Goal: Transaction & Acquisition: Purchase product/service

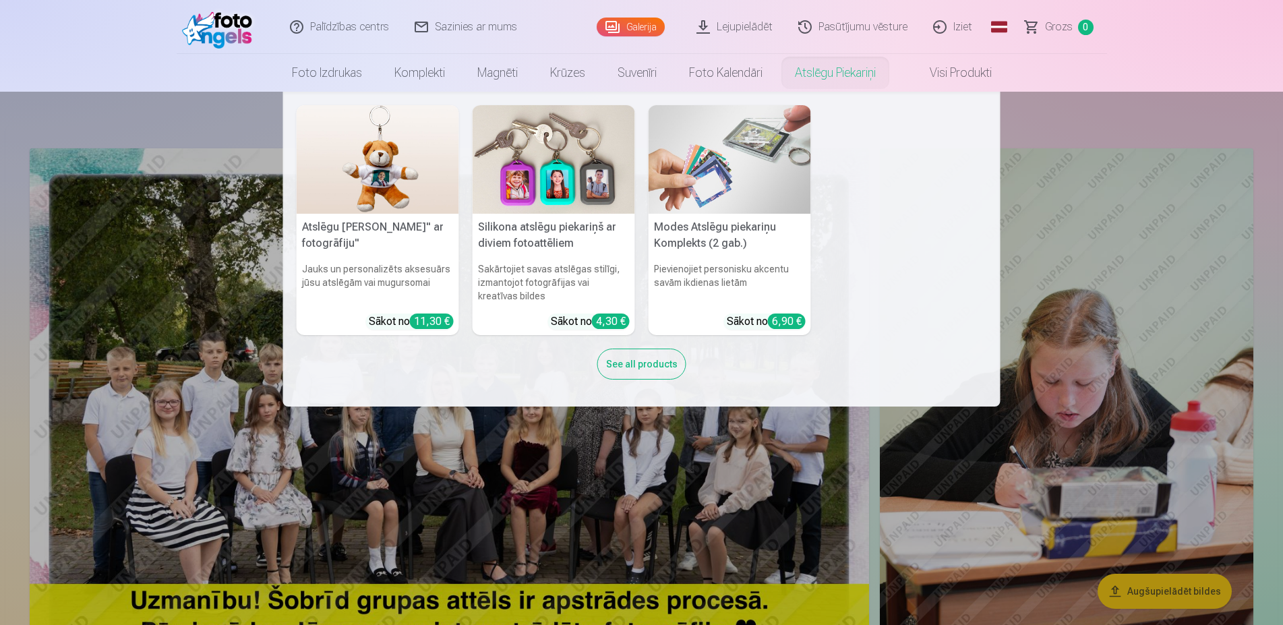
click at [733, 169] on img at bounding box center [729, 159] width 162 height 109
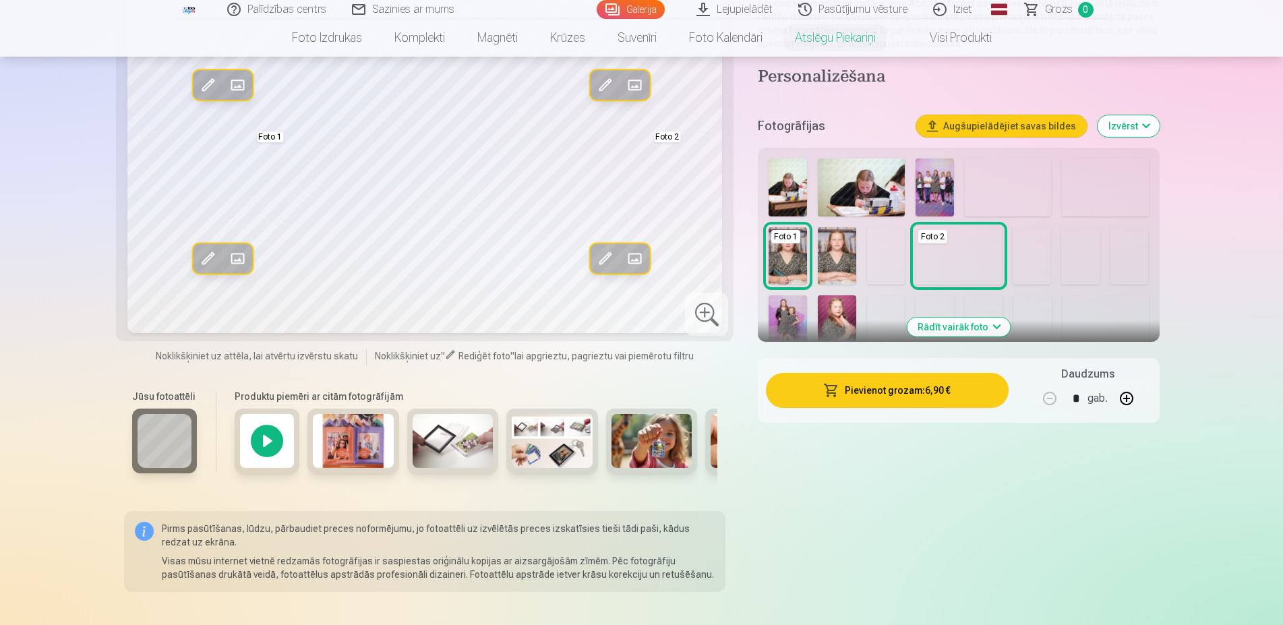
scroll to position [206, 0]
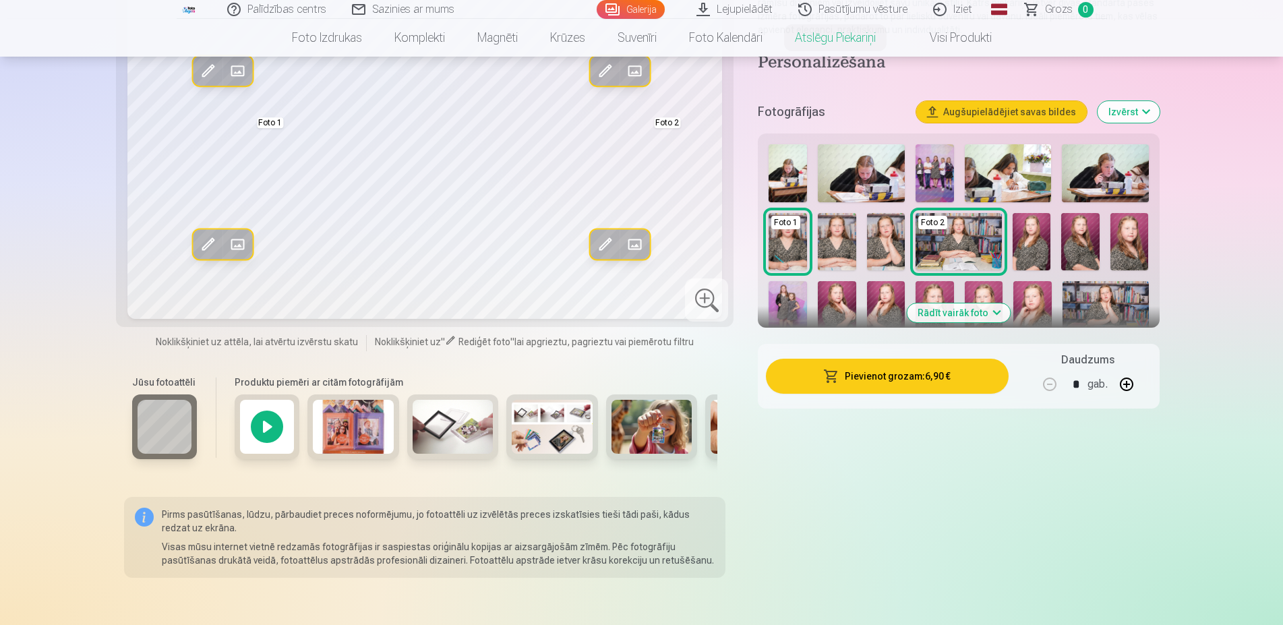
click at [977, 315] on button "Rādīt vairāk foto" at bounding box center [958, 312] width 103 height 19
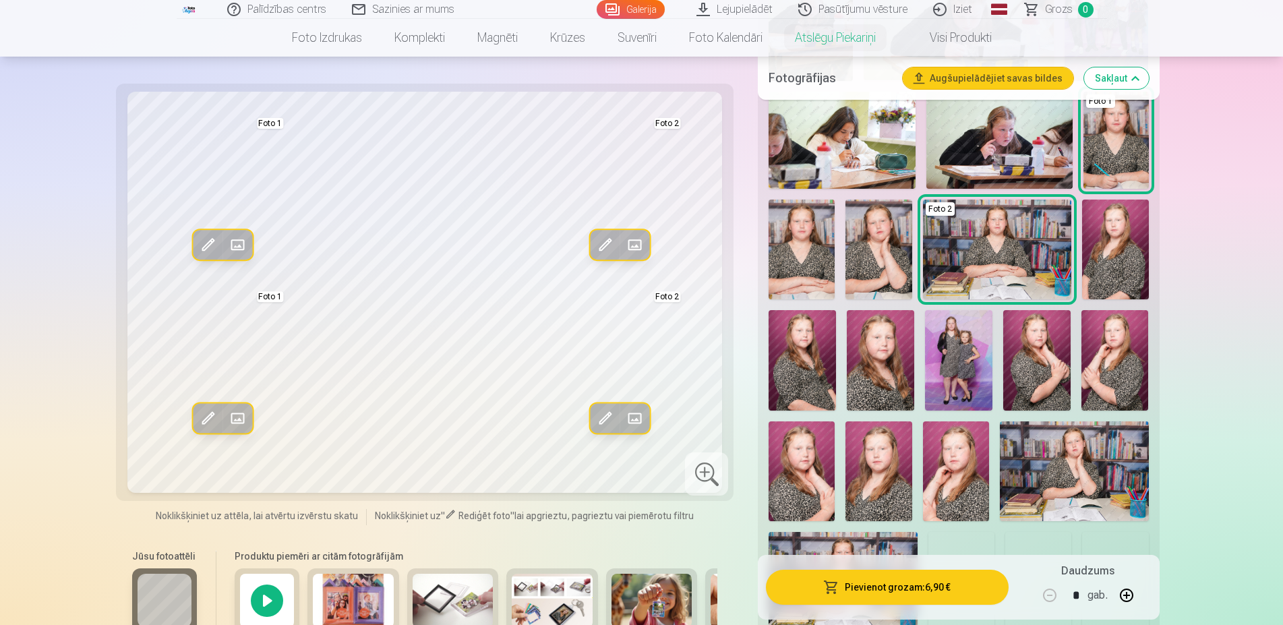
scroll to position [413, 0]
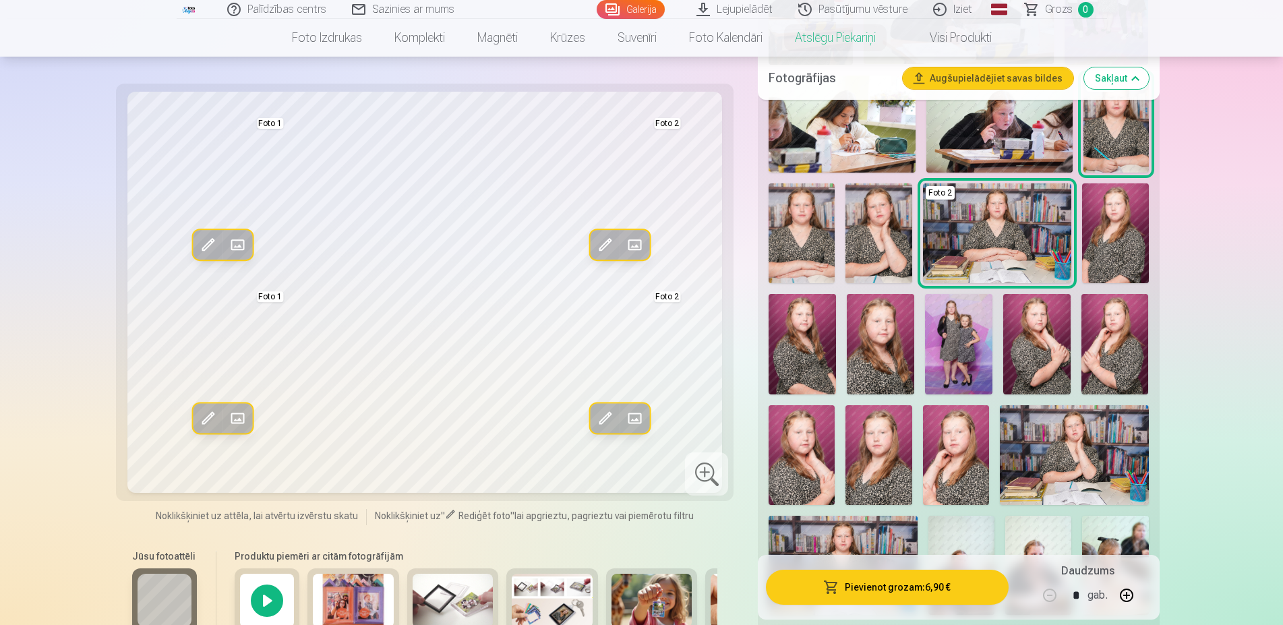
click at [938, 332] on img at bounding box center [958, 344] width 67 height 101
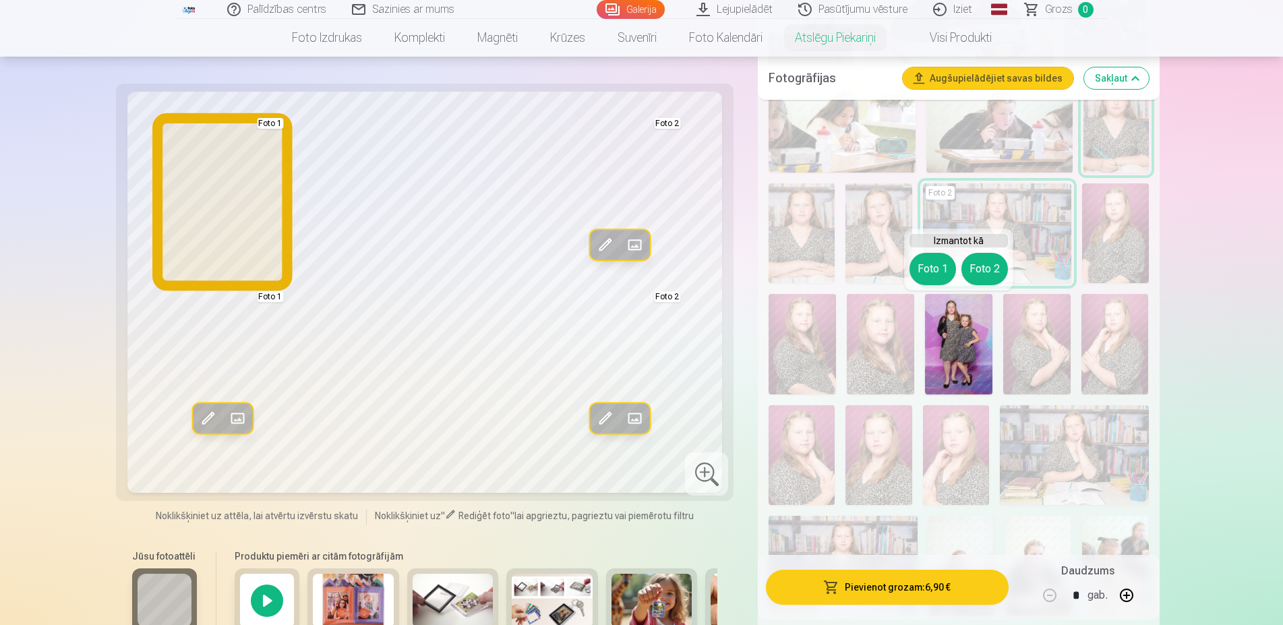
click at [930, 266] on button "Foto 1" at bounding box center [932, 269] width 47 height 32
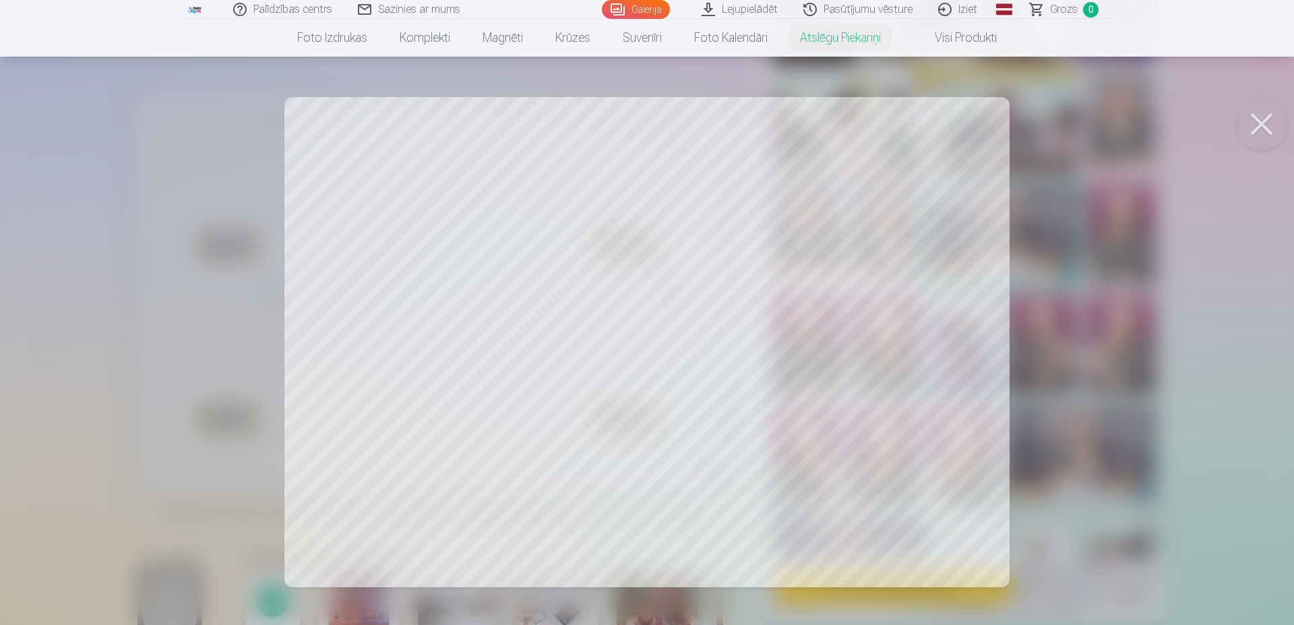
drag, startPoint x: 405, startPoint y: 425, endPoint x: 405, endPoint y: 393, distance: 31.7
click at [405, 393] on div at bounding box center [647, 312] width 1294 height 625
click at [947, 256] on div at bounding box center [647, 312] width 1294 height 625
click at [1267, 112] on button at bounding box center [1262, 124] width 54 height 54
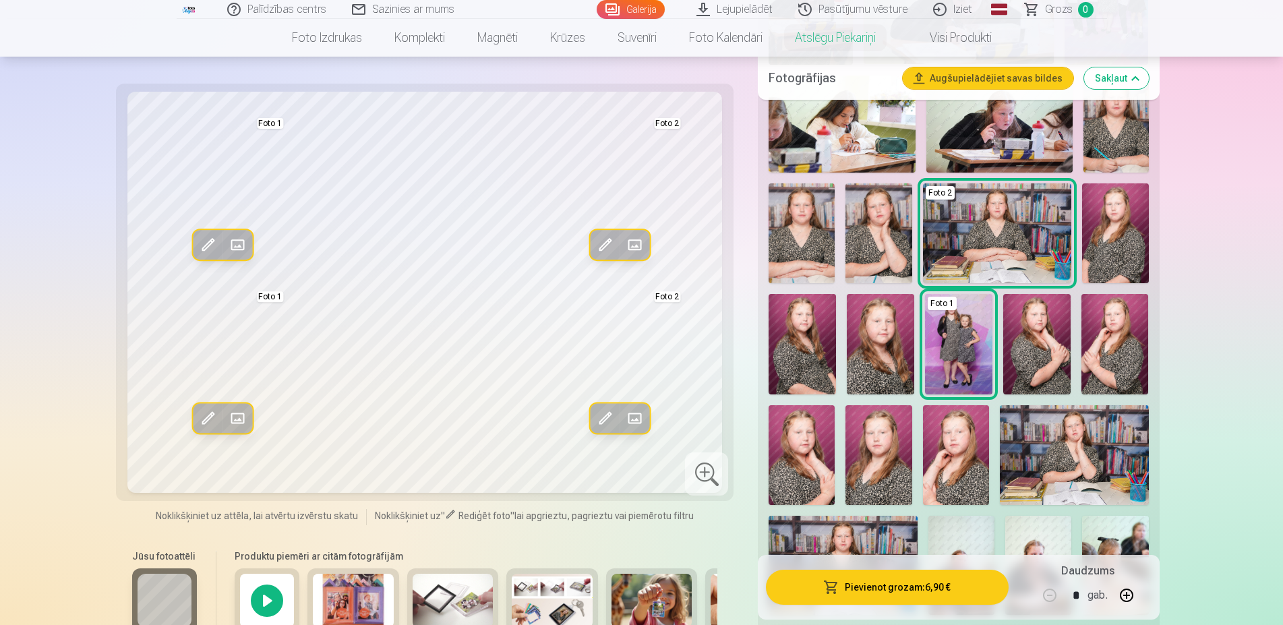
click at [230, 241] on span at bounding box center [237, 245] width 22 height 22
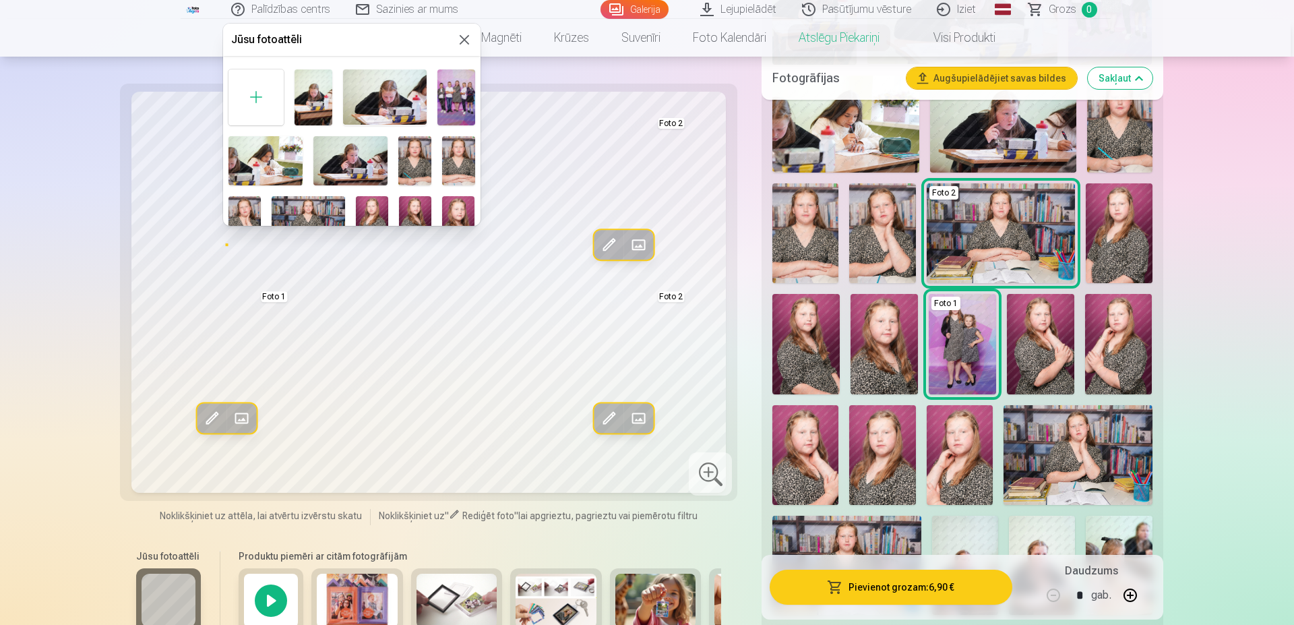
click at [413, 209] on img at bounding box center [415, 220] width 32 height 49
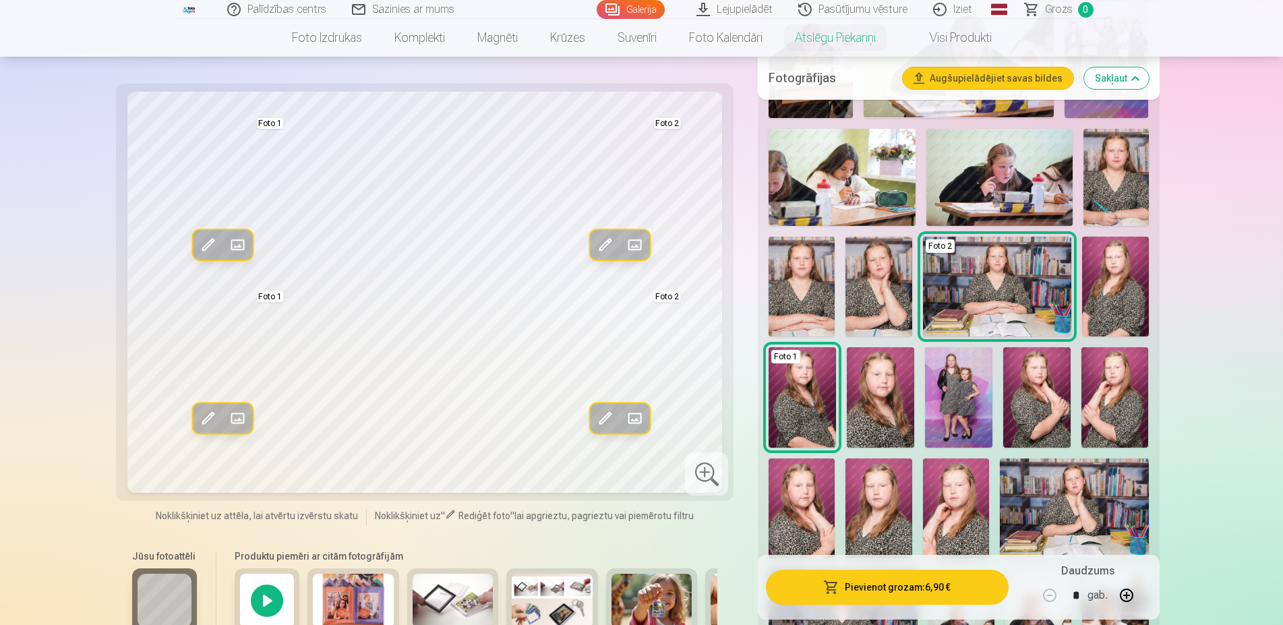
scroll to position [344, 0]
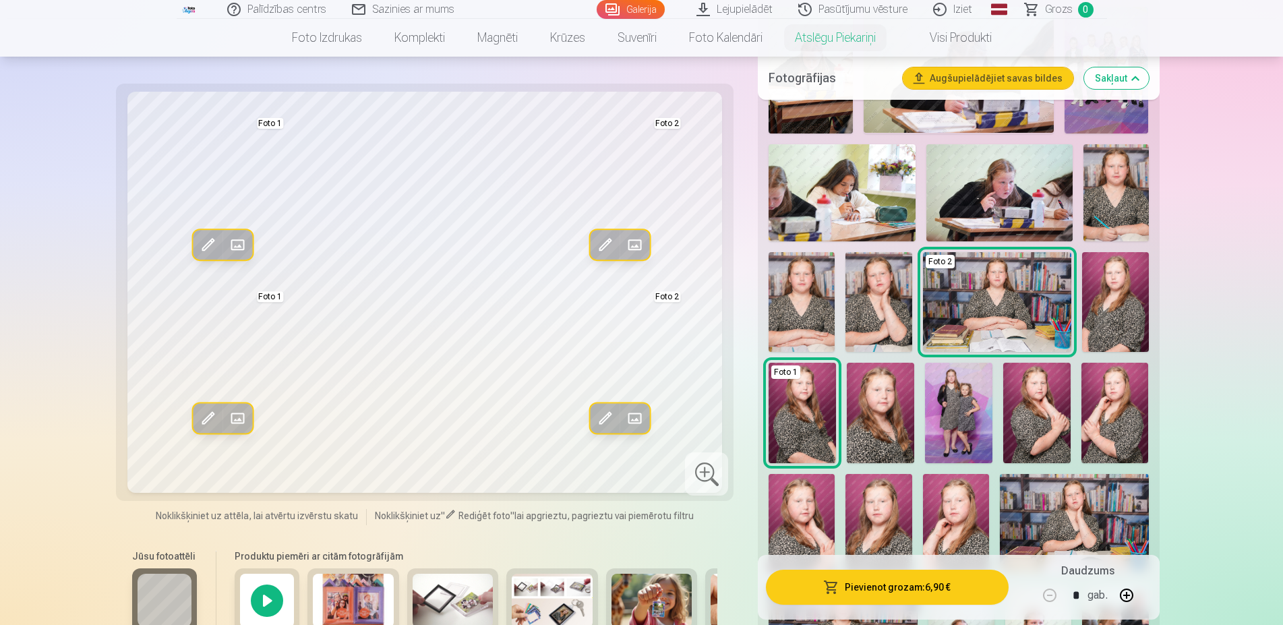
click at [1119, 229] on img at bounding box center [1115, 193] width 65 height 98
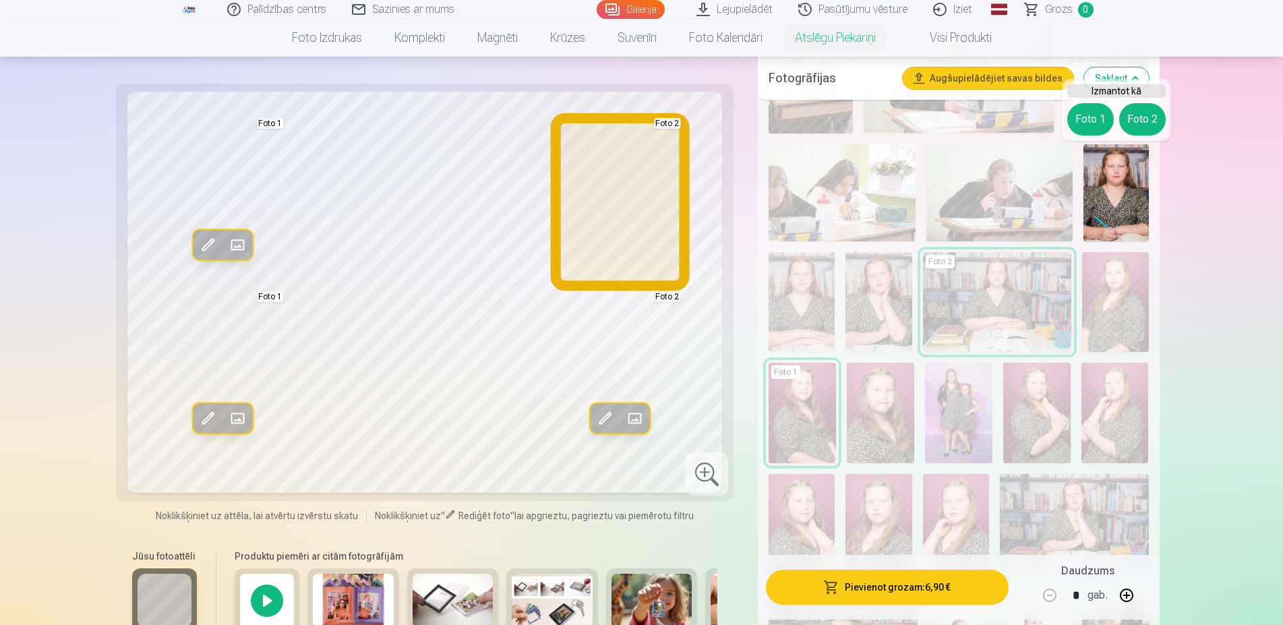
click at [1143, 113] on button "Foto 2" at bounding box center [1142, 119] width 47 height 32
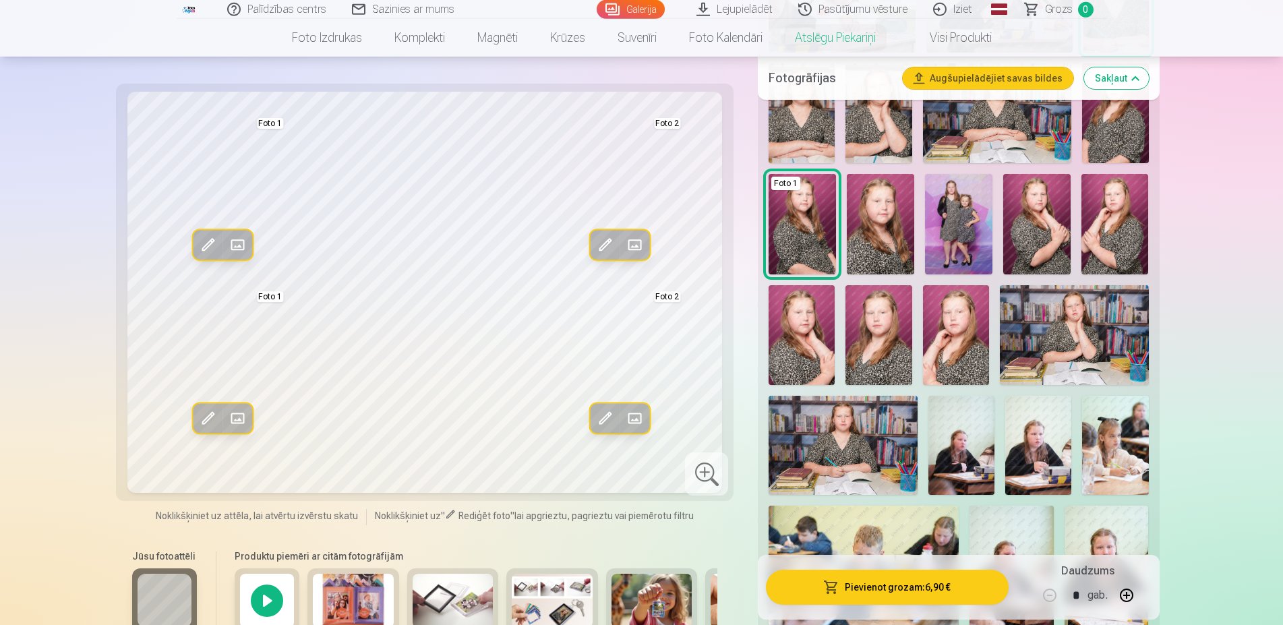
scroll to position [550, 0]
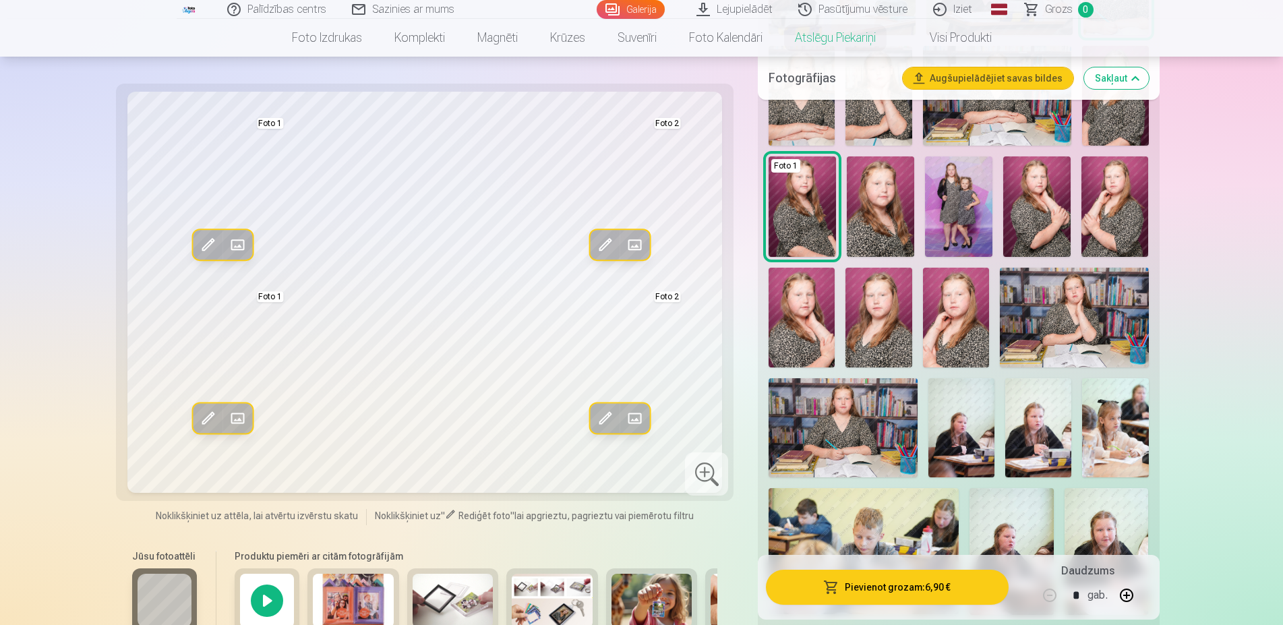
click at [958, 298] on img at bounding box center [956, 317] width 66 height 99
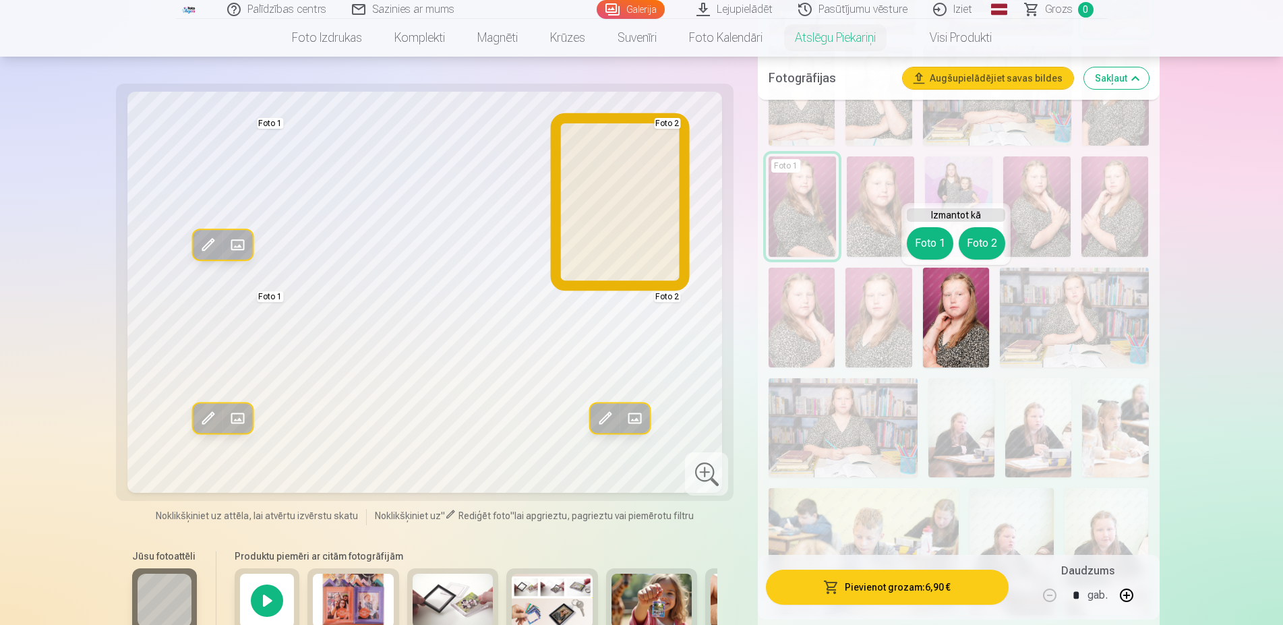
click at [977, 238] on button "Foto 2" at bounding box center [982, 243] width 47 height 32
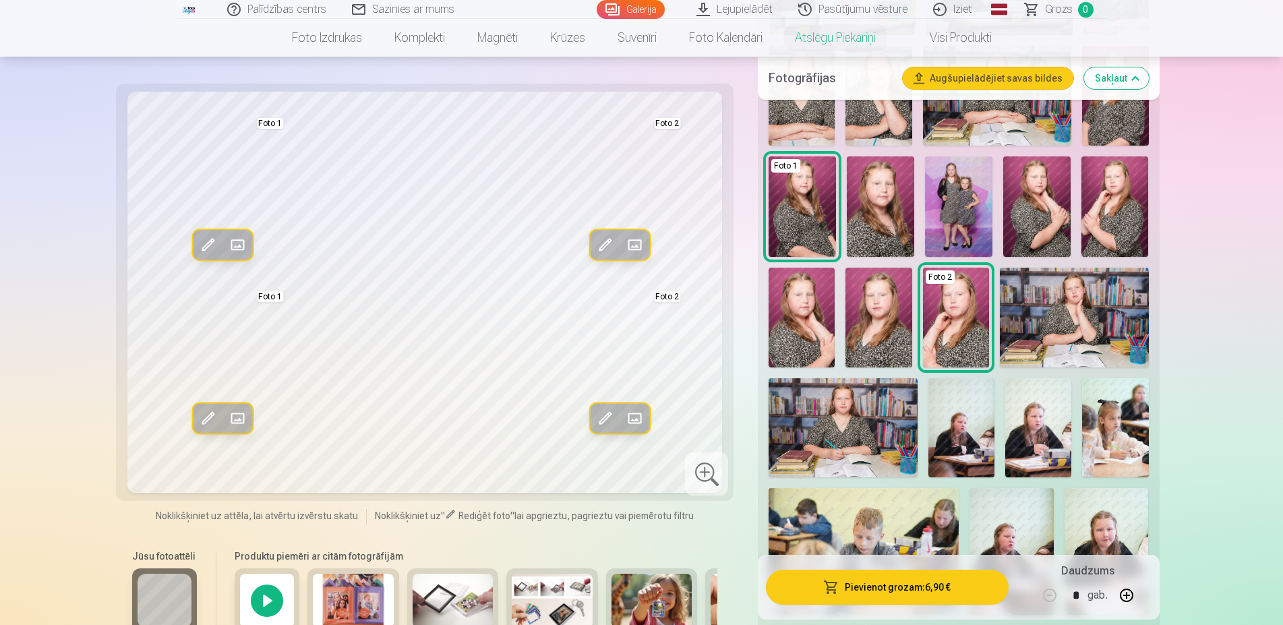
click at [1123, 200] on img at bounding box center [1114, 206] width 67 height 101
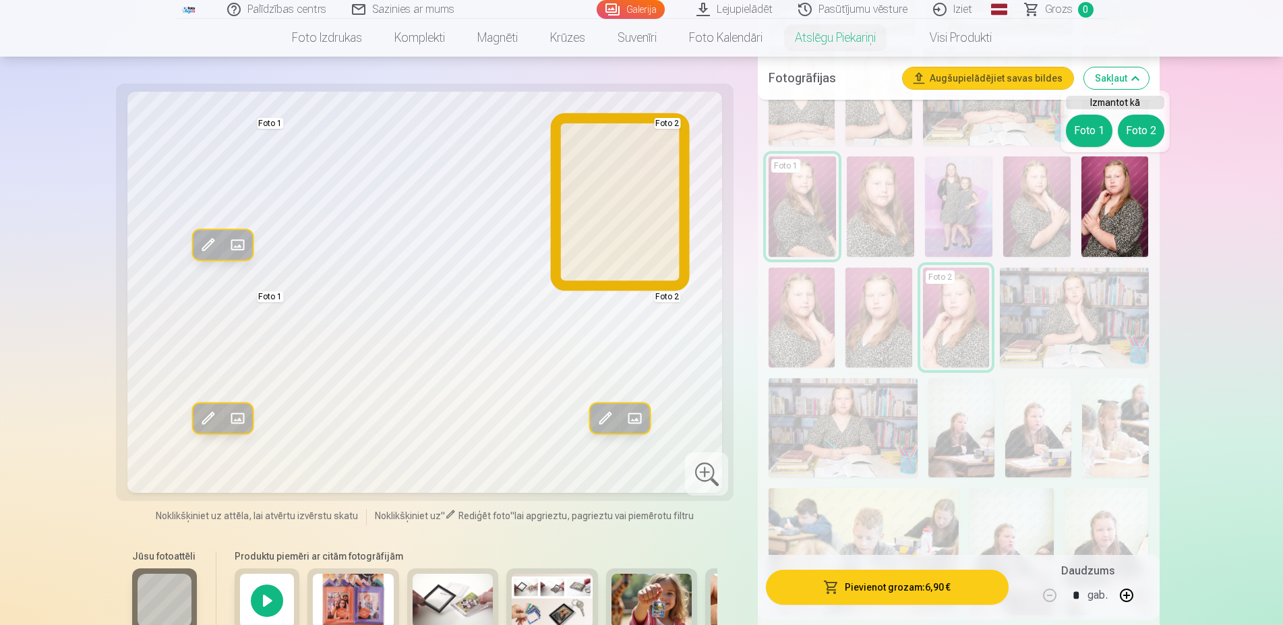
click at [1141, 127] on button "Foto 2" at bounding box center [1141, 131] width 47 height 32
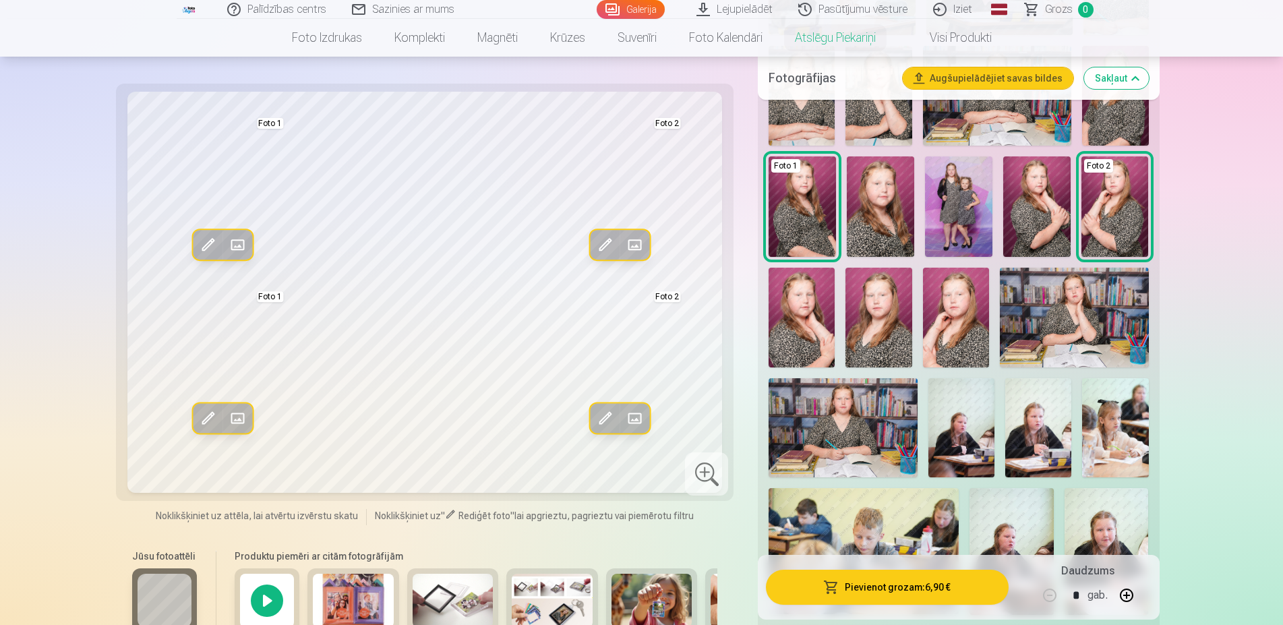
click at [845, 444] on img at bounding box center [842, 427] width 149 height 99
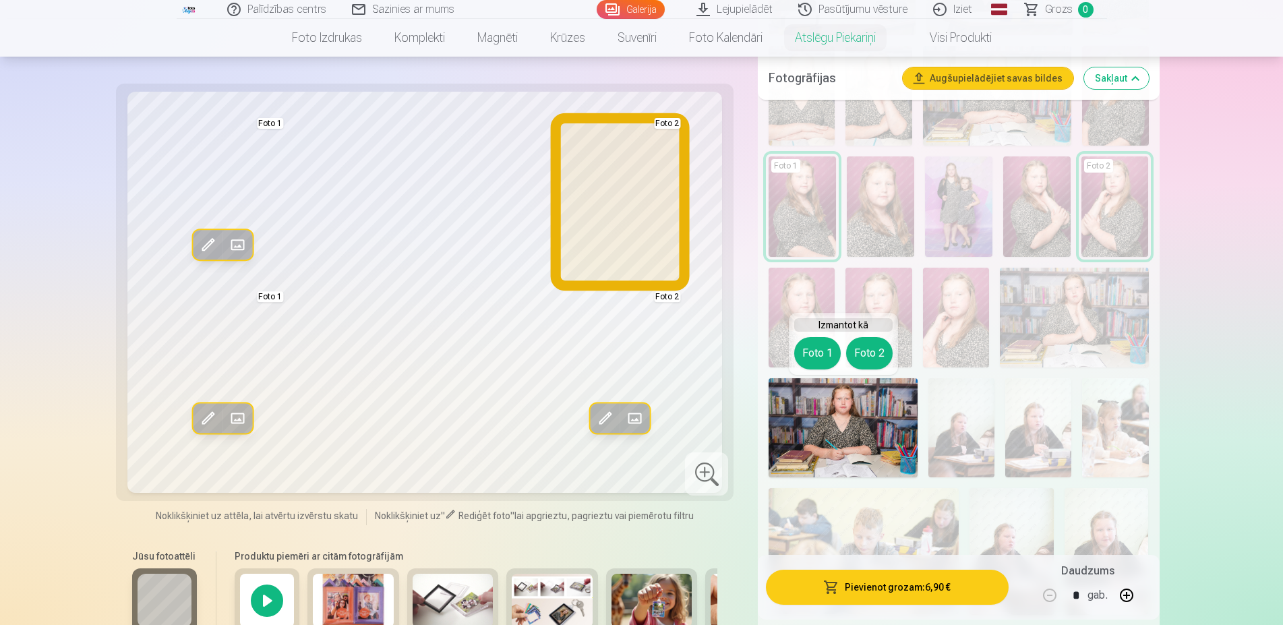
click at [879, 346] on button "Foto 2" at bounding box center [869, 353] width 47 height 32
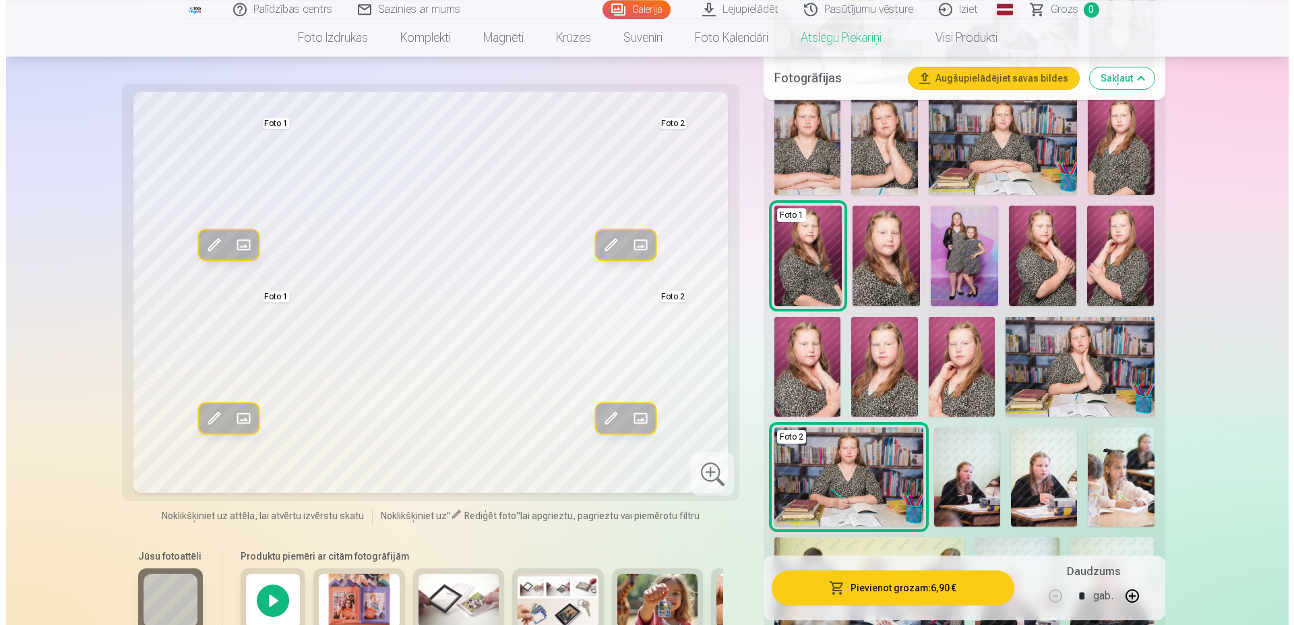
scroll to position [344, 0]
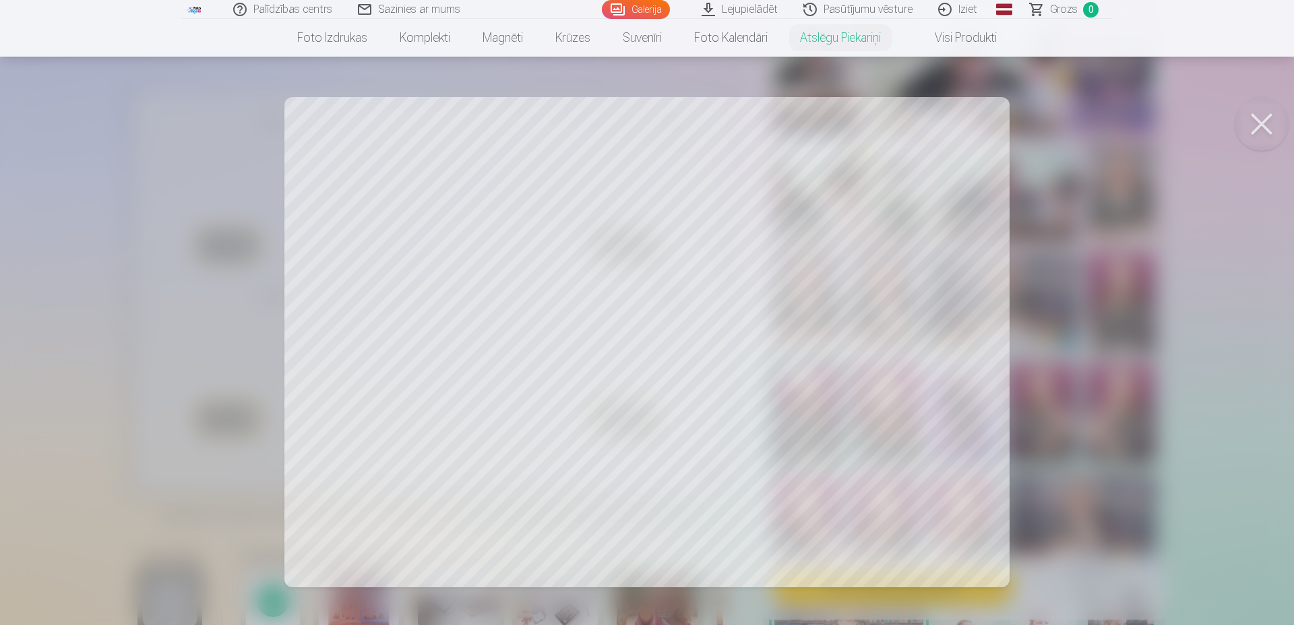
click at [1268, 119] on button at bounding box center [1262, 124] width 54 height 54
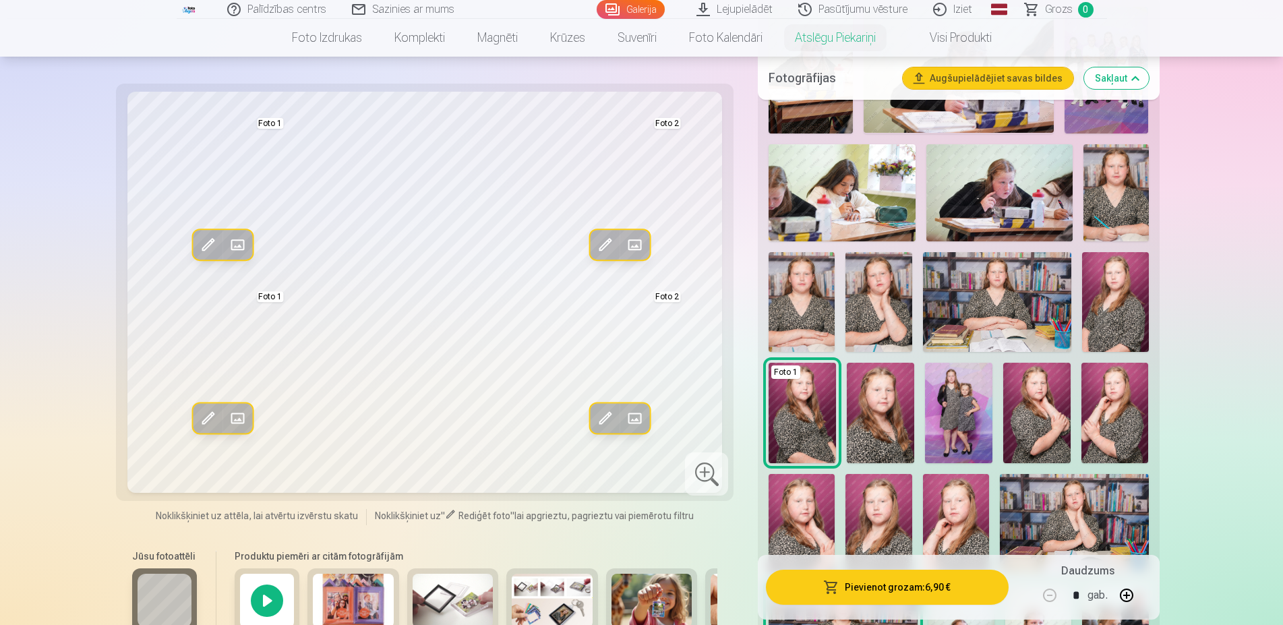
click at [902, 581] on button "Pievienot grozam : 6,90 €" at bounding box center [887, 587] width 242 height 35
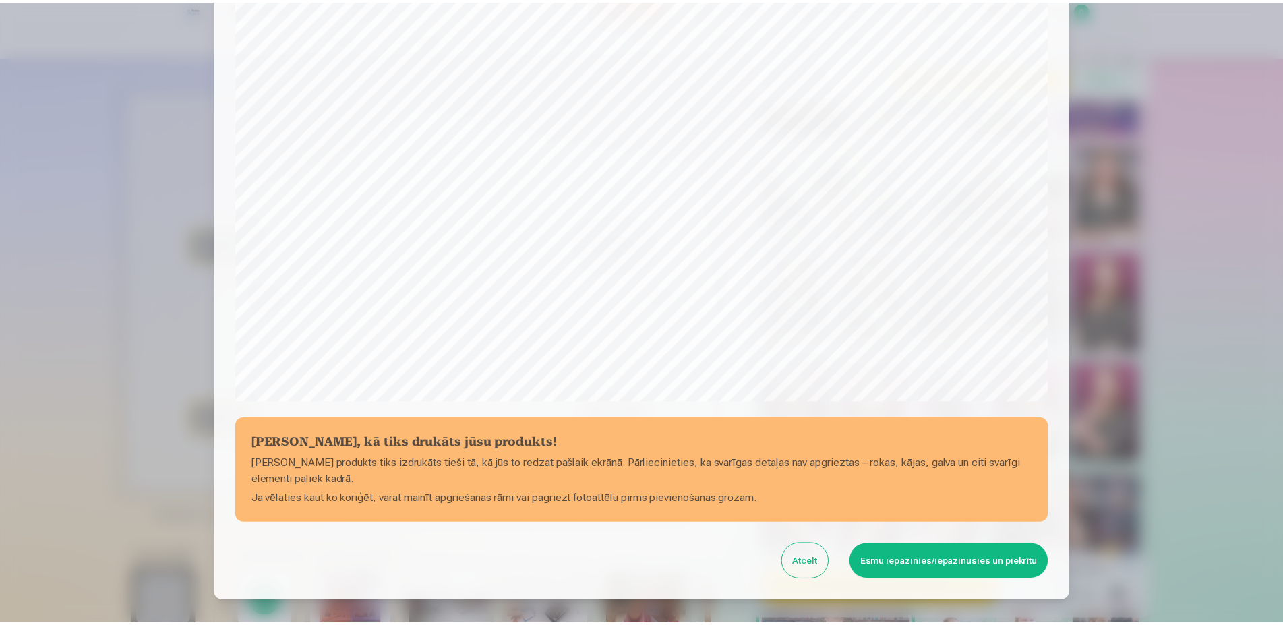
scroll to position [346, 0]
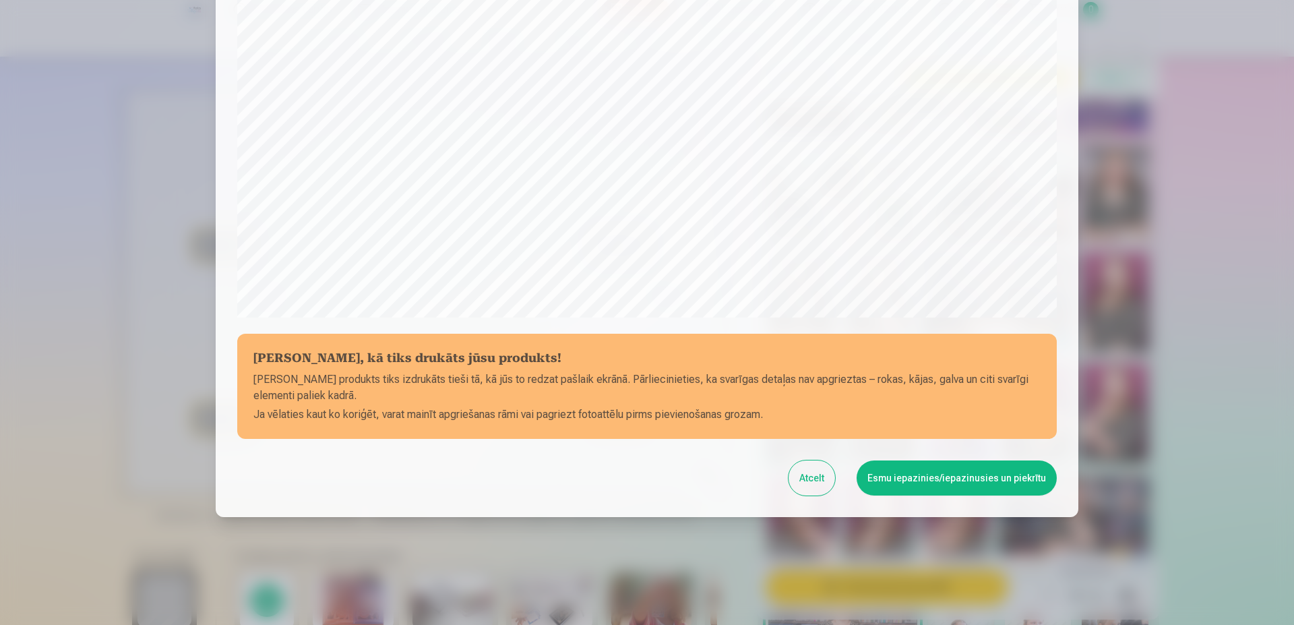
click at [919, 487] on button "Esmu iepazinies/iepazinusies un piekrītu" at bounding box center [957, 477] width 200 height 35
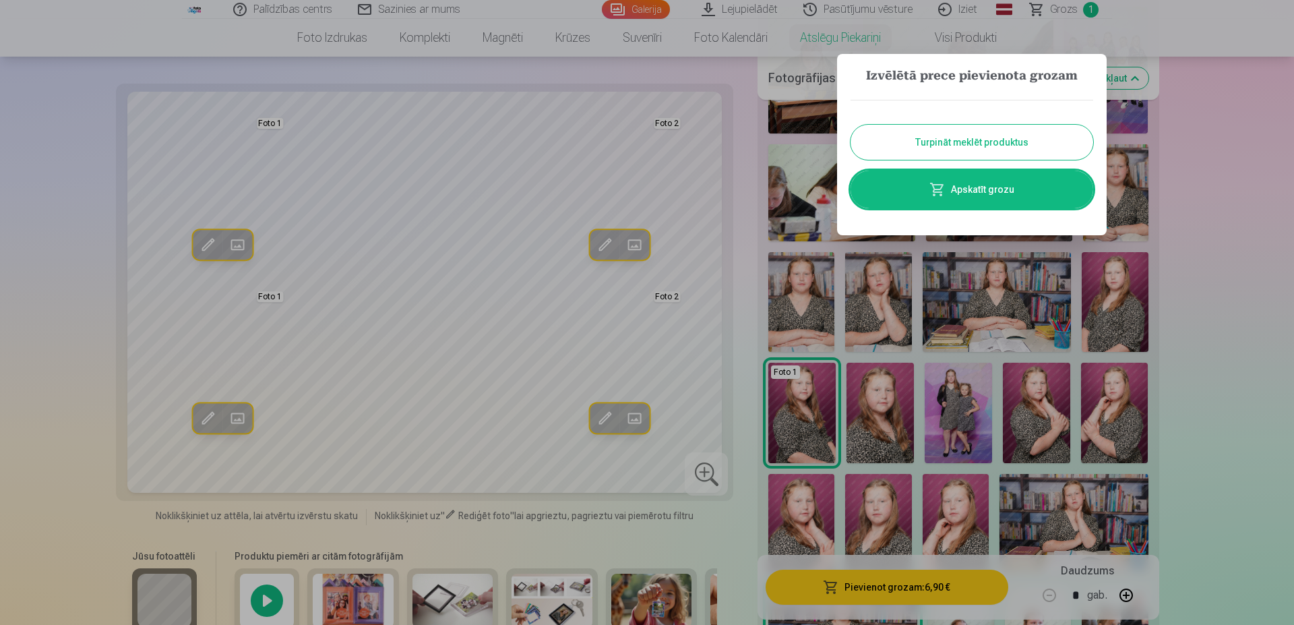
click at [387, 230] on div at bounding box center [647, 312] width 1294 height 625
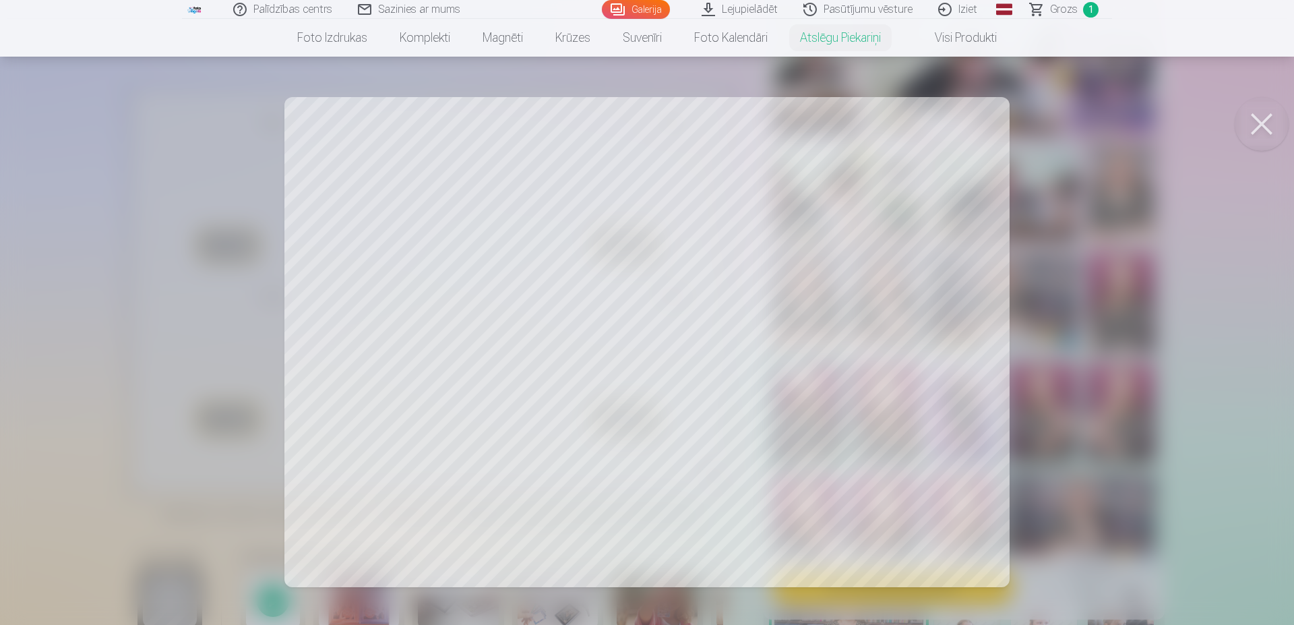
drag, startPoint x: 373, startPoint y: 195, endPoint x: 377, endPoint y: 254, distance: 59.5
click at [377, 254] on div at bounding box center [647, 312] width 1294 height 625
drag, startPoint x: 406, startPoint y: 326, endPoint x: 487, endPoint y: 357, distance: 87.3
click at [487, 357] on div at bounding box center [647, 312] width 1294 height 625
drag, startPoint x: 402, startPoint y: 396, endPoint x: 572, endPoint y: 276, distance: 208.0
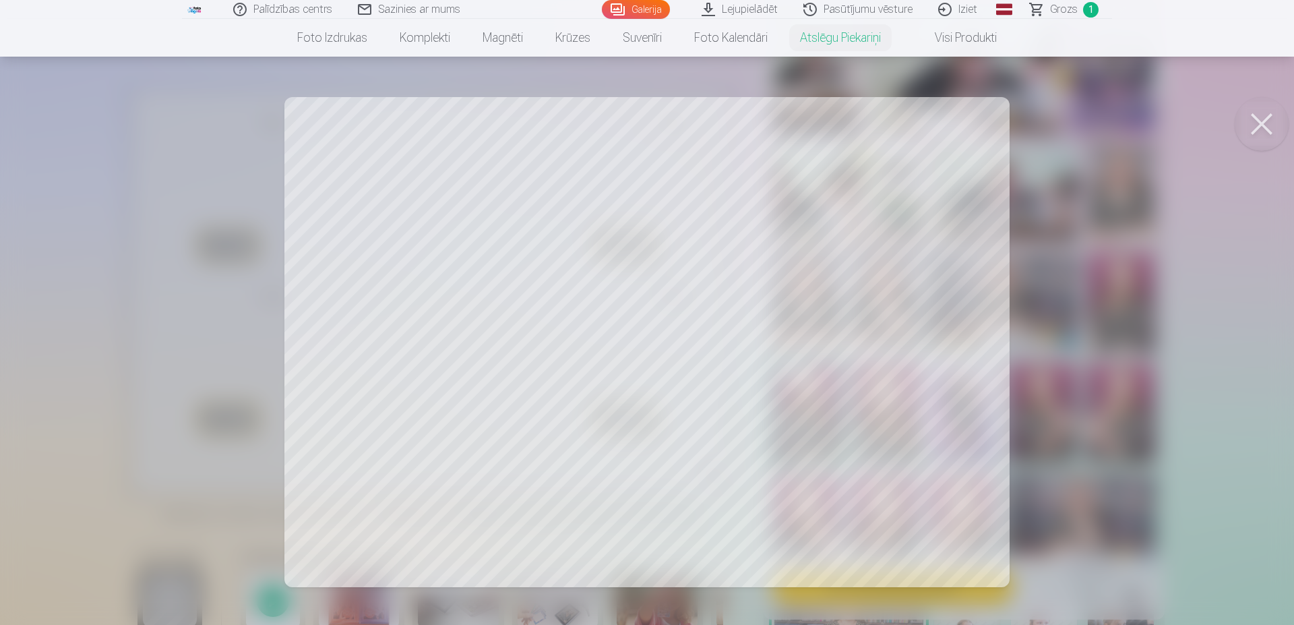
click at [572, 276] on div at bounding box center [647, 312] width 1294 height 625
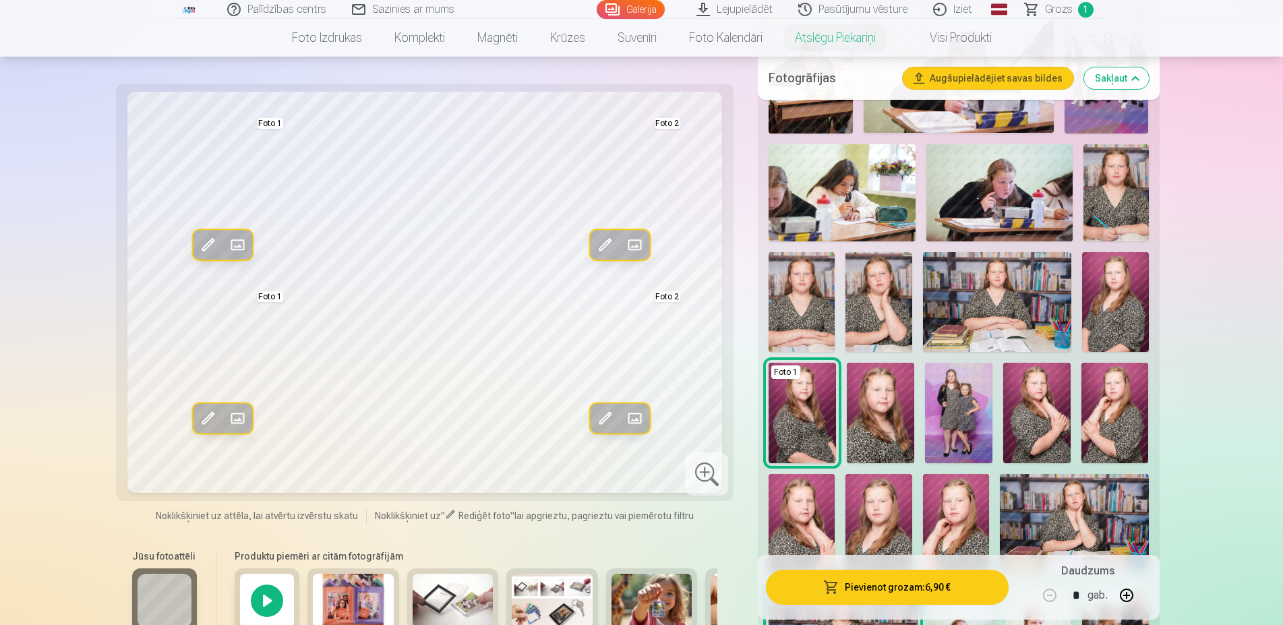
click at [214, 244] on span at bounding box center [207, 245] width 22 height 22
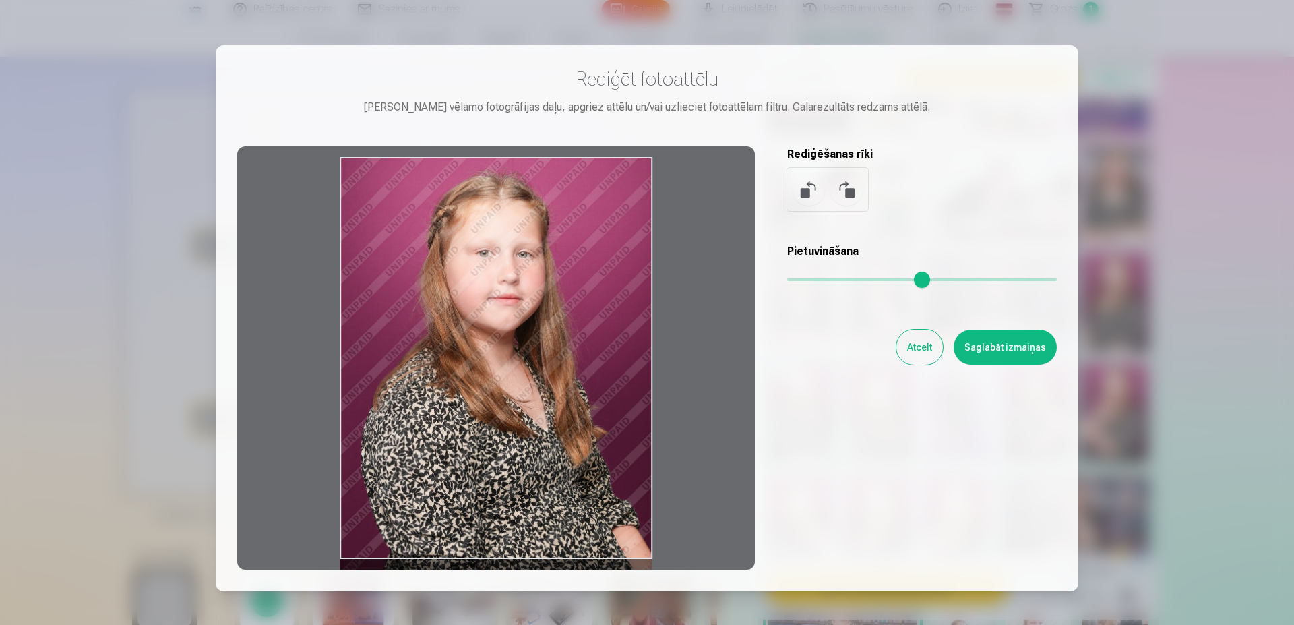
drag, startPoint x: 512, startPoint y: 333, endPoint x: 565, endPoint y: 378, distance: 69.4
click at [565, 378] on div at bounding box center [496, 357] width 518 height 423
drag, startPoint x: 450, startPoint y: 280, endPoint x: 461, endPoint y: 338, distance: 58.3
click at [461, 338] on div at bounding box center [496, 357] width 518 height 423
click at [923, 343] on button "Atcelt" at bounding box center [920, 347] width 47 height 35
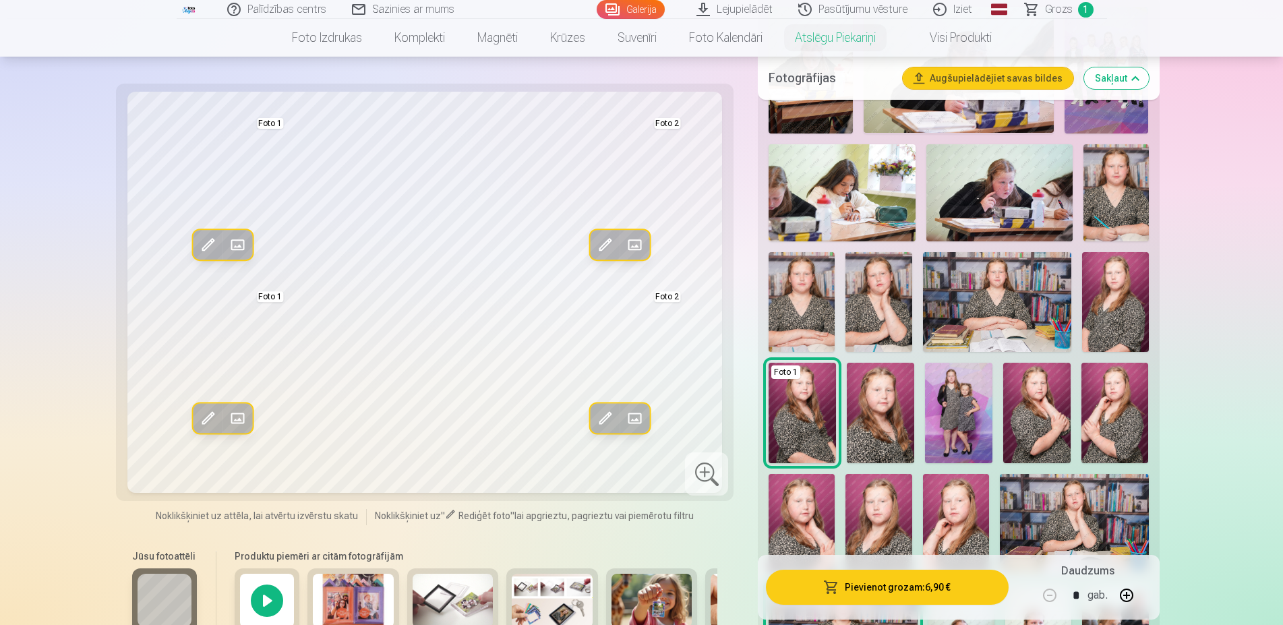
click at [964, 421] on img at bounding box center [958, 413] width 67 height 101
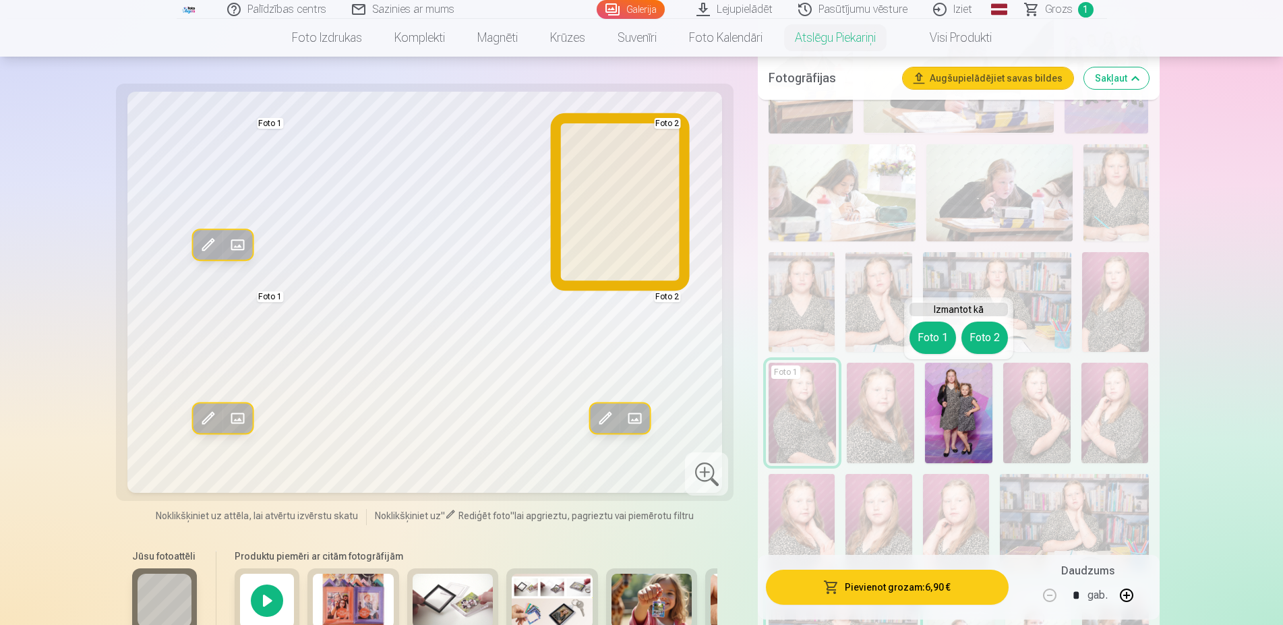
click at [998, 330] on button "Foto 2" at bounding box center [984, 338] width 47 height 32
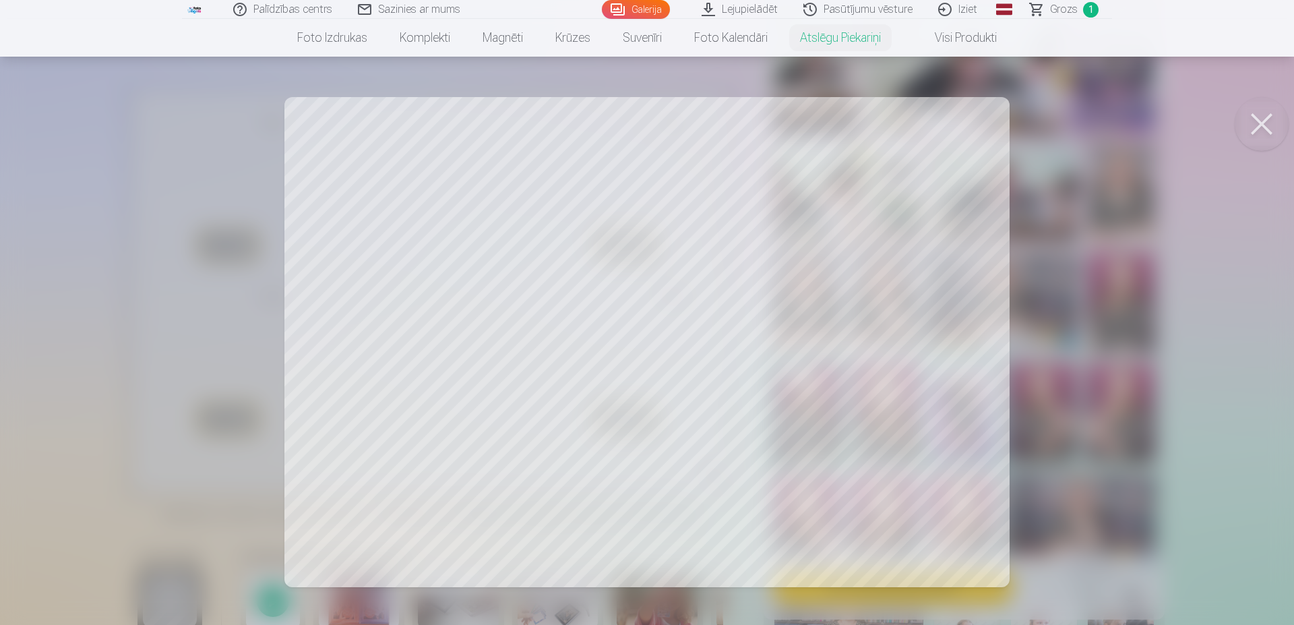
click at [1272, 121] on button at bounding box center [1262, 124] width 54 height 54
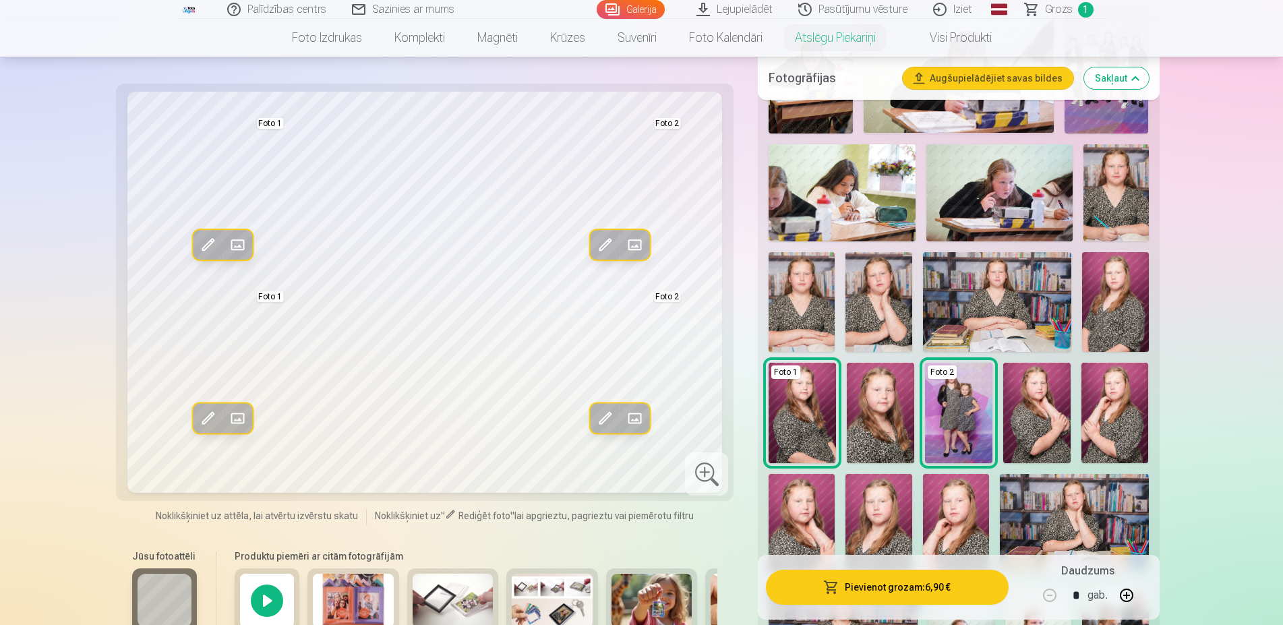
click at [603, 419] on span at bounding box center [605, 419] width 22 height 22
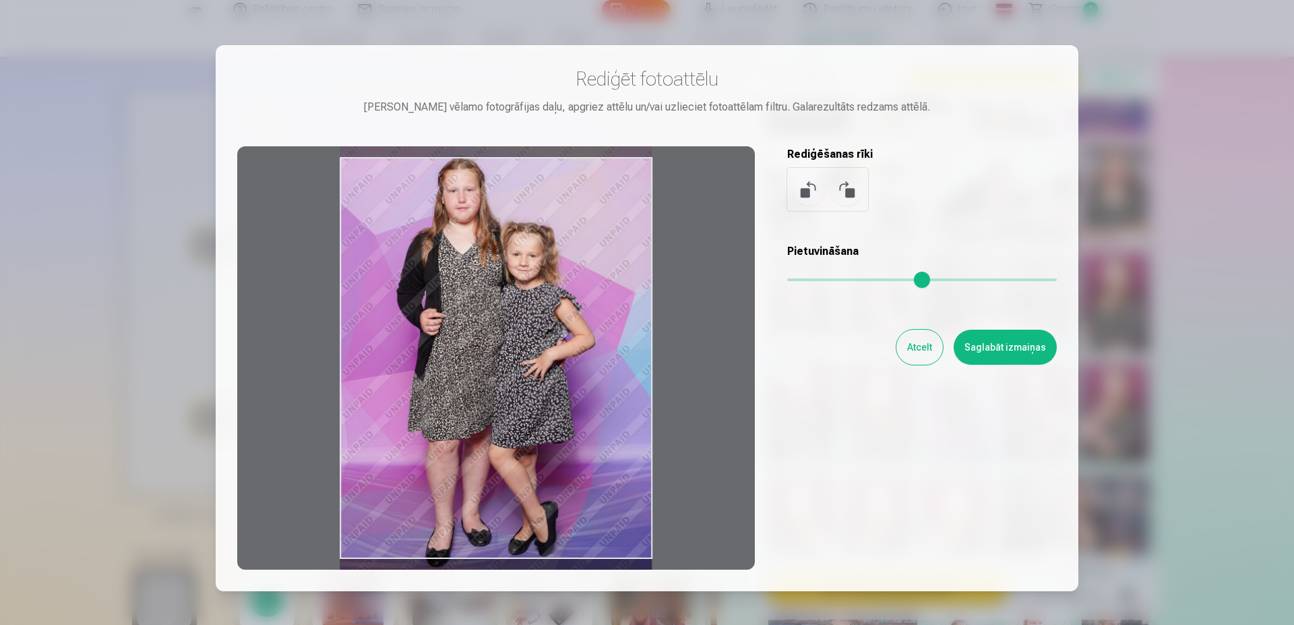
drag, startPoint x: 541, startPoint y: 341, endPoint x: 619, endPoint y: 329, distance: 79.1
click at [619, 329] on div at bounding box center [496, 357] width 518 height 423
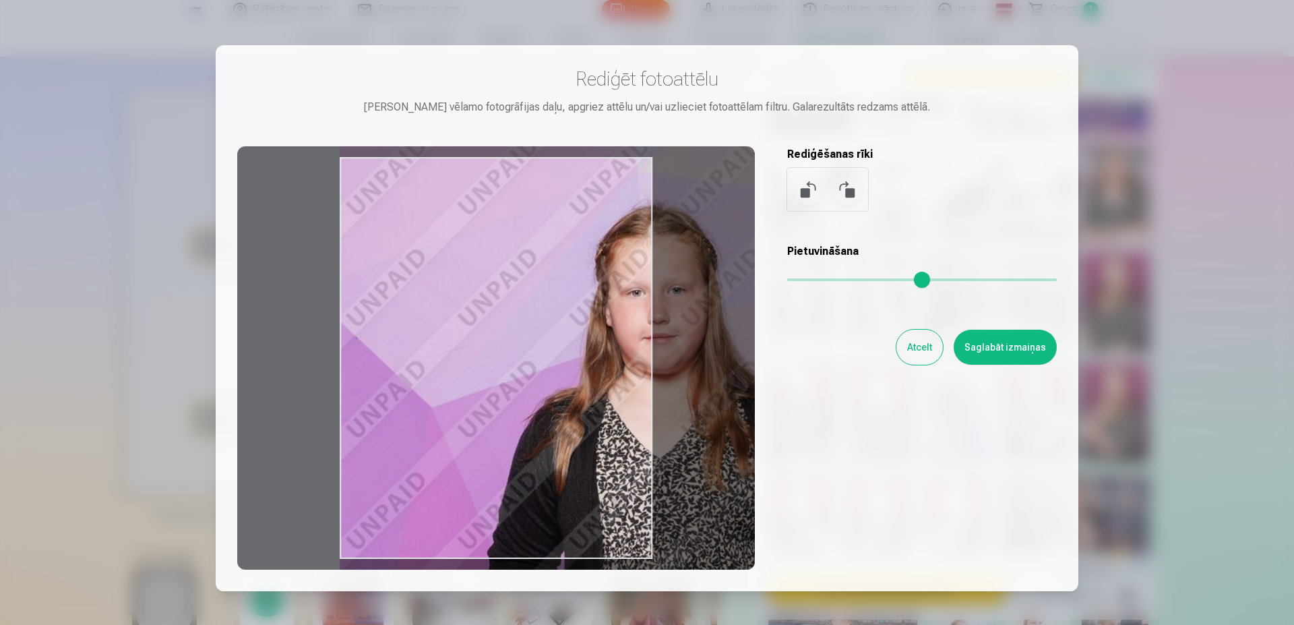
type input "*"
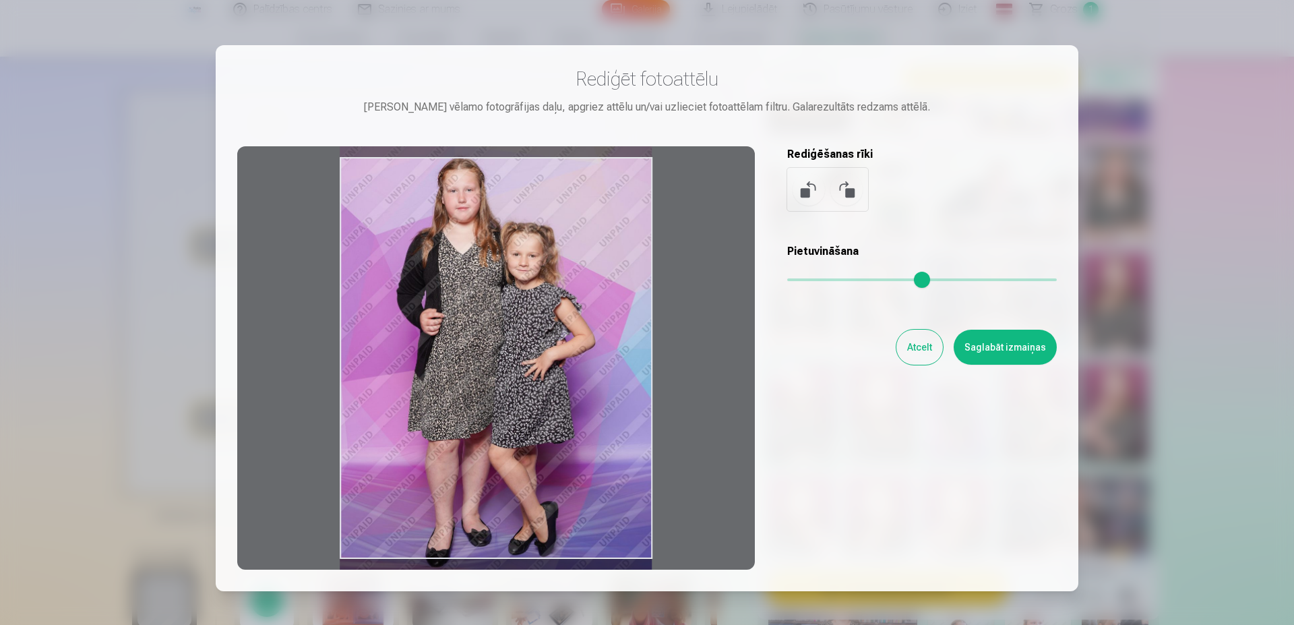
drag, startPoint x: 787, startPoint y: 280, endPoint x: 564, endPoint y: 299, distance: 224.7
click at [787, 281] on input "range" at bounding box center [922, 279] width 270 height 3
click at [930, 344] on button "Atcelt" at bounding box center [920, 347] width 47 height 35
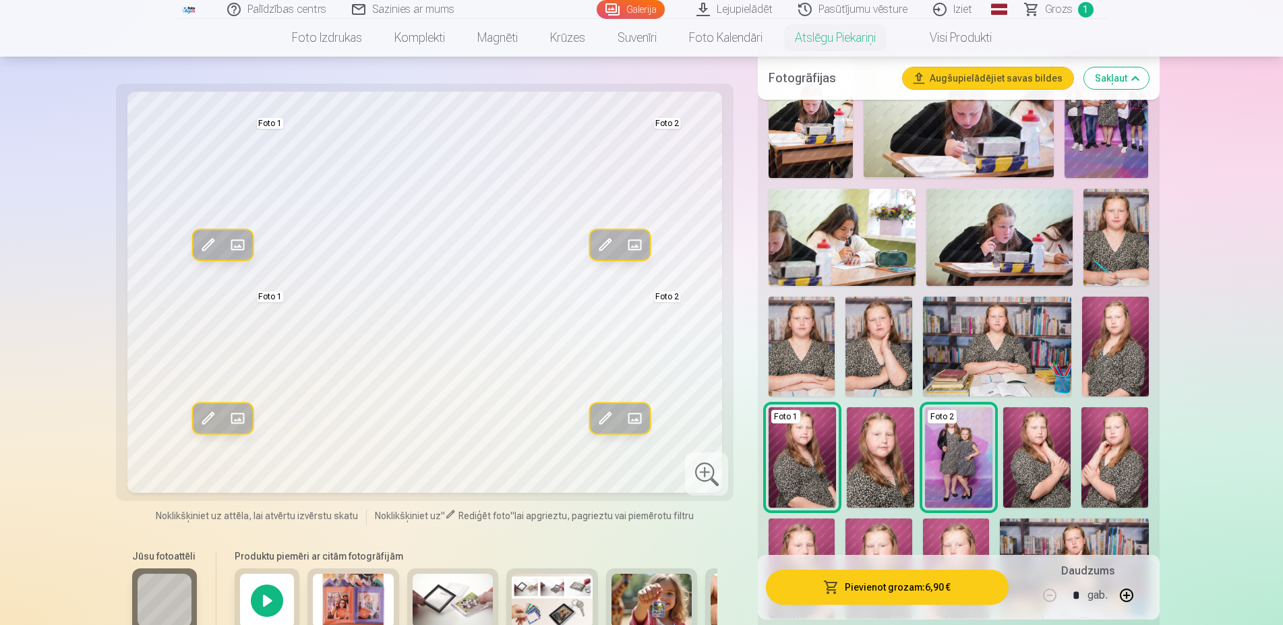
scroll to position [275, 0]
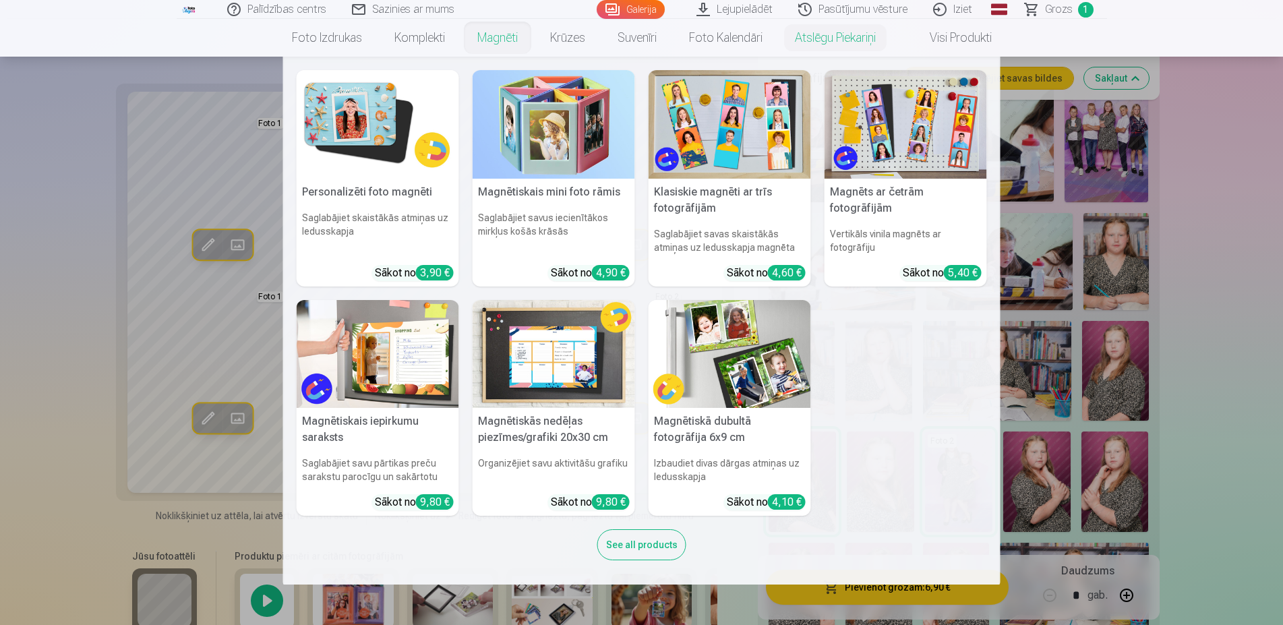
click at [492, 44] on link "Magnēti" at bounding box center [497, 38] width 73 height 38
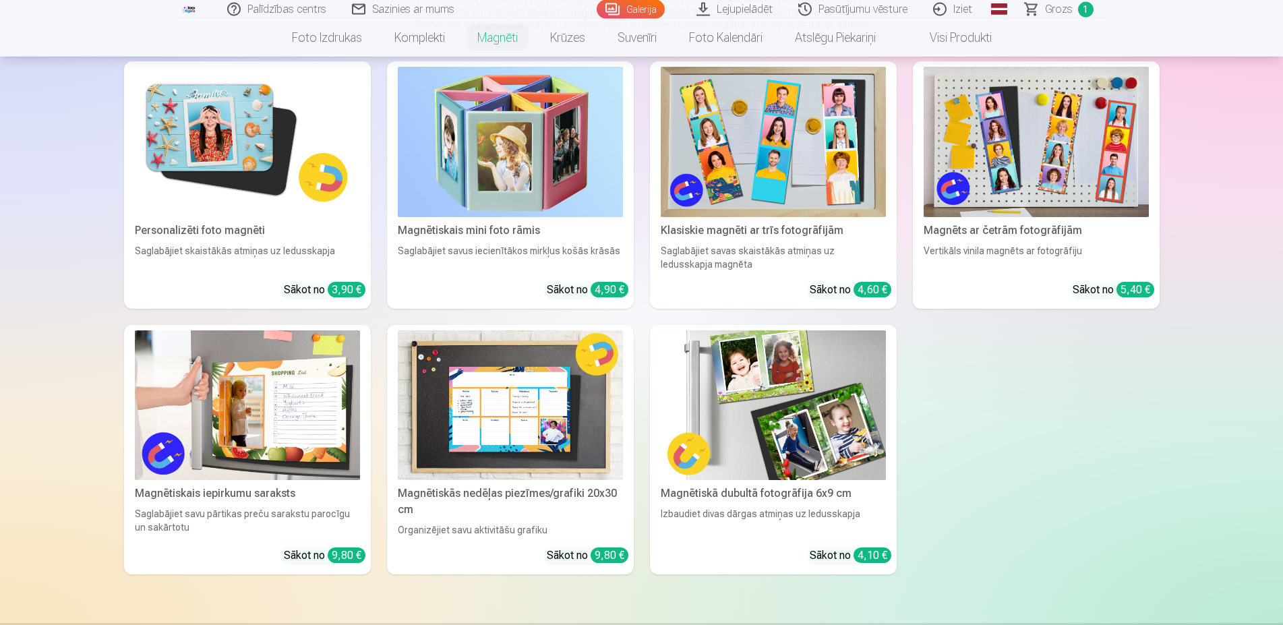
scroll to position [206, 0]
click at [804, 422] on img at bounding box center [773, 405] width 225 height 150
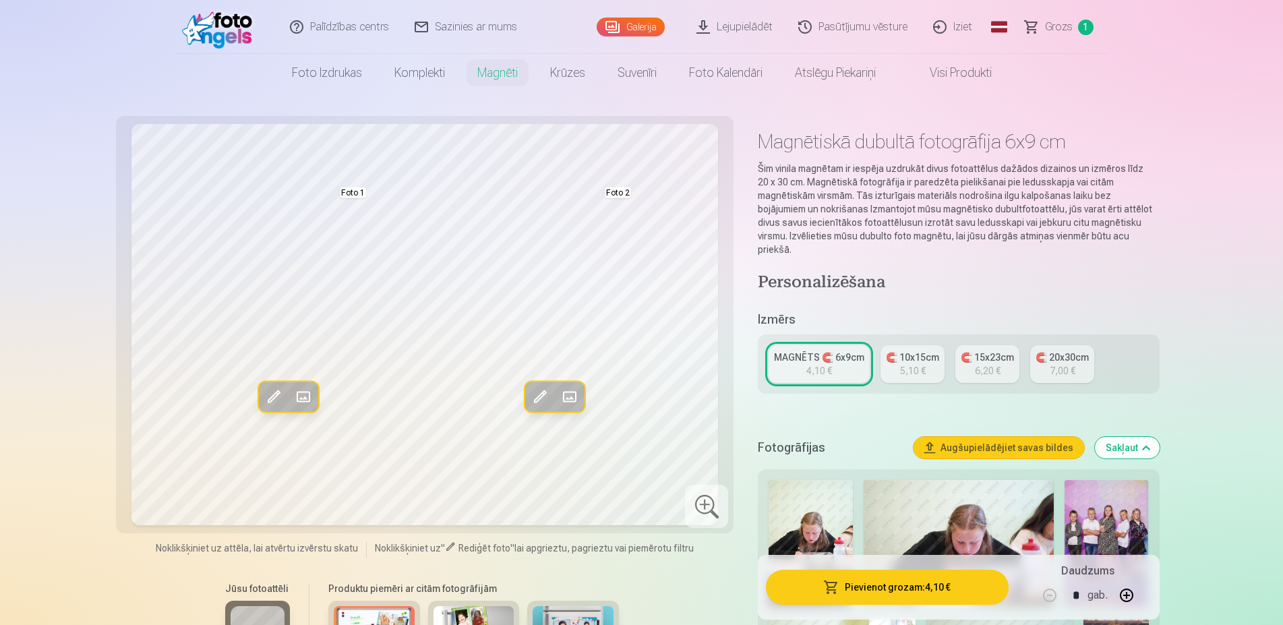
click at [801, 351] on div "MAGNĒTS 🧲 6x9cm" at bounding box center [819, 357] width 90 height 13
click at [928, 354] on link "🧲 10x15cm 5,10 €" at bounding box center [912, 364] width 64 height 38
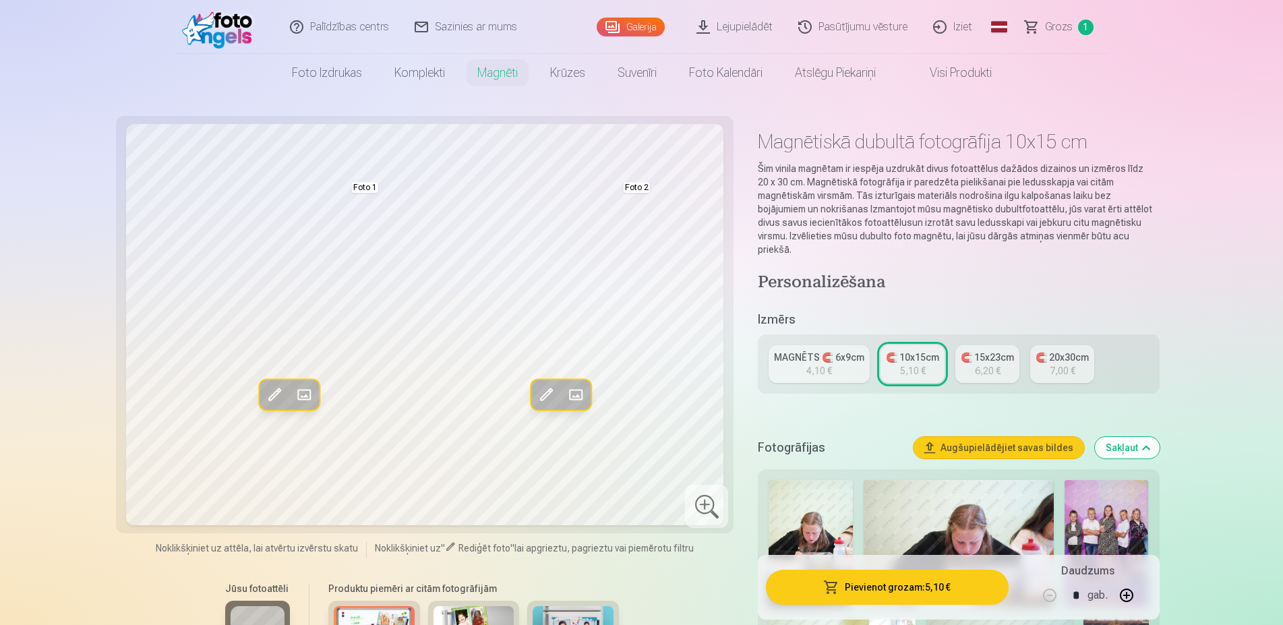
click at [859, 351] on link "MAGNĒTS 🧲 6x9cm 4,10 €" at bounding box center [818, 364] width 101 height 38
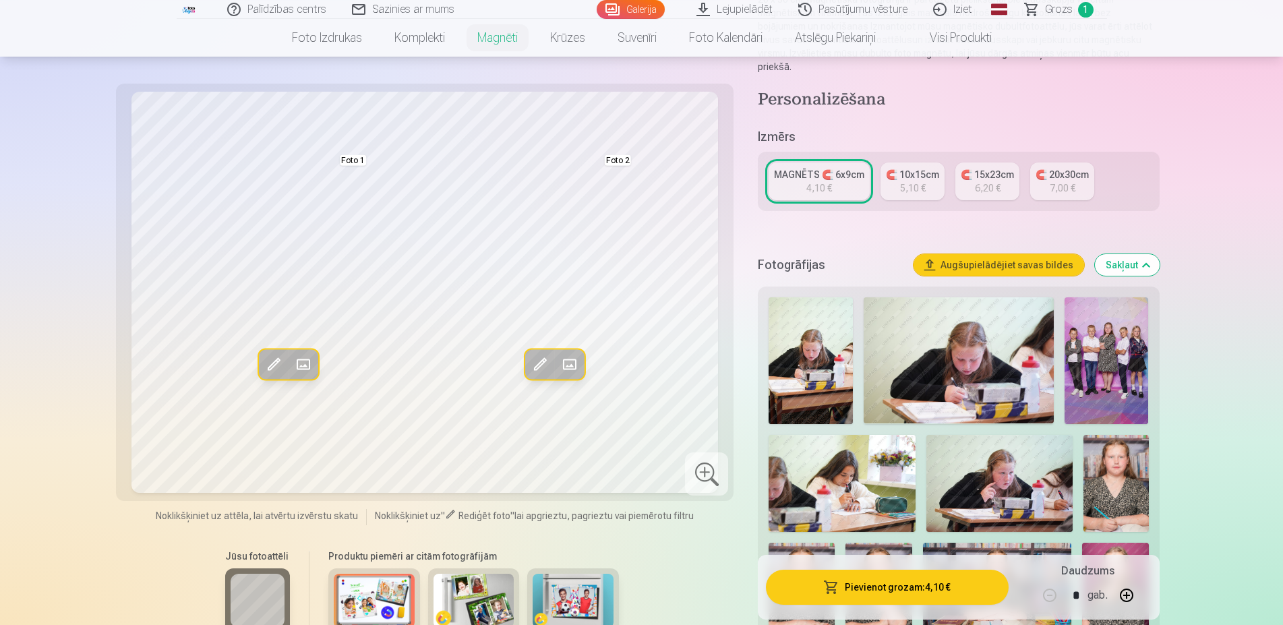
scroll to position [206, 0]
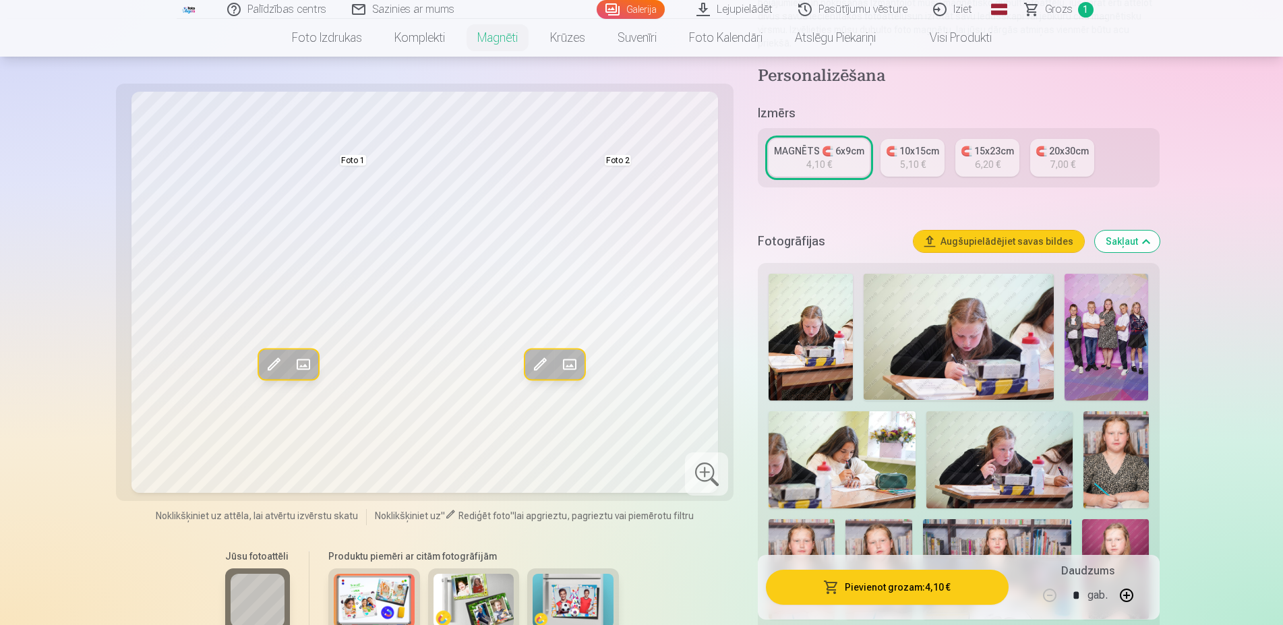
click at [165, 502] on div "Rediģēt foto Aizstāt Foto 1 Rediģēt foto Aizstāt Foto 2 Noklikšķiniet uz attēla…" at bounding box center [425, 437] width 602 height 690
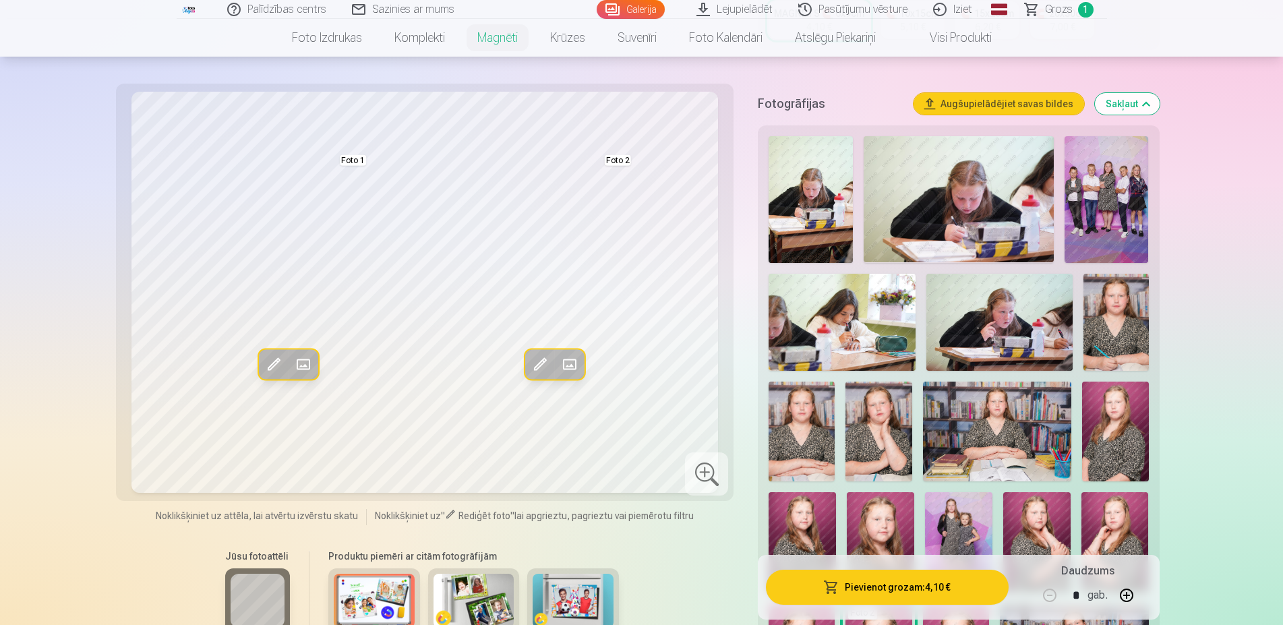
click at [460, 535] on div "Rediģēt foto Aizstāt Foto 1 Rediģēt foto Aizstāt Foto 2 Noklikšķiniet uz attēla…" at bounding box center [425, 437] width 602 height 690
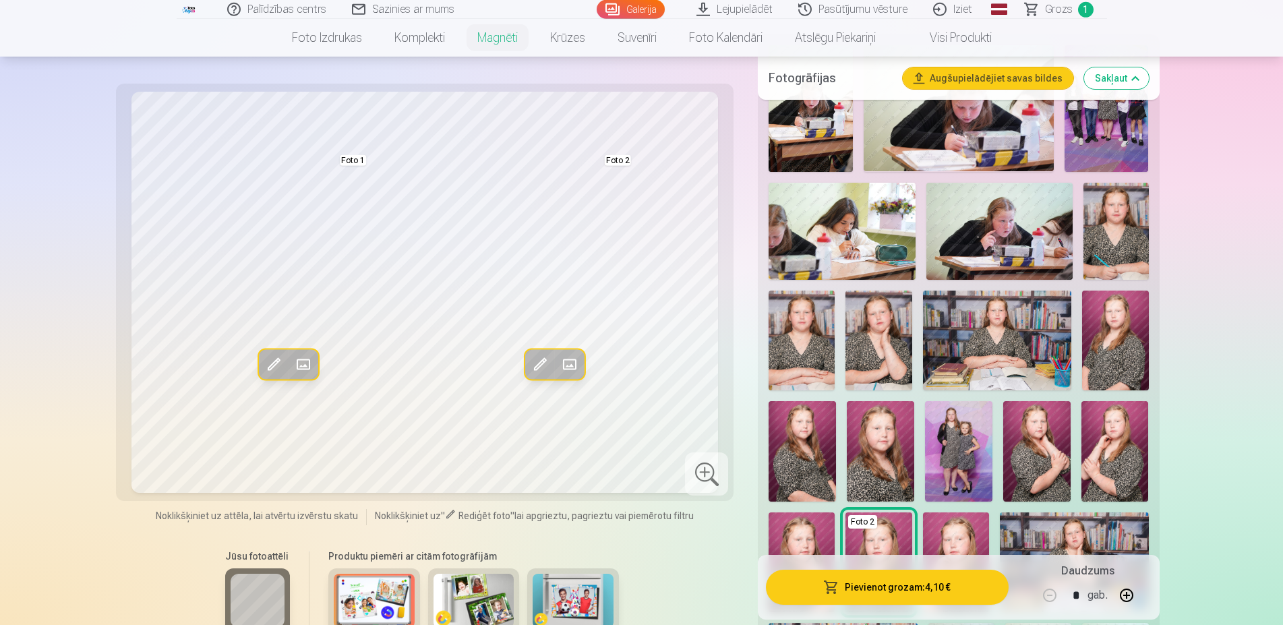
scroll to position [413, 0]
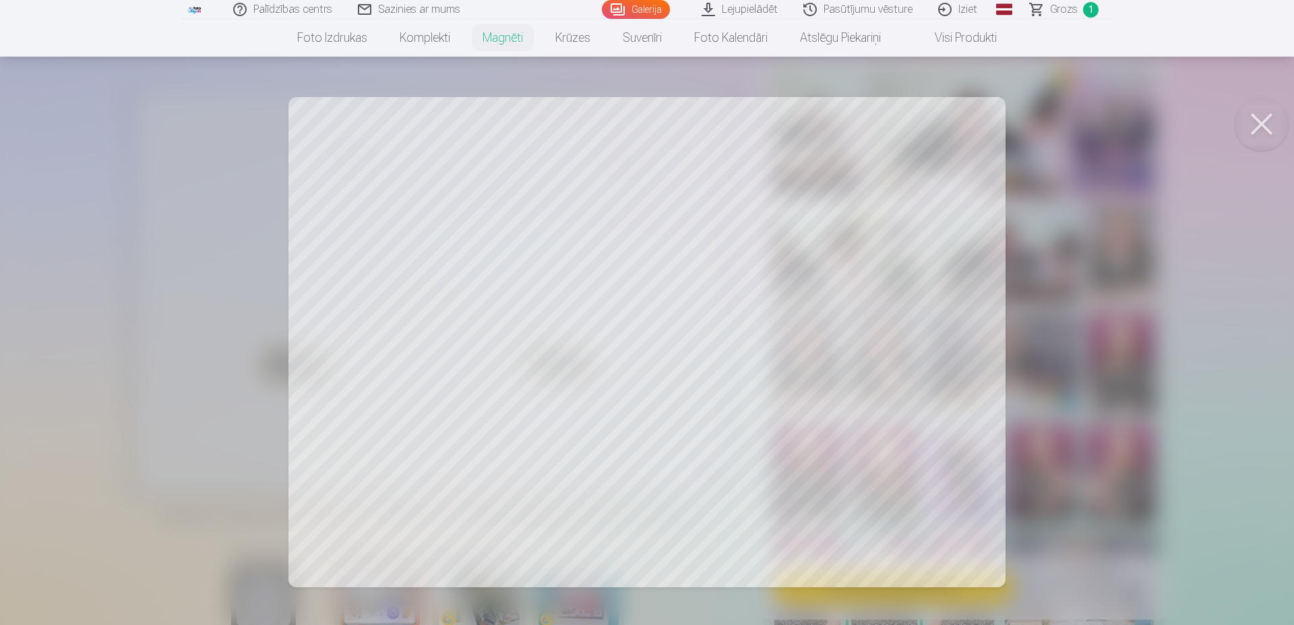
click at [435, 386] on div at bounding box center [647, 312] width 1294 height 625
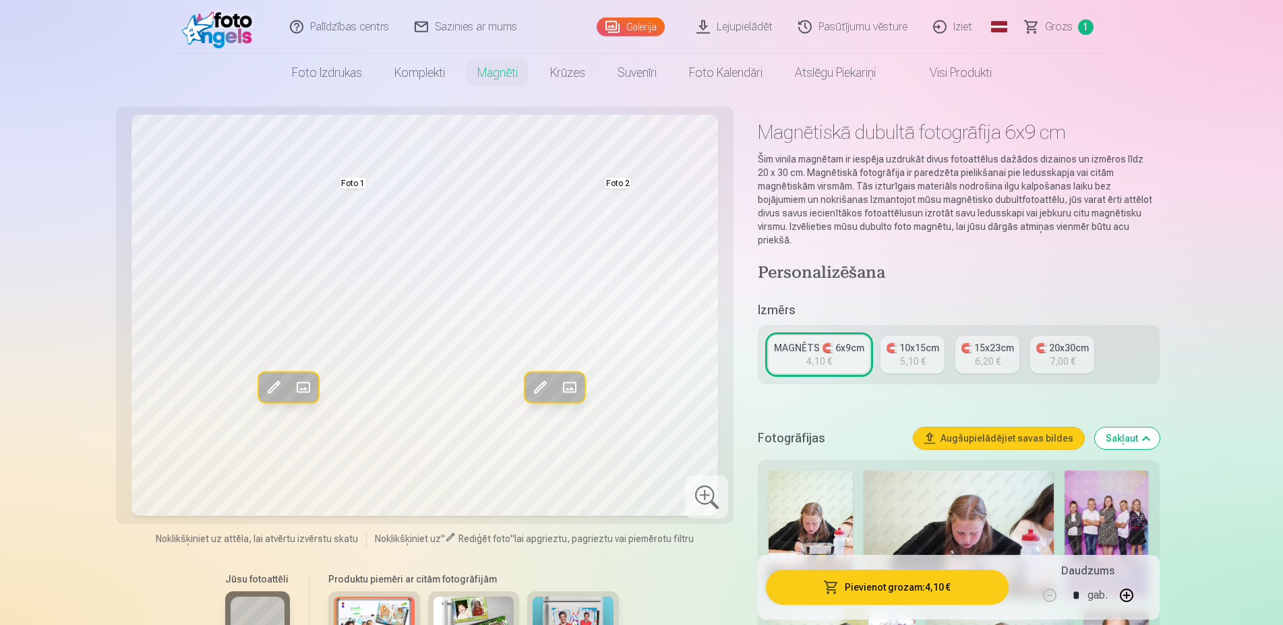
scroll to position [0, 0]
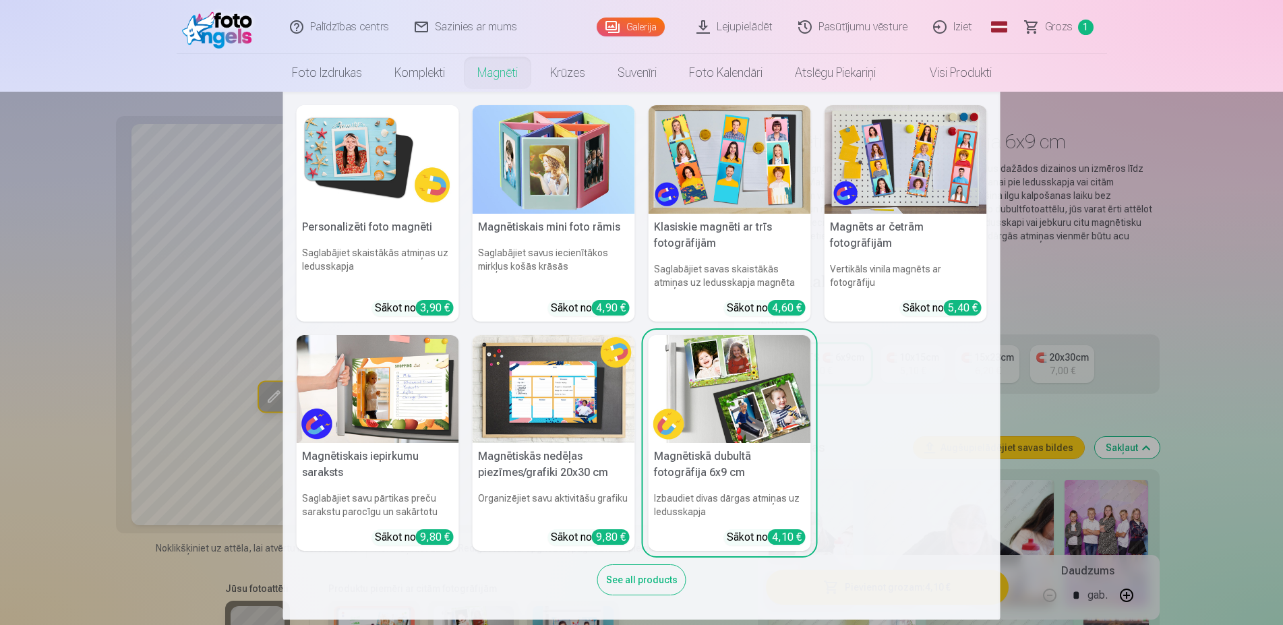
click at [461, 71] on link "Magnēti" at bounding box center [497, 73] width 73 height 38
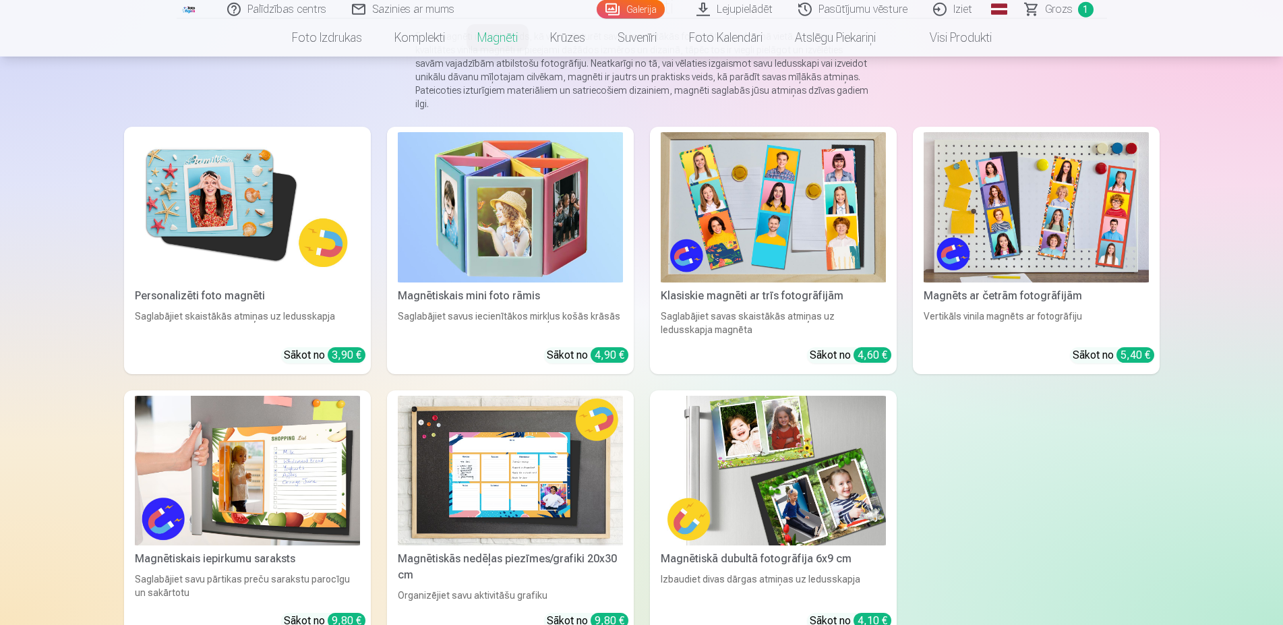
scroll to position [138, 0]
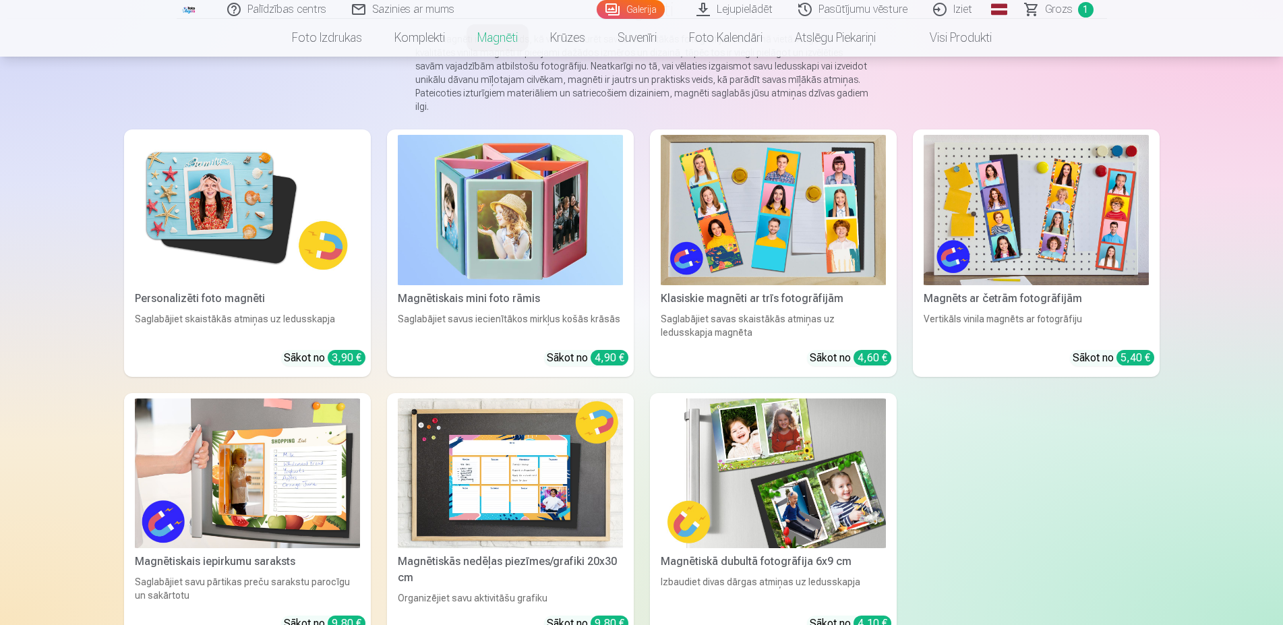
click at [234, 208] on img at bounding box center [247, 210] width 225 height 150
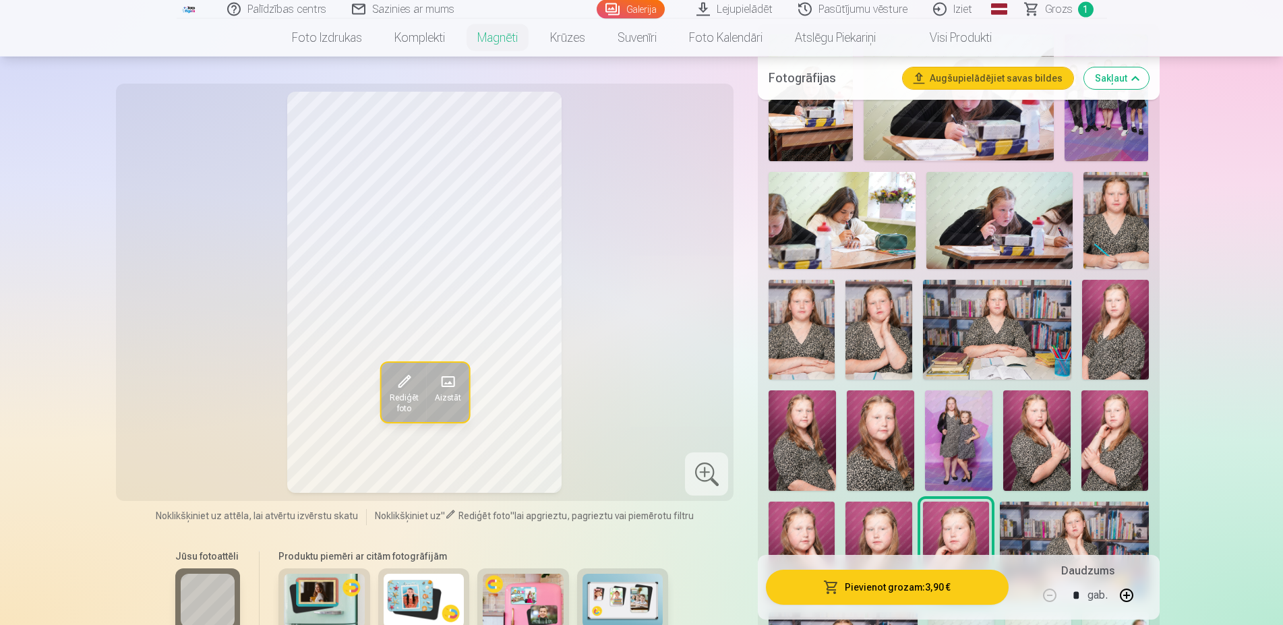
scroll to position [481, 0]
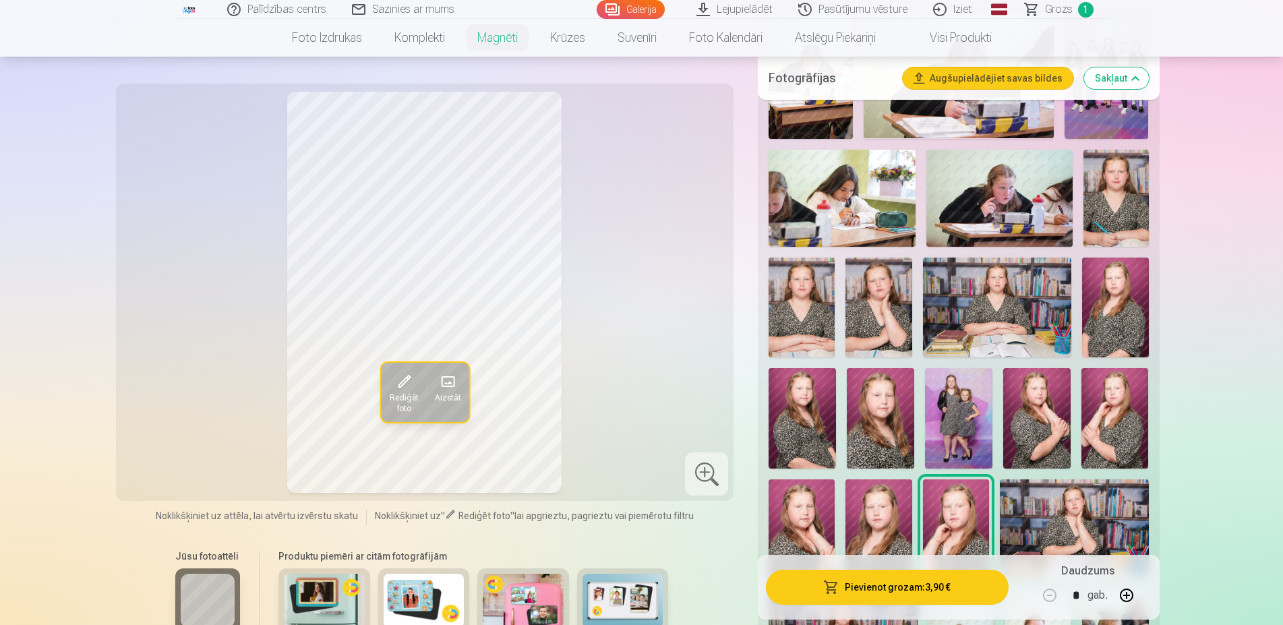
click at [787, 400] on img at bounding box center [801, 418] width 67 height 101
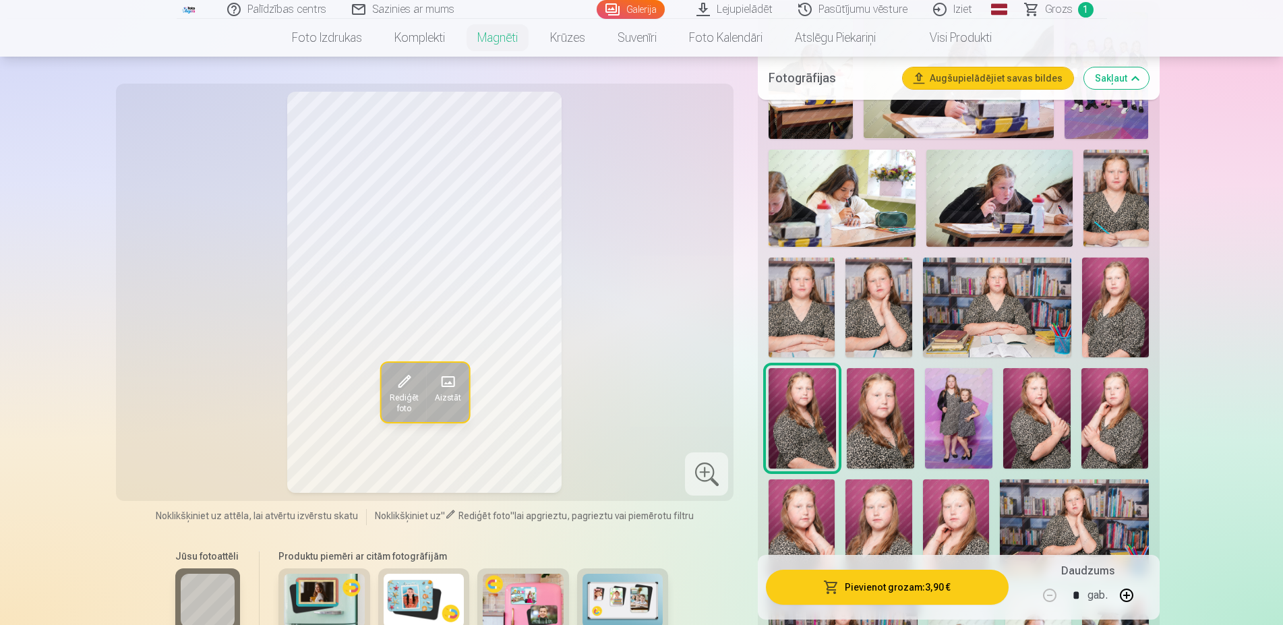
click at [631, 342] on div "Rediģēt foto Aizstāt" at bounding box center [425, 292] width 602 height 401
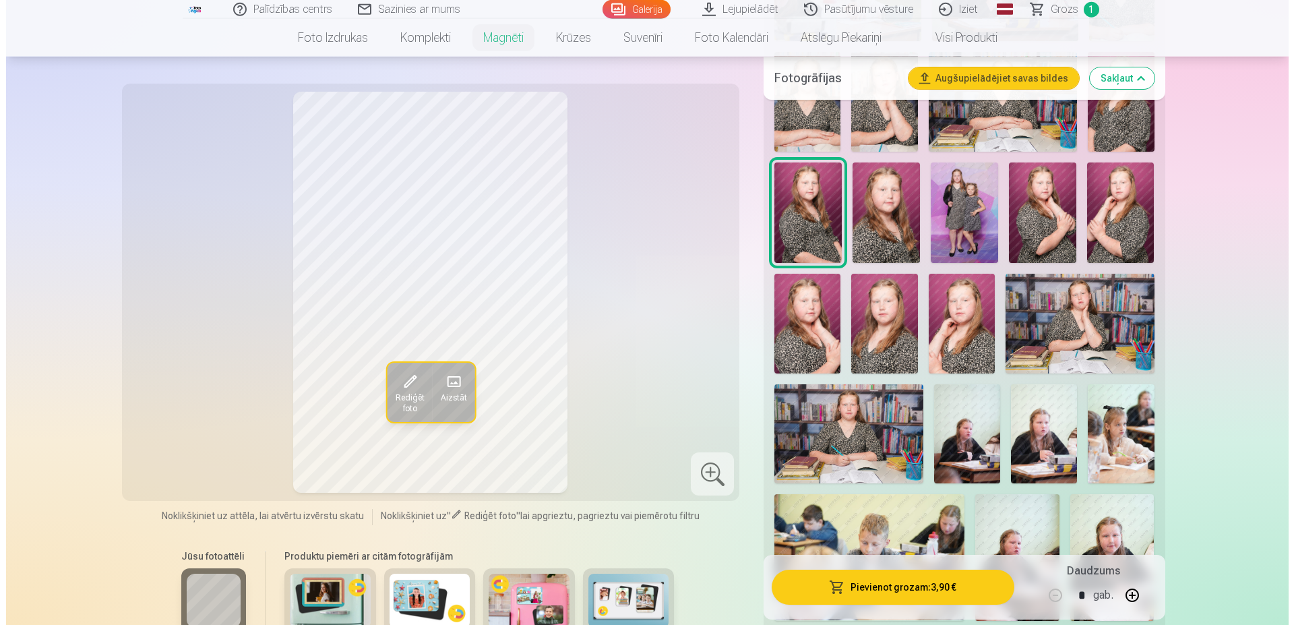
scroll to position [688, 0]
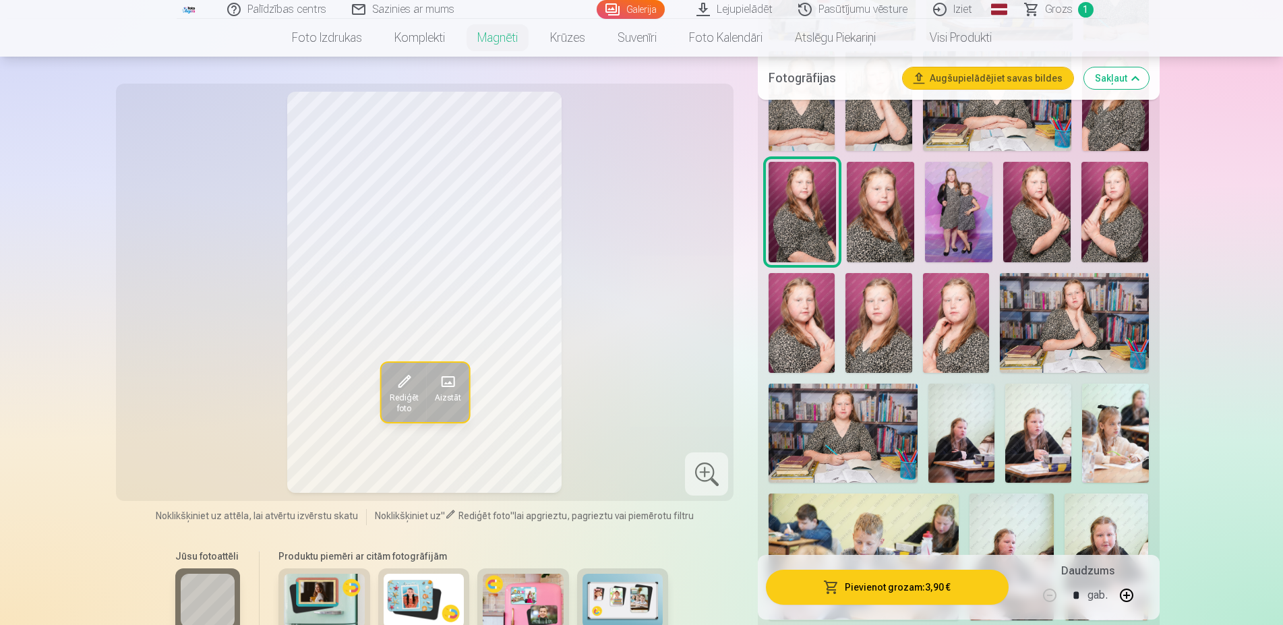
click at [866, 588] on button "Pievienot grozam : 3,90 €" at bounding box center [887, 587] width 242 height 35
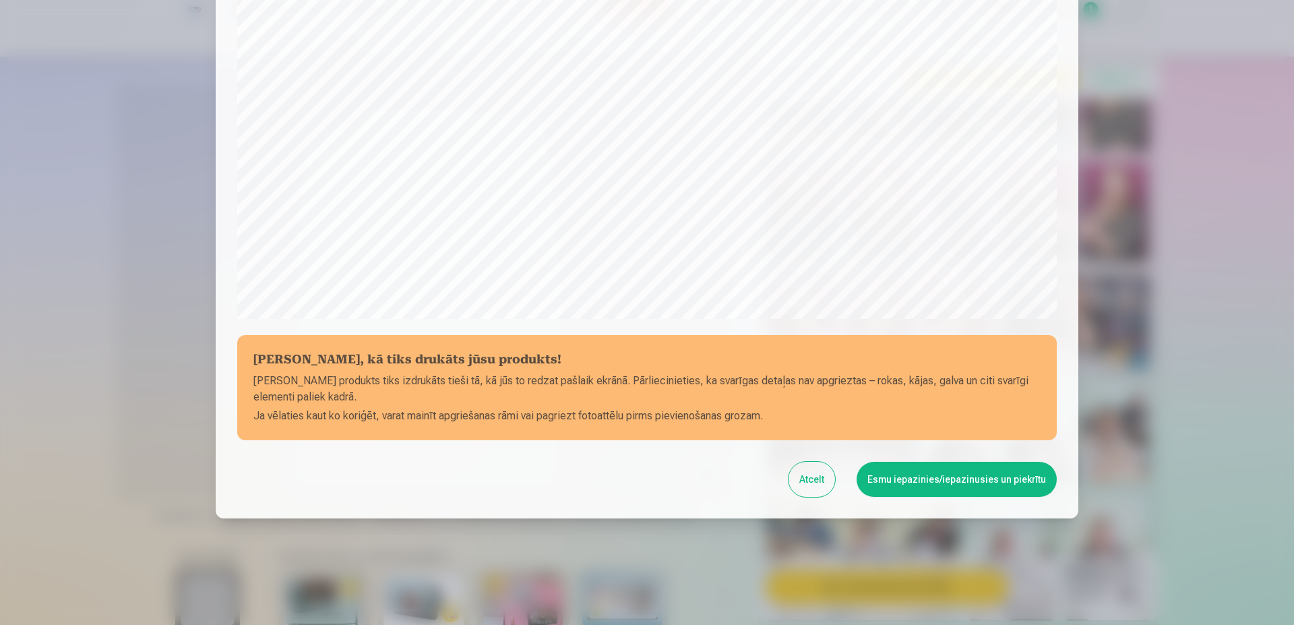
scroll to position [346, 0]
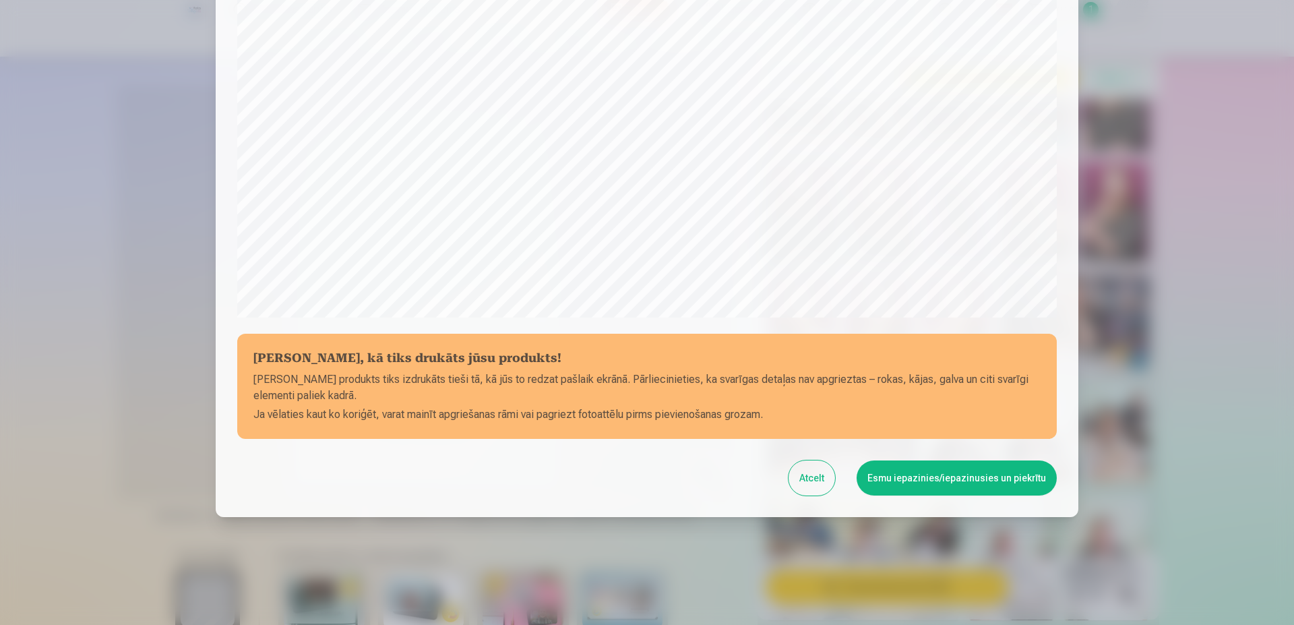
click at [928, 476] on button "Esmu iepazinies/iepazinusies un piekrītu" at bounding box center [957, 477] width 200 height 35
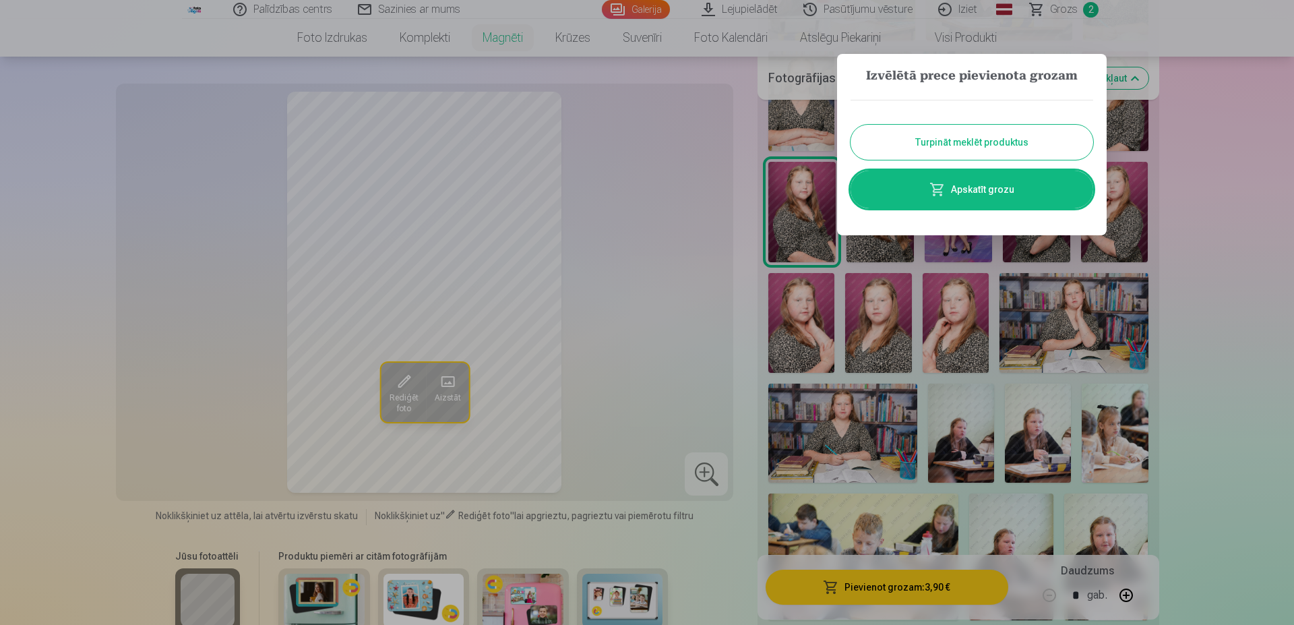
click at [994, 193] on link "Apskatīt grozu" at bounding box center [972, 190] width 243 height 38
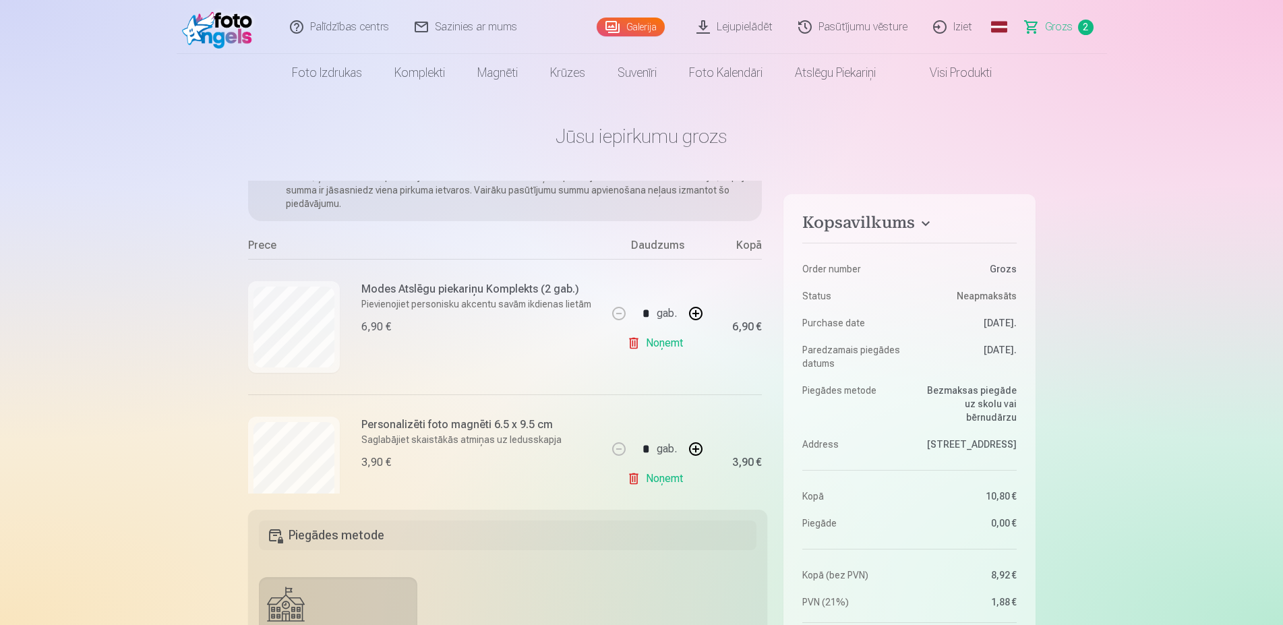
scroll to position [123, 0]
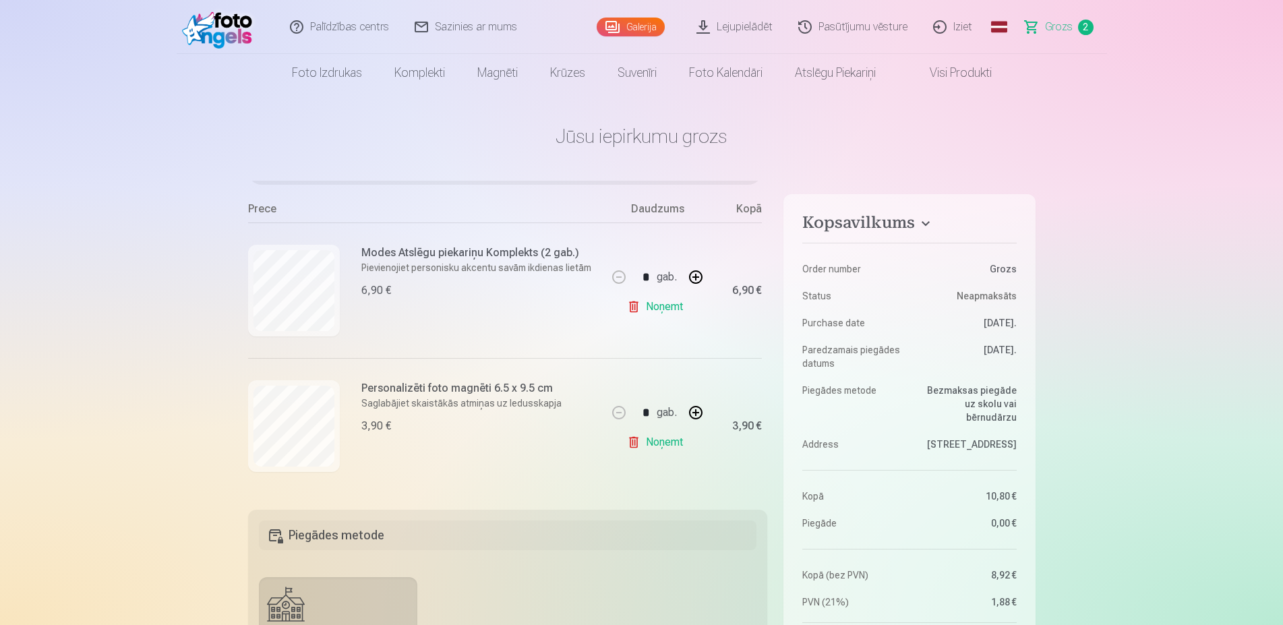
click at [686, 411] on button "button" at bounding box center [696, 412] width 32 height 32
type input "*"
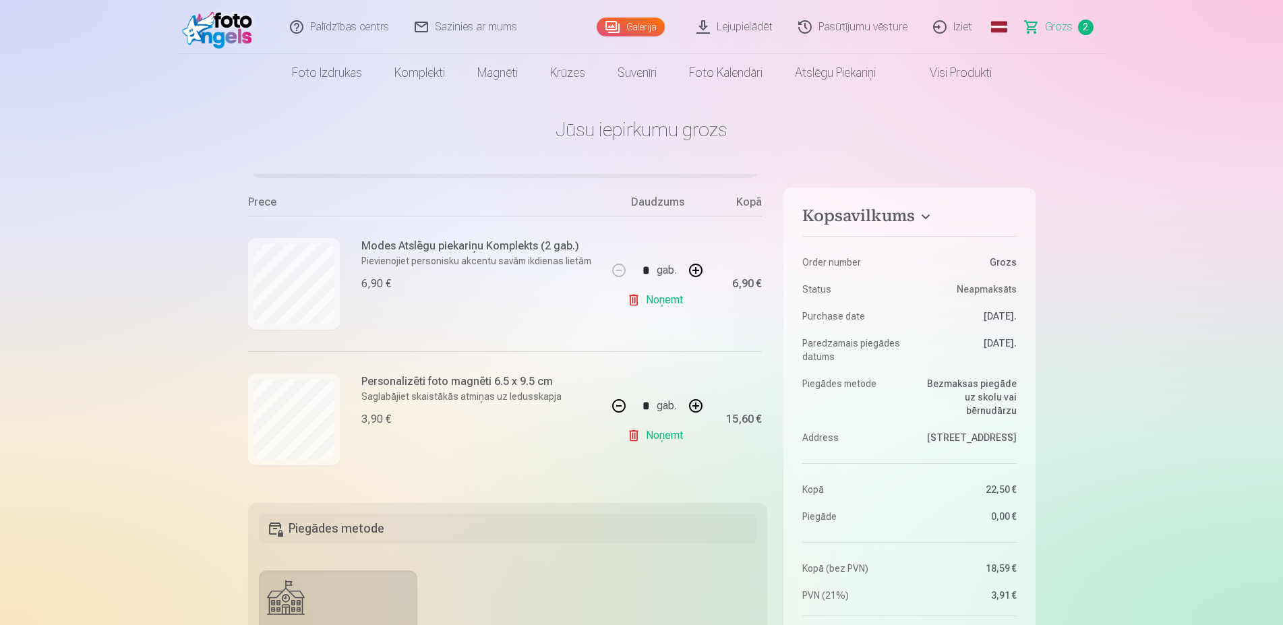
scroll to position [0, 0]
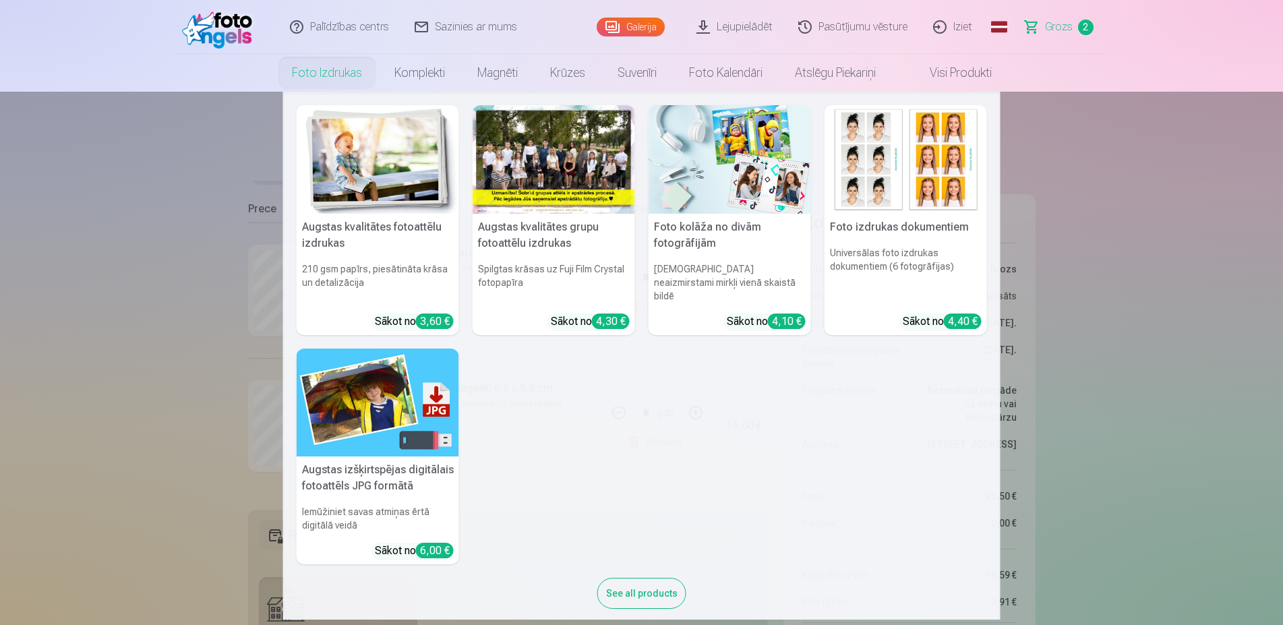
click at [292, 65] on link "Foto izdrukas" at bounding box center [327, 73] width 102 height 38
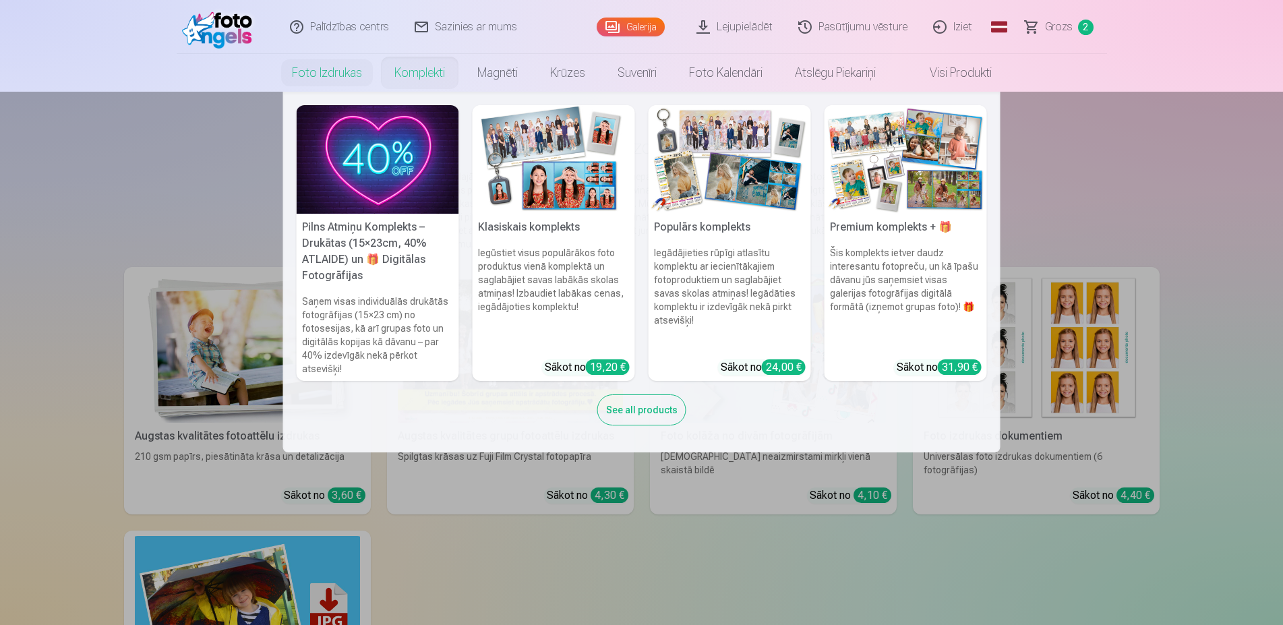
click at [1060, 187] on nav "Pilns Atmiņu Komplekts – Drukātas (15×23cm, 40% ATLAIDE) un 🎁 Digitālas Fotogrā…" at bounding box center [641, 272] width 1283 height 361
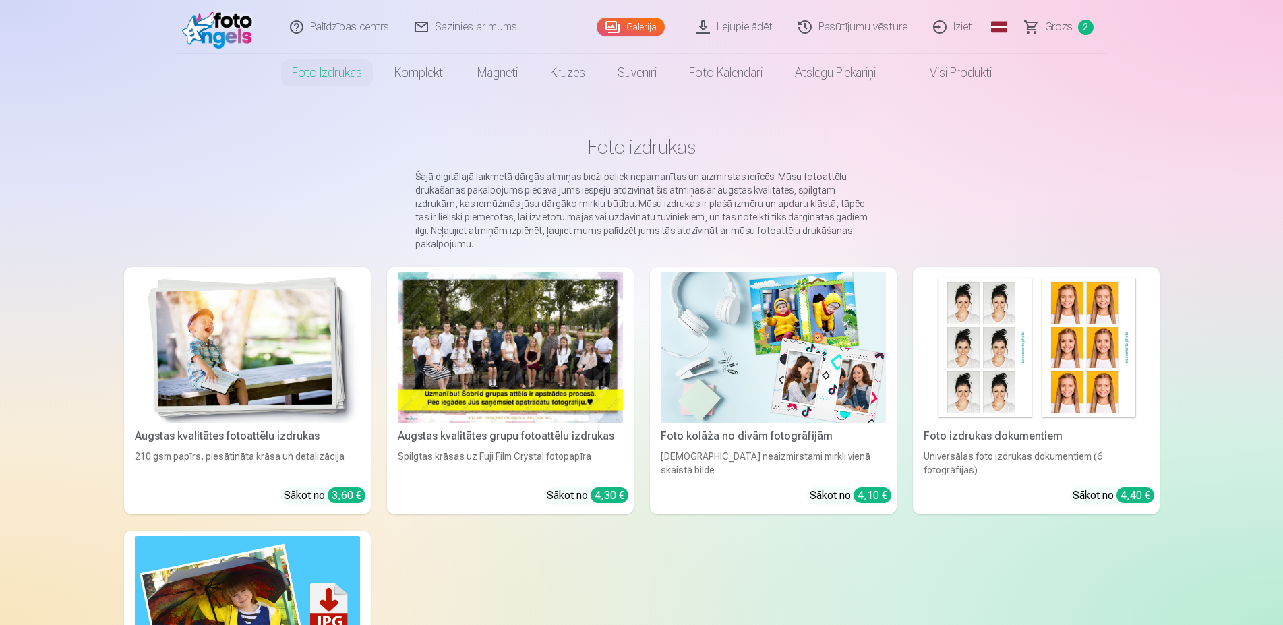
click at [210, 40] on img at bounding box center [221, 26] width 78 height 43
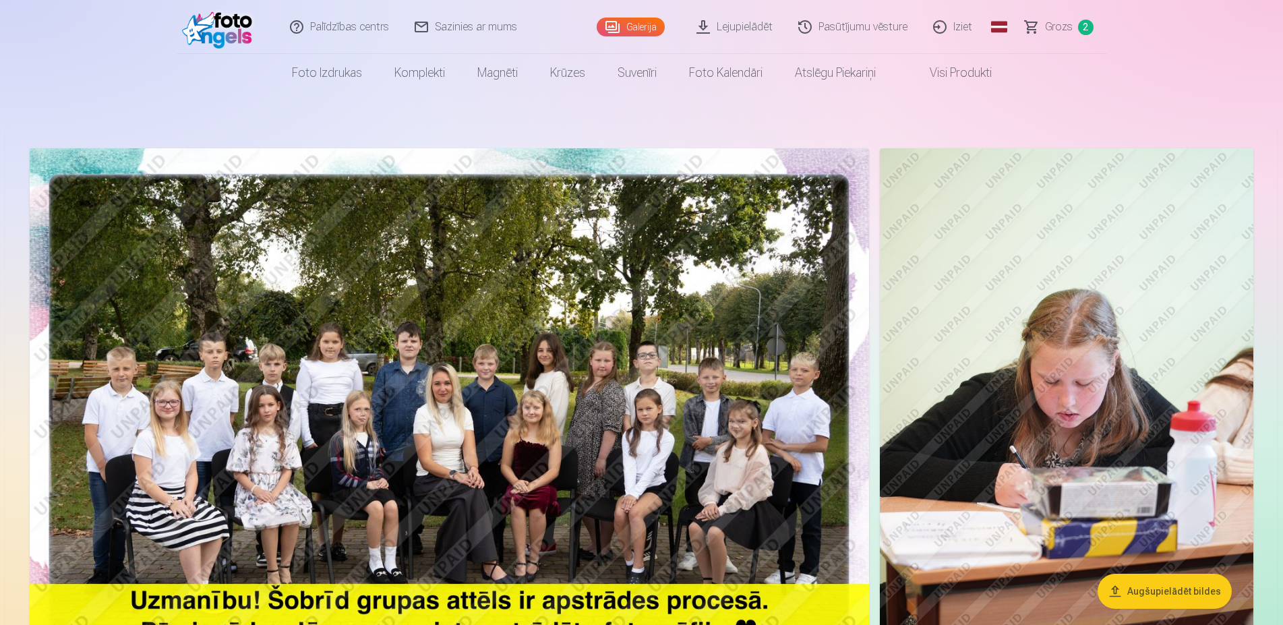
click at [433, 310] on img at bounding box center [449, 428] width 839 height 560
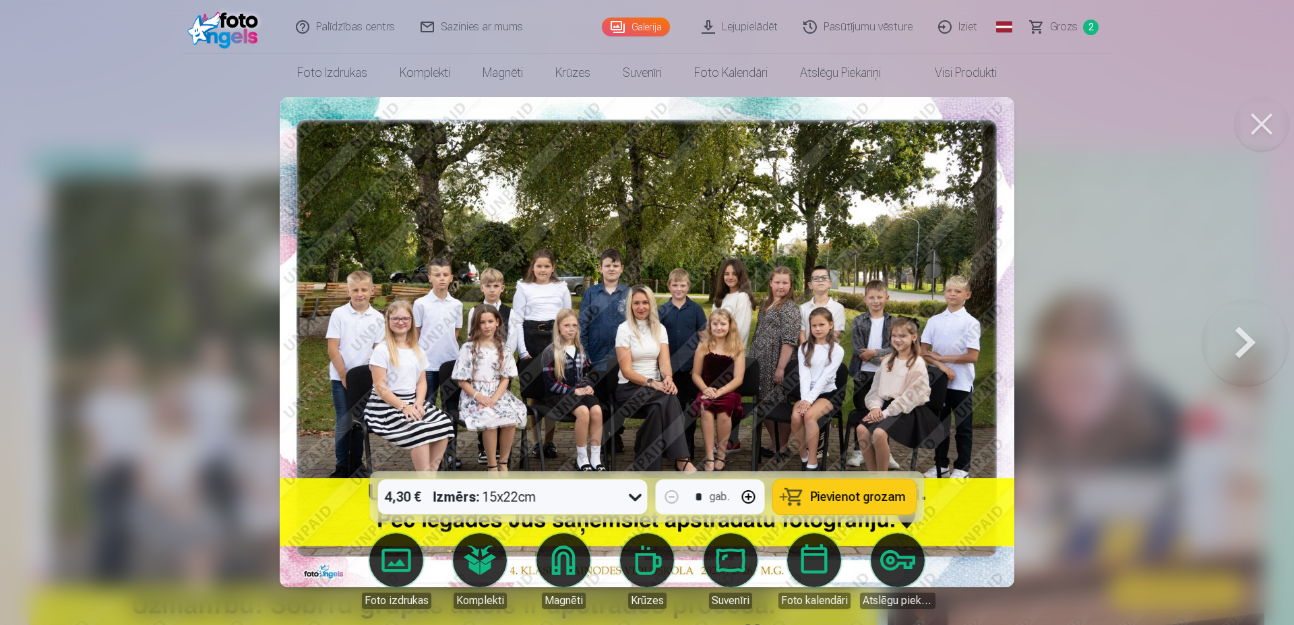
click at [518, 490] on div "Izmērs : 15x22cm" at bounding box center [484, 496] width 103 height 35
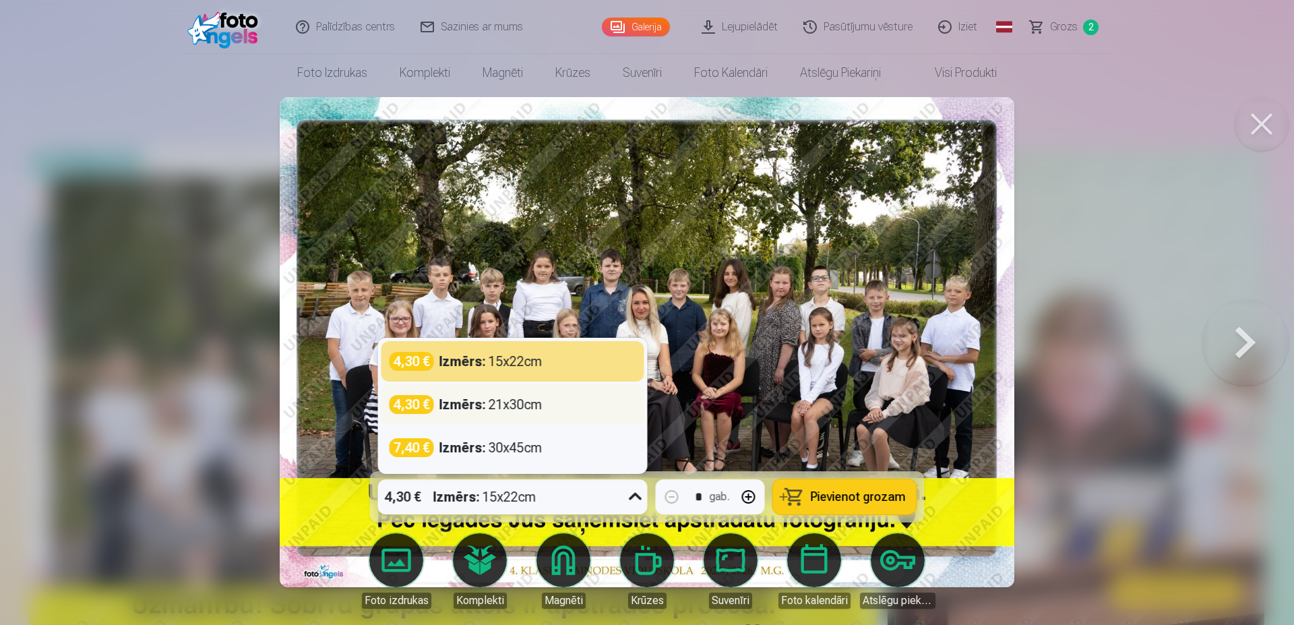
click at [512, 409] on div "Izmērs : 21x30cm" at bounding box center [491, 404] width 103 height 19
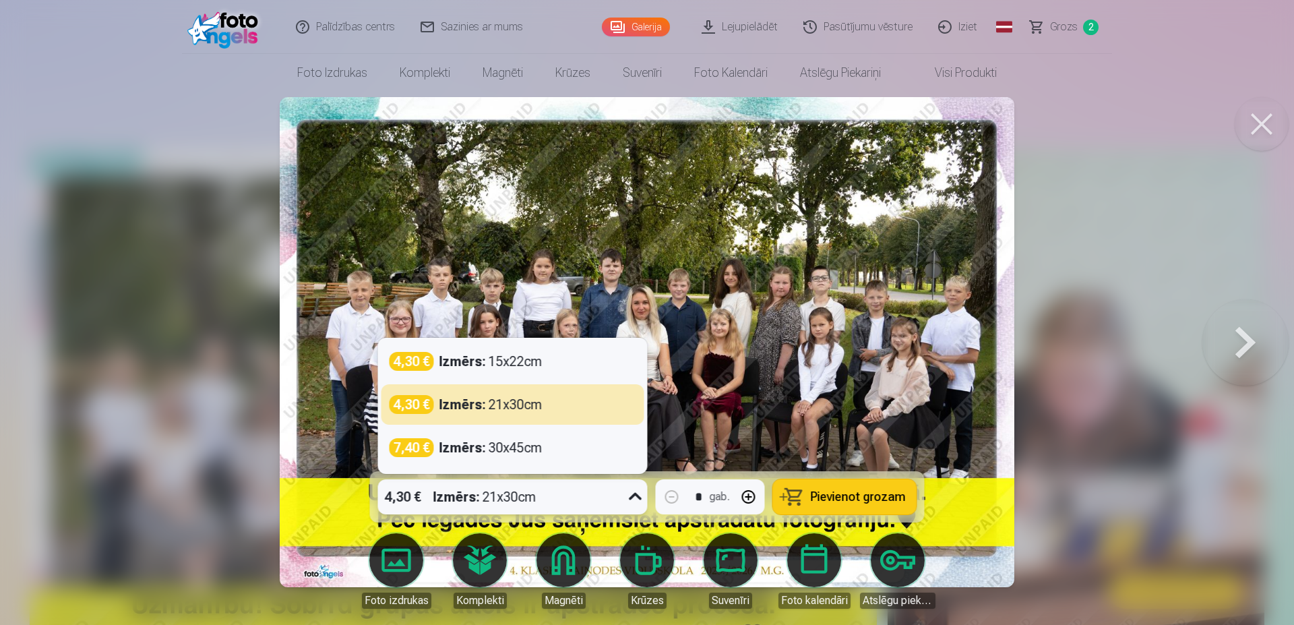
click at [442, 497] on strong "Izmērs :" at bounding box center [456, 496] width 47 height 19
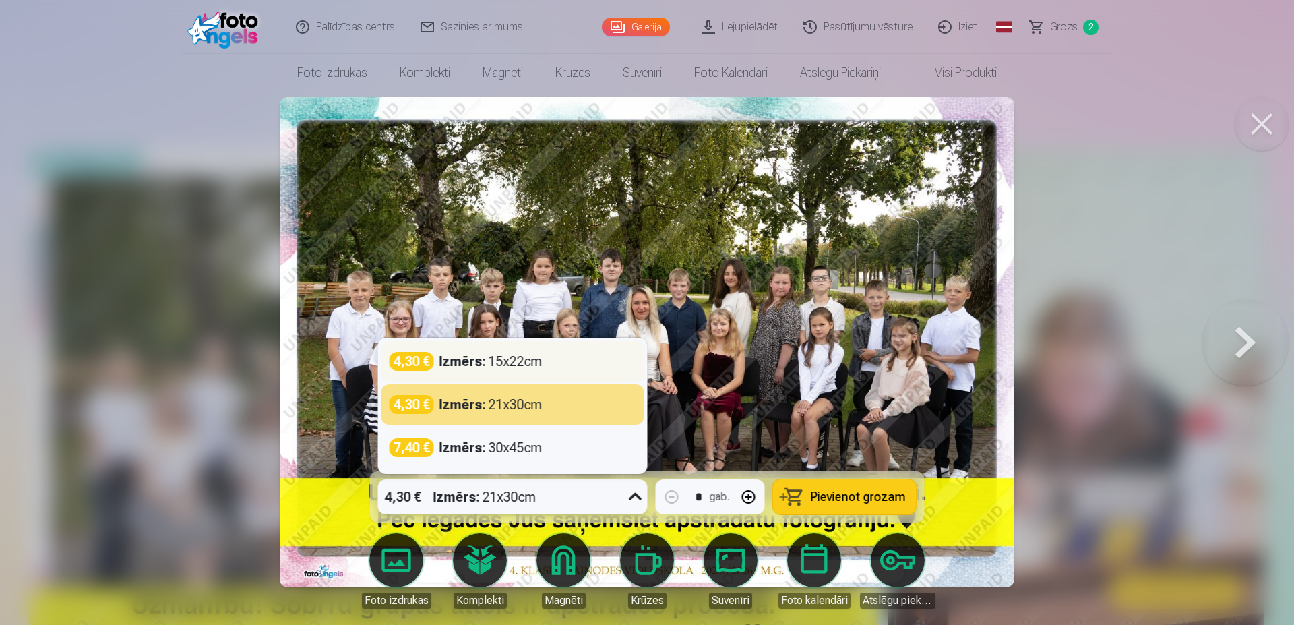
click at [467, 357] on strong "Izmērs :" at bounding box center [463, 361] width 47 height 19
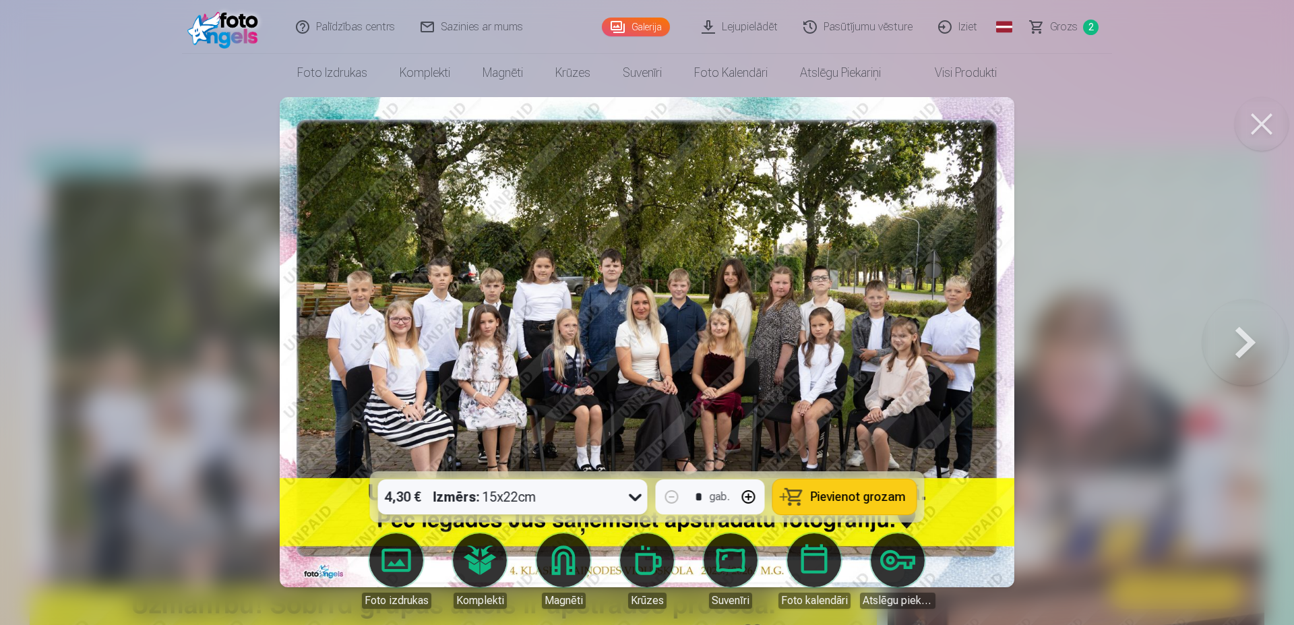
click at [537, 505] on div "4,30 € Izmērs : 15x22cm" at bounding box center [500, 496] width 244 height 35
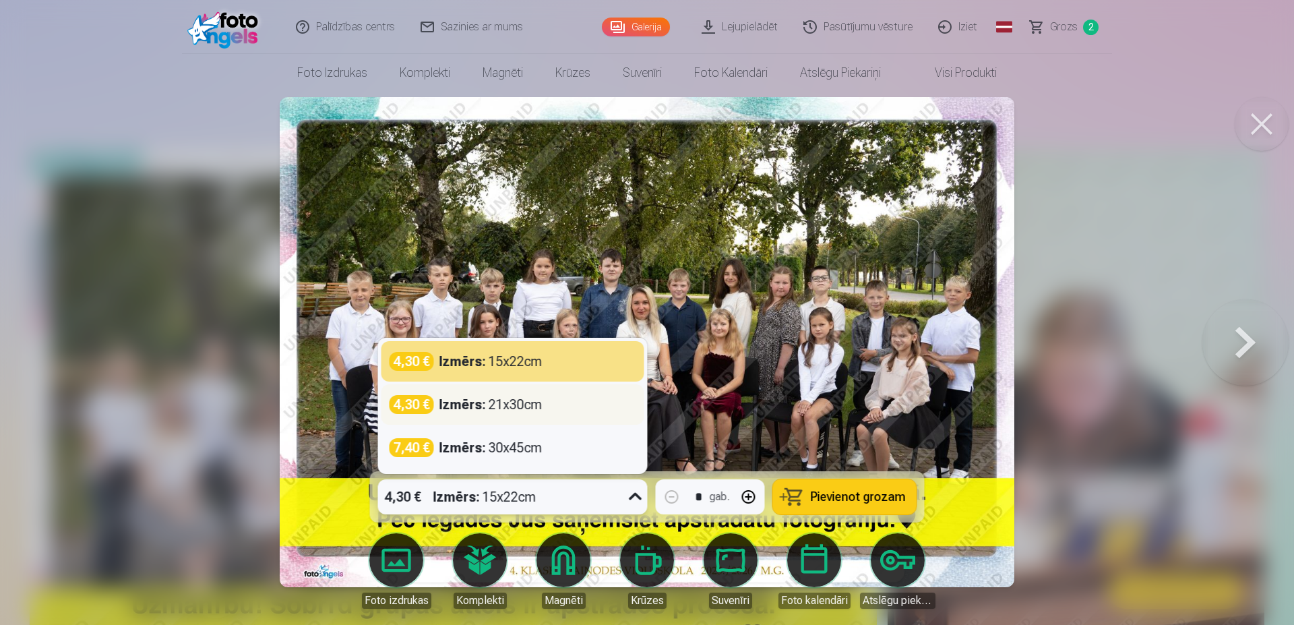
click at [522, 403] on div "Izmērs : 21x30cm" at bounding box center [491, 404] width 103 height 19
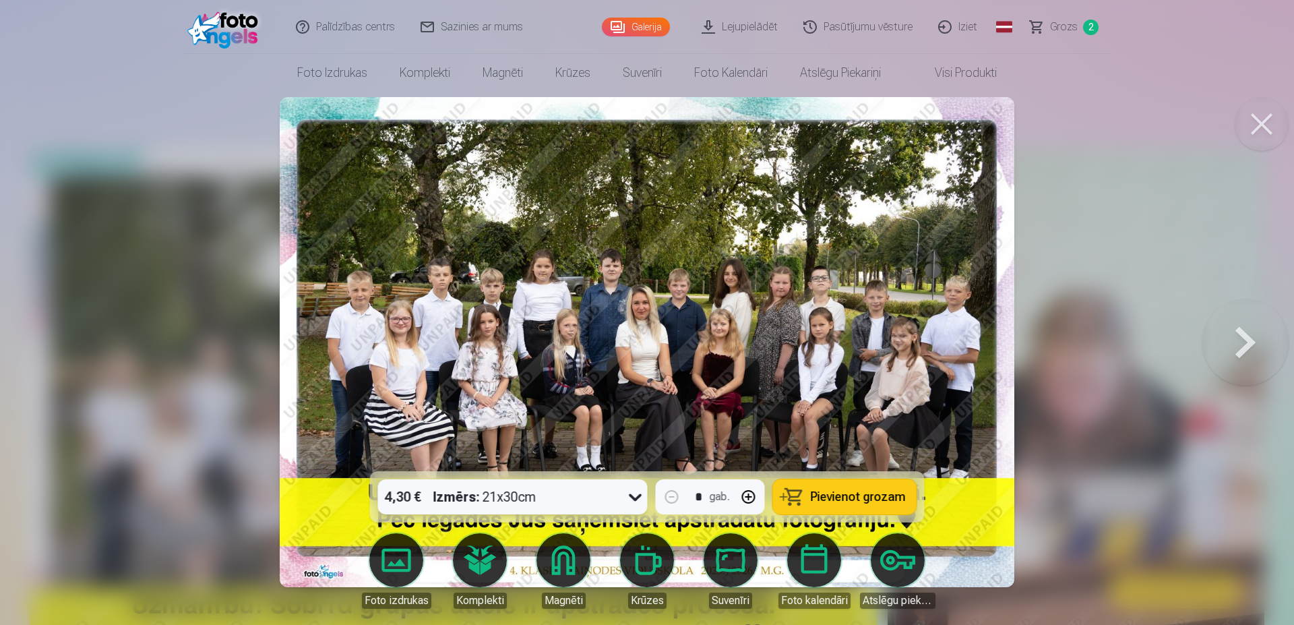
click at [520, 491] on div "Izmērs : 21x30cm" at bounding box center [484, 496] width 103 height 35
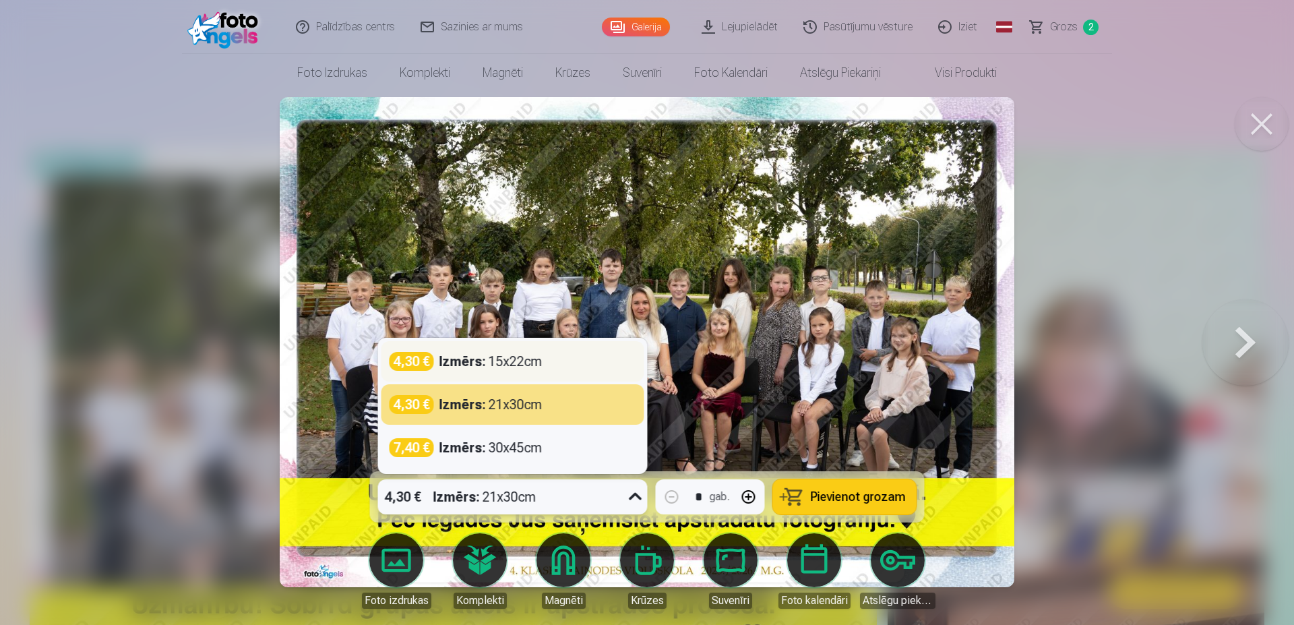
click at [493, 361] on div "Izmērs : 15x22cm" at bounding box center [491, 361] width 103 height 19
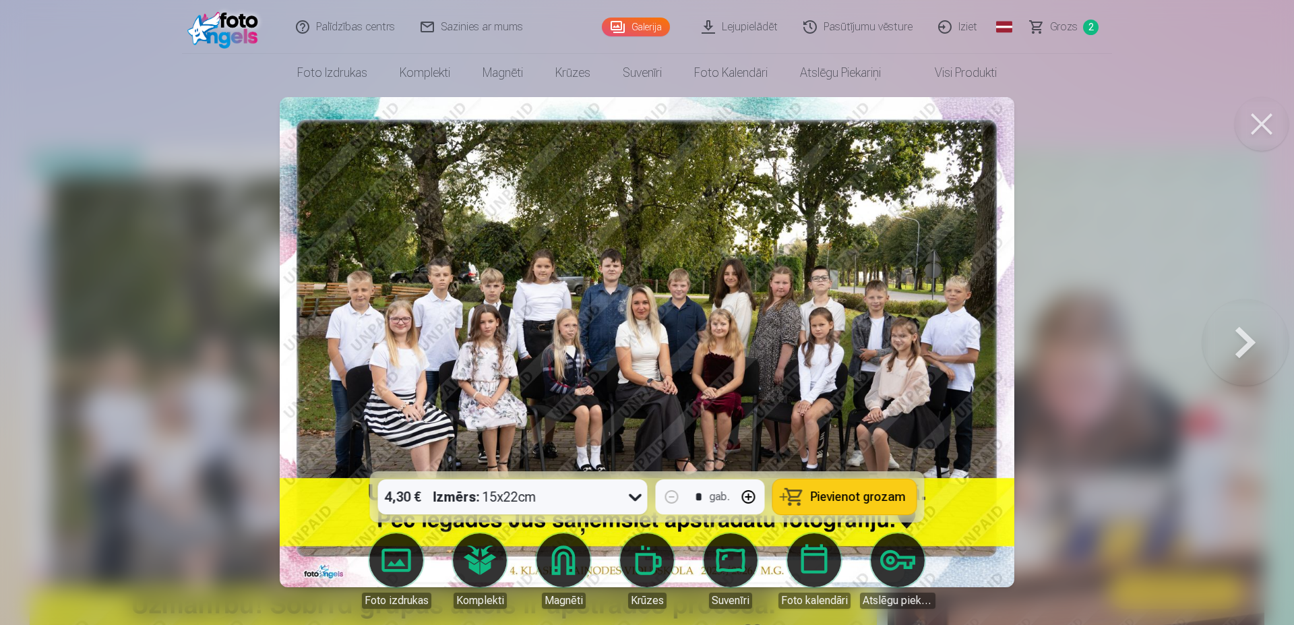
click at [842, 506] on button "Pievienot grozam" at bounding box center [845, 496] width 144 height 35
drag, startPoint x: 1267, startPoint y: 127, endPoint x: 1258, endPoint y: 123, distance: 9.7
click at [1267, 126] on button at bounding box center [1262, 124] width 54 height 54
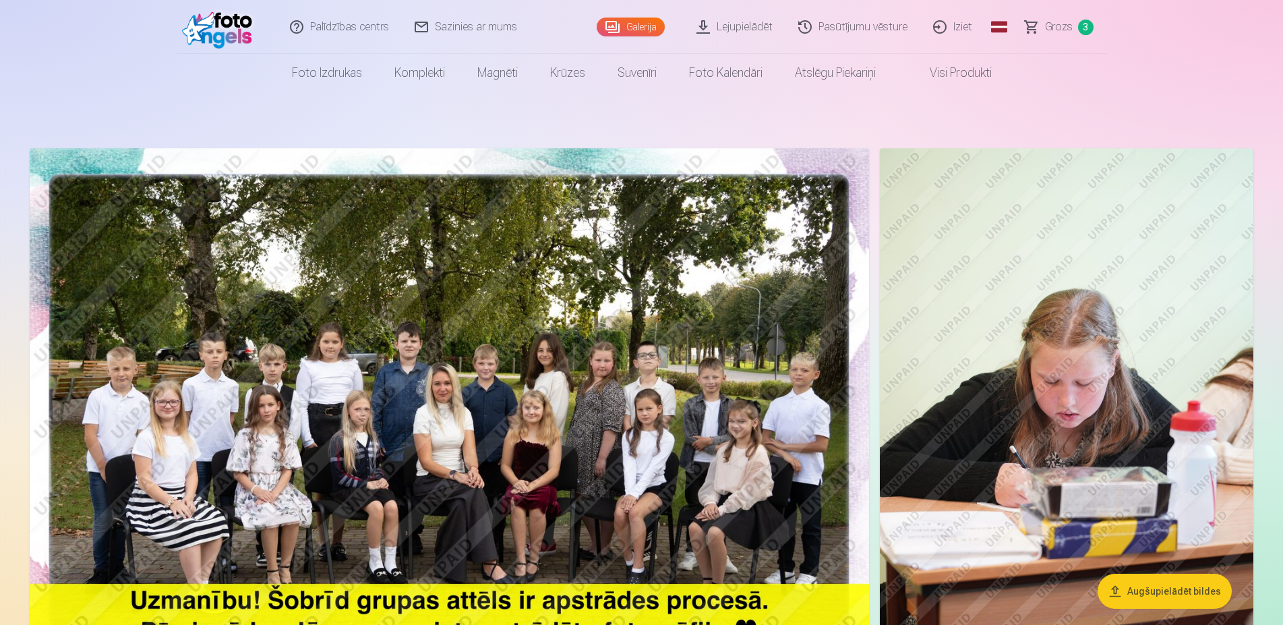
click at [733, 32] on link "Lejupielādēt" at bounding box center [735, 27] width 102 height 54
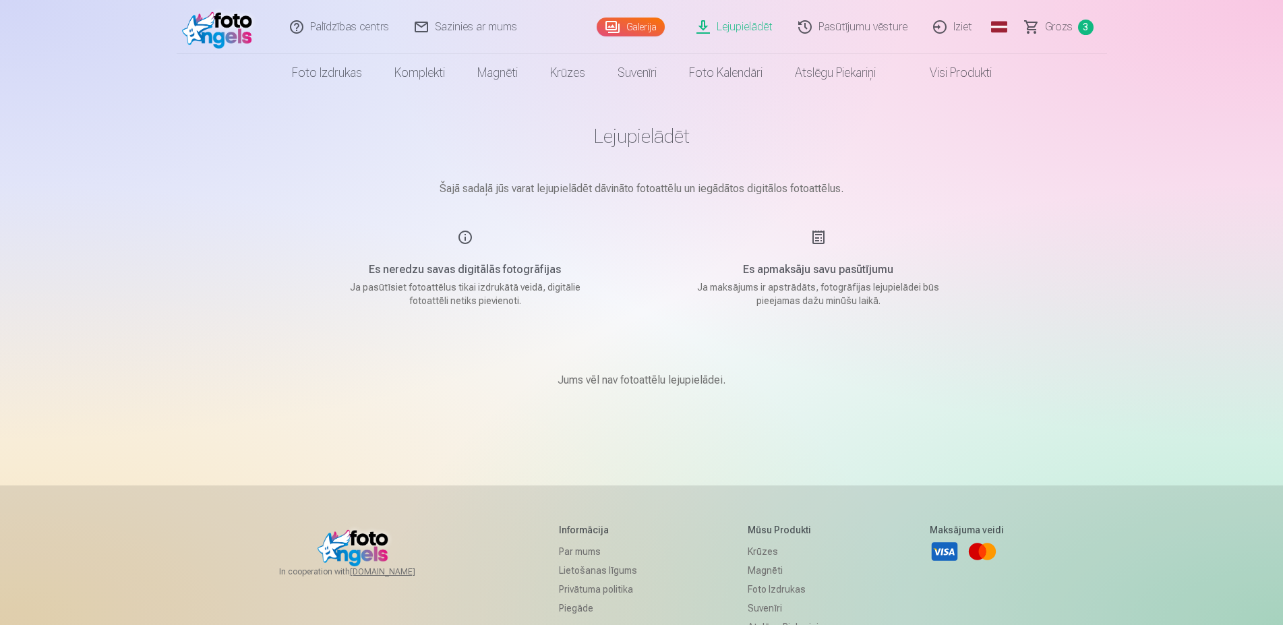
click at [460, 233] on div "Es neredzu savas digitālās fotogrāfijas Ja pasūtīsiet fotoattēlus tikai izdrukā…" at bounding box center [465, 268] width 321 height 78
click at [222, 23] on img at bounding box center [221, 26] width 78 height 43
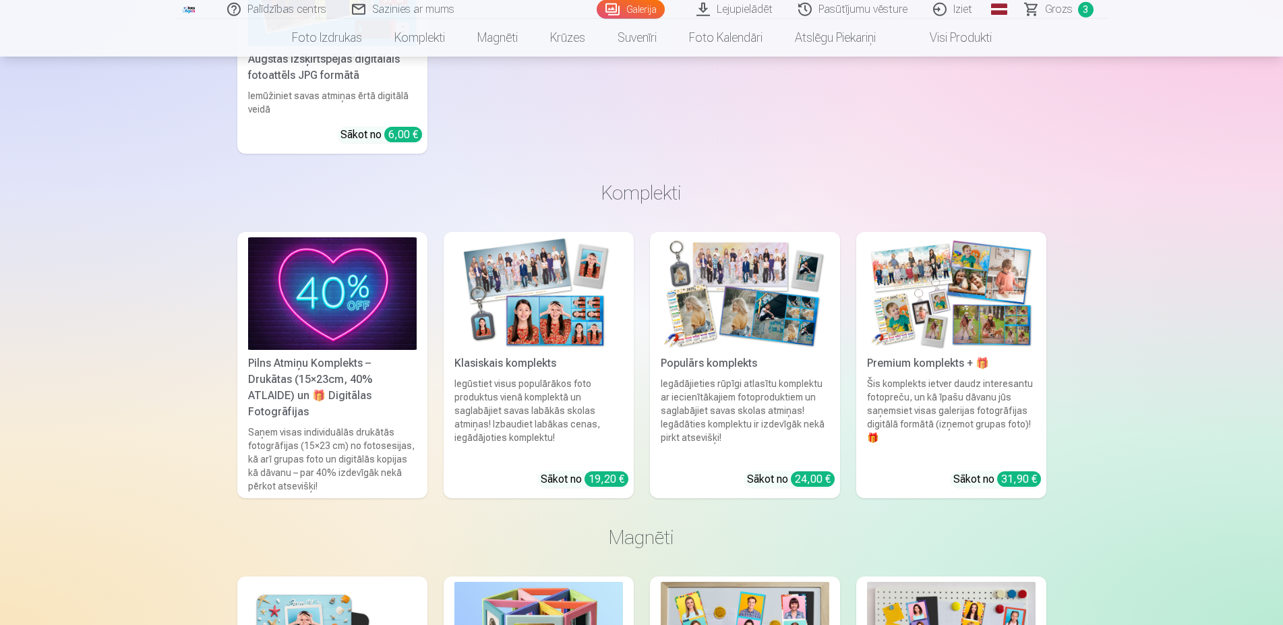
scroll to position [12514, 0]
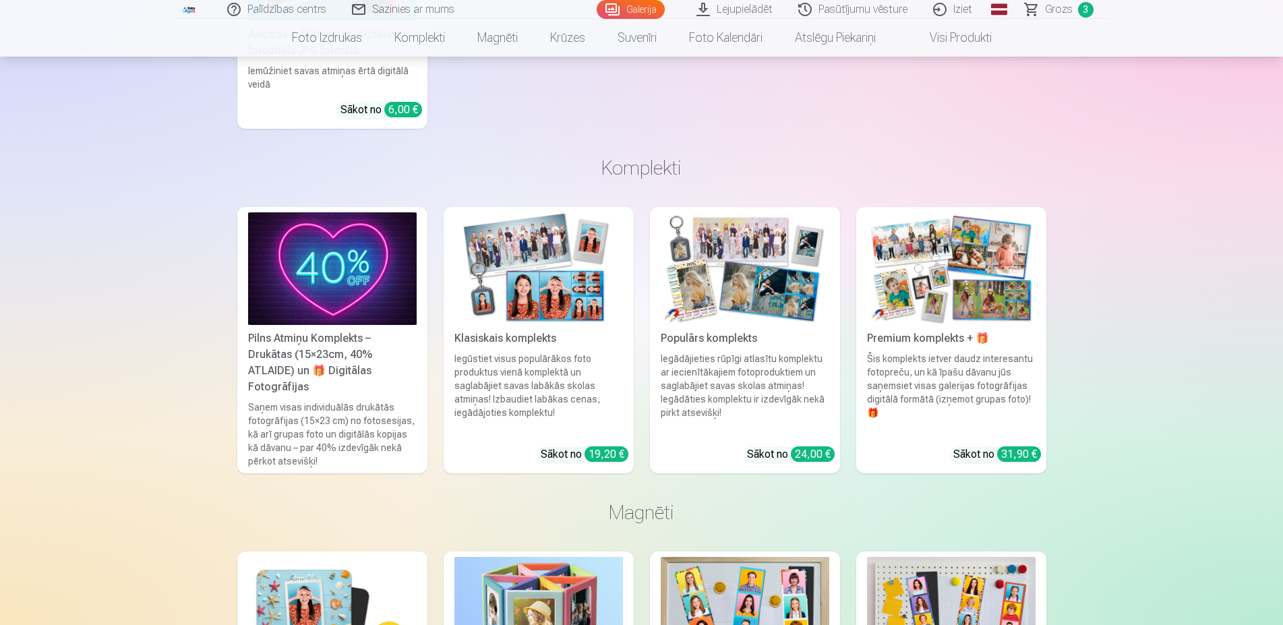
click at [320, 342] on div "Pilns Atmiņu Komplekts – Drukātas (15×23cm, 40% ATLAIDE) un 🎁 Digitālas Fotogrā…" at bounding box center [332, 362] width 179 height 65
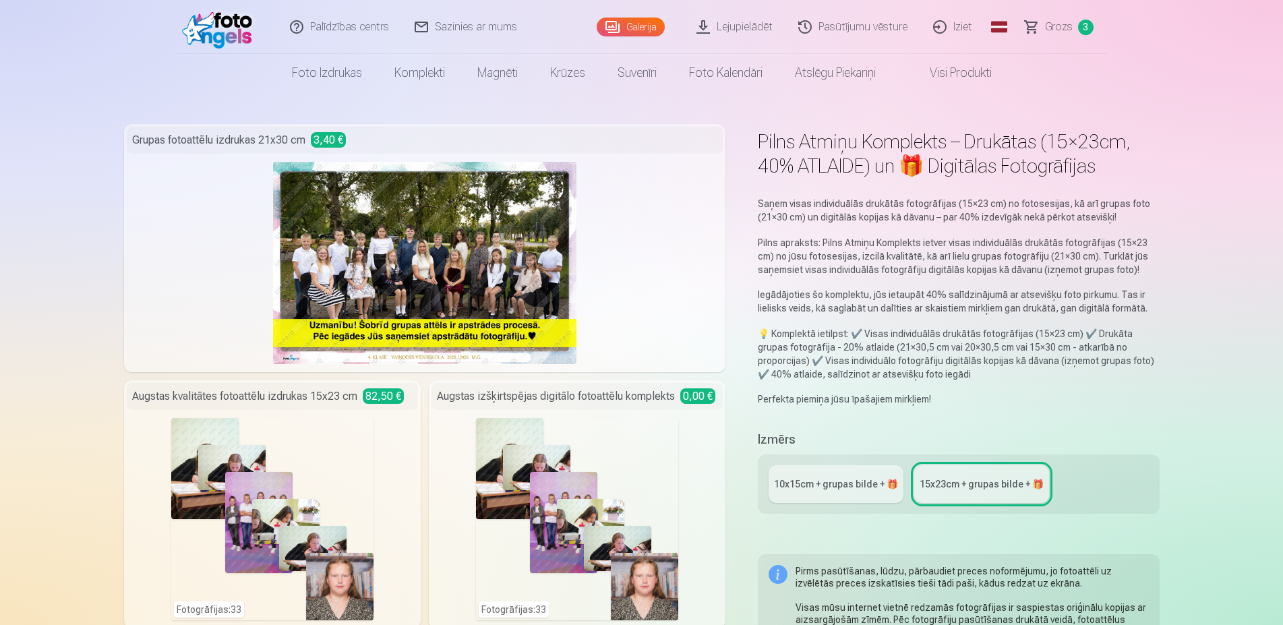
click at [214, 32] on img at bounding box center [221, 26] width 78 height 43
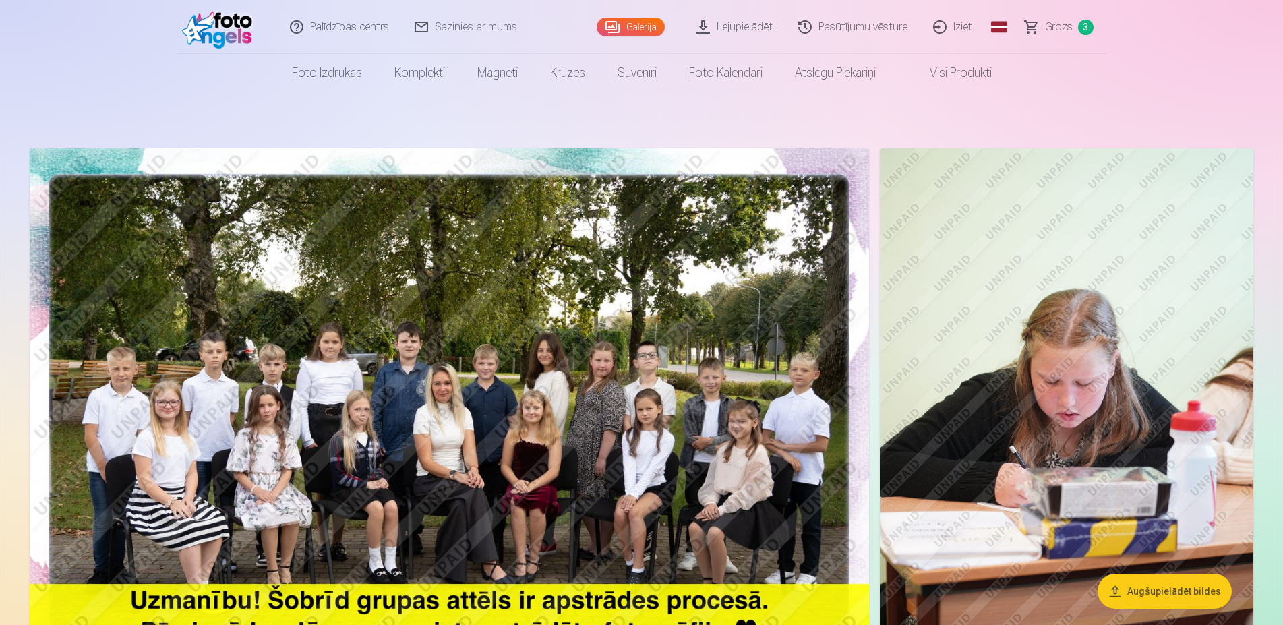
click at [348, 22] on link "Palīdzības centrs" at bounding box center [340, 27] width 125 height 54
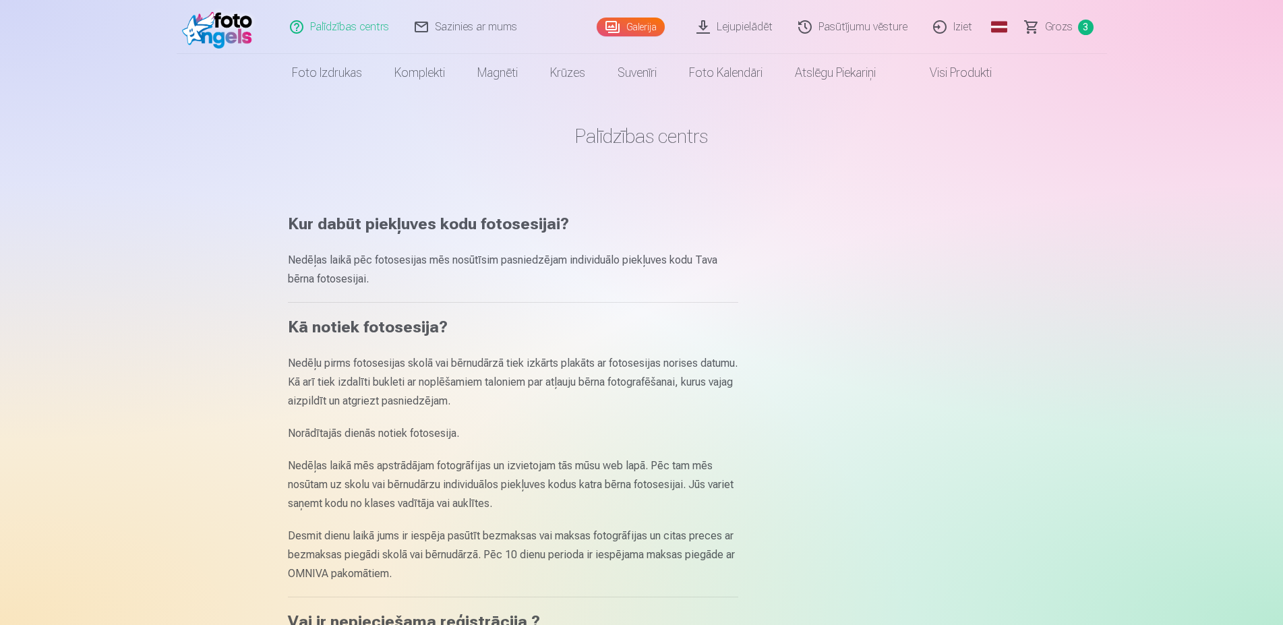
click at [224, 26] on img at bounding box center [221, 26] width 78 height 43
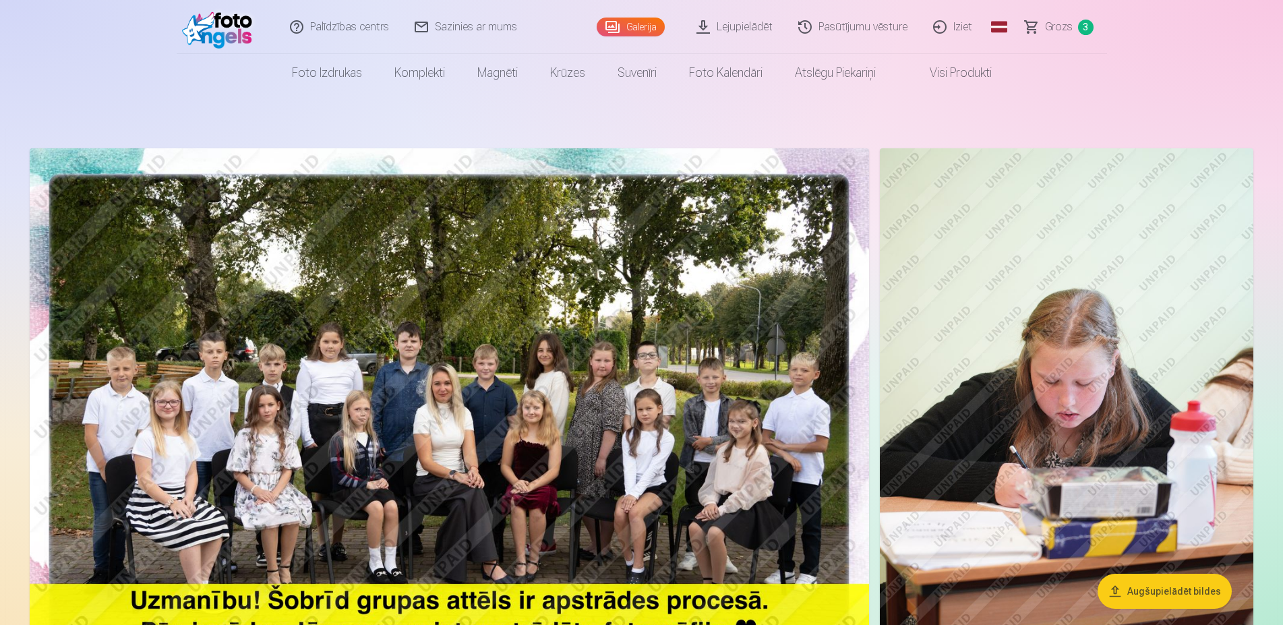
click at [976, 67] on link "Visi produkti" at bounding box center [950, 73] width 116 height 38
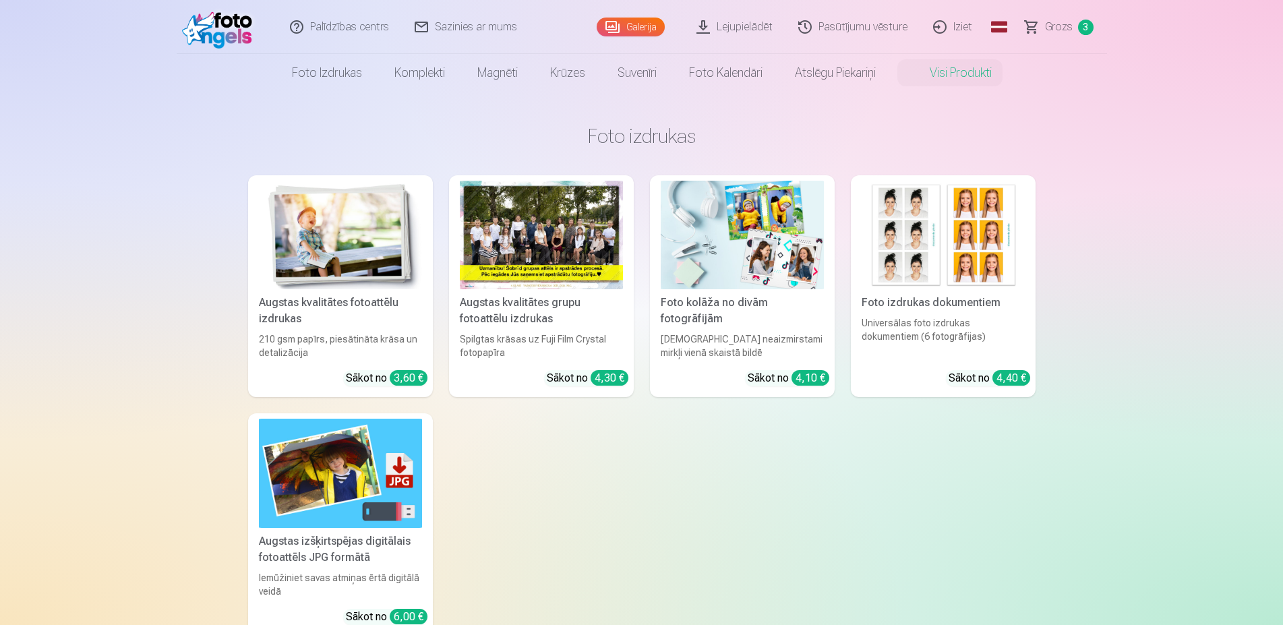
click at [206, 26] on img at bounding box center [221, 26] width 78 height 43
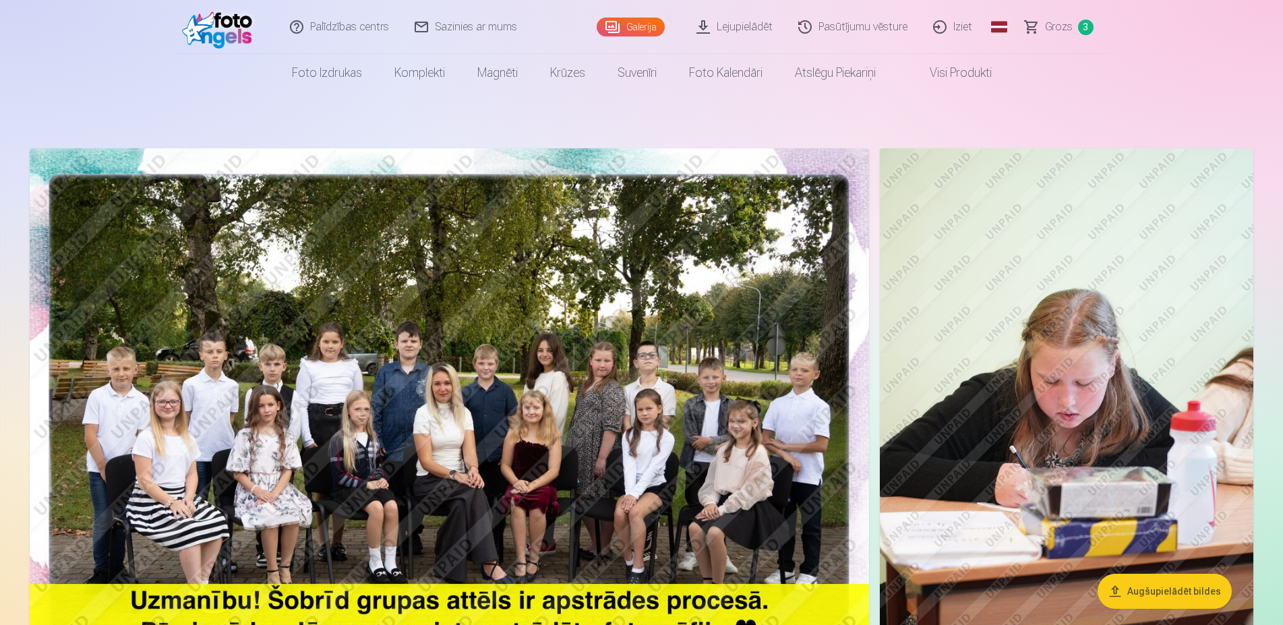
click at [1079, 28] on span "3" at bounding box center [1086, 28] width 16 height 16
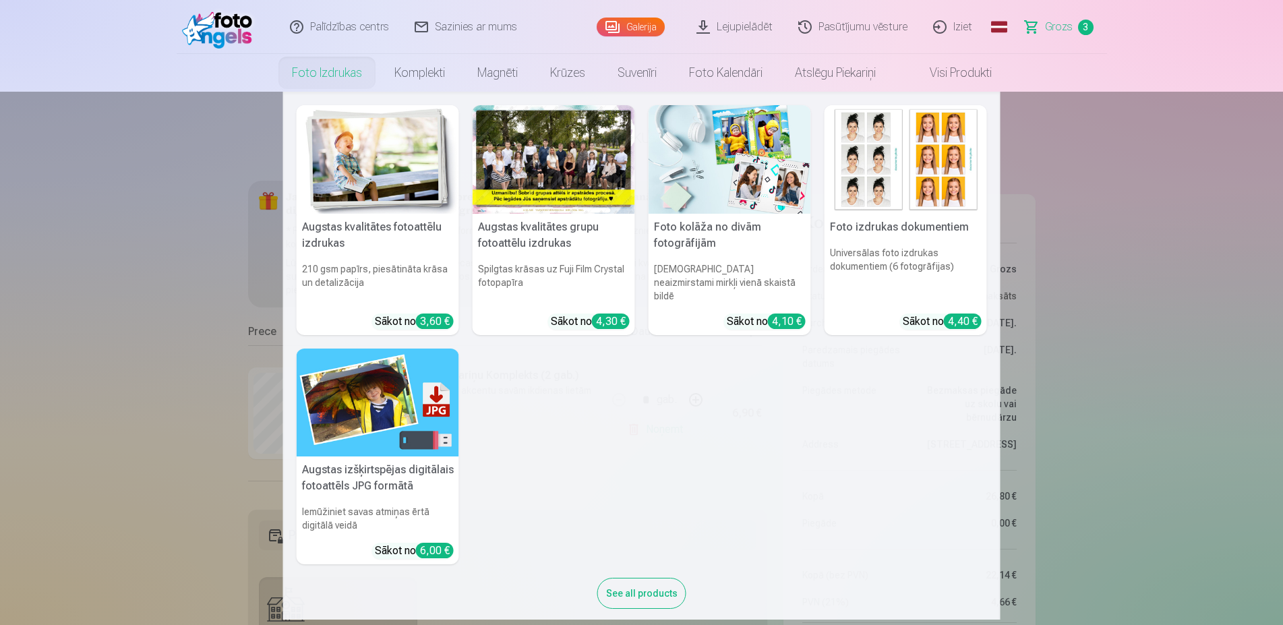
click at [377, 191] on img at bounding box center [378, 159] width 162 height 109
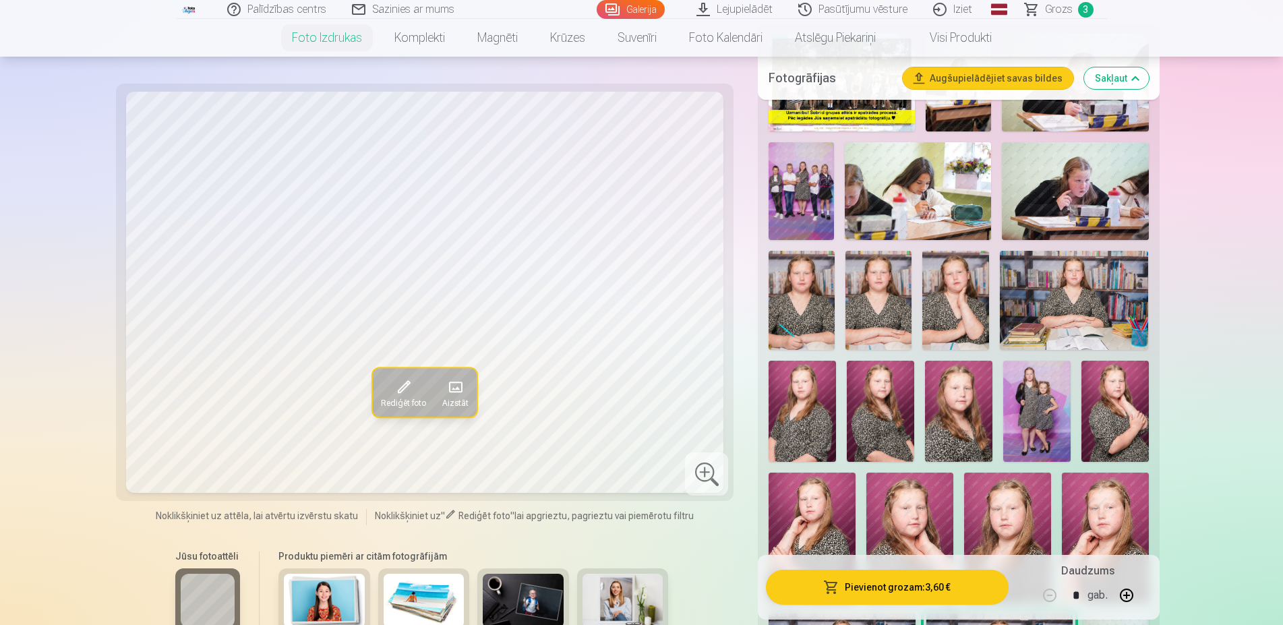
scroll to position [550, 0]
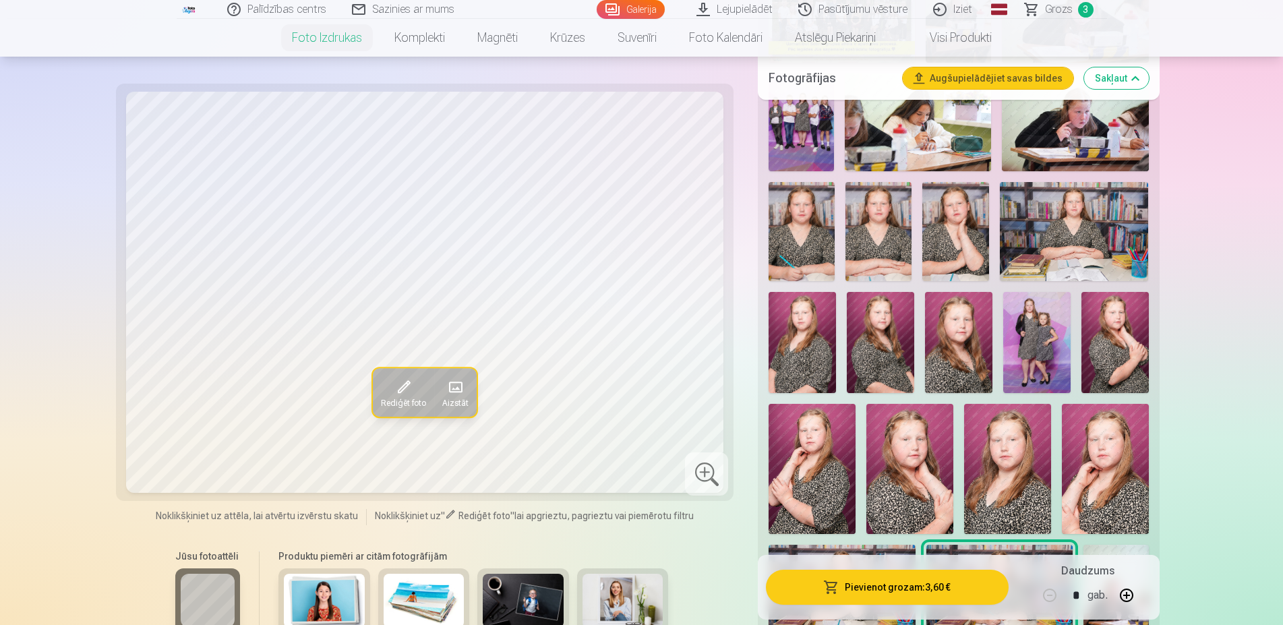
click at [1050, 349] on img at bounding box center [1036, 342] width 67 height 101
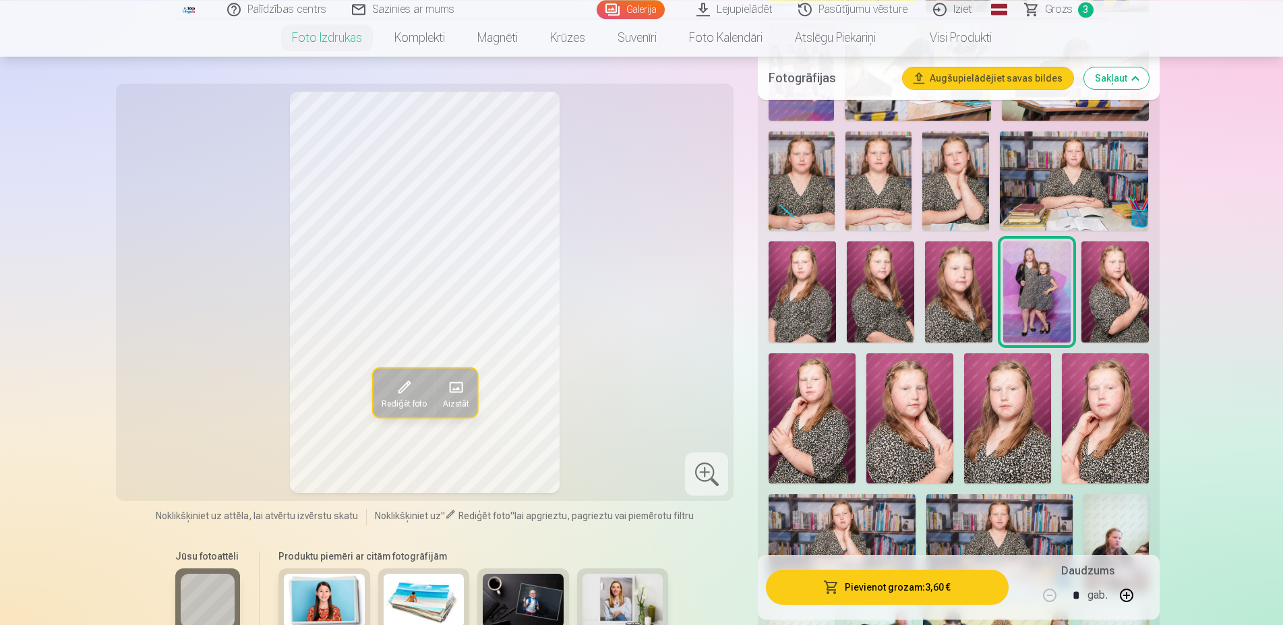
scroll to position [619, 0]
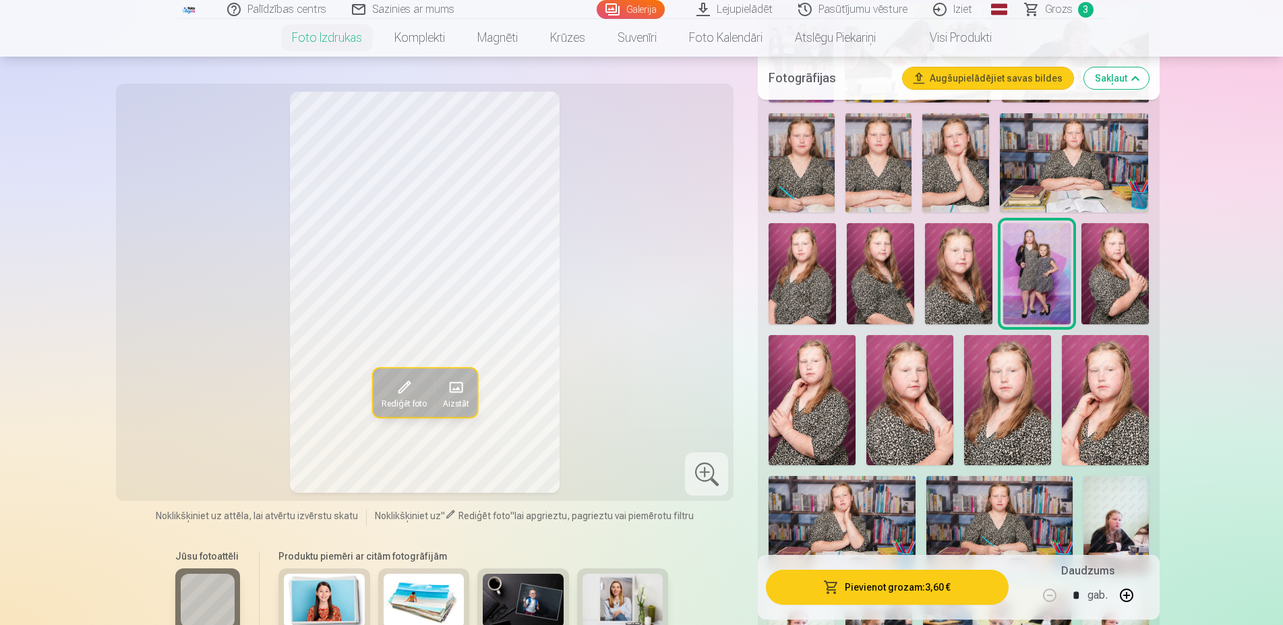
click at [678, 371] on div "Rediģēt foto Aizstāt" at bounding box center [425, 292] width 602 height 401
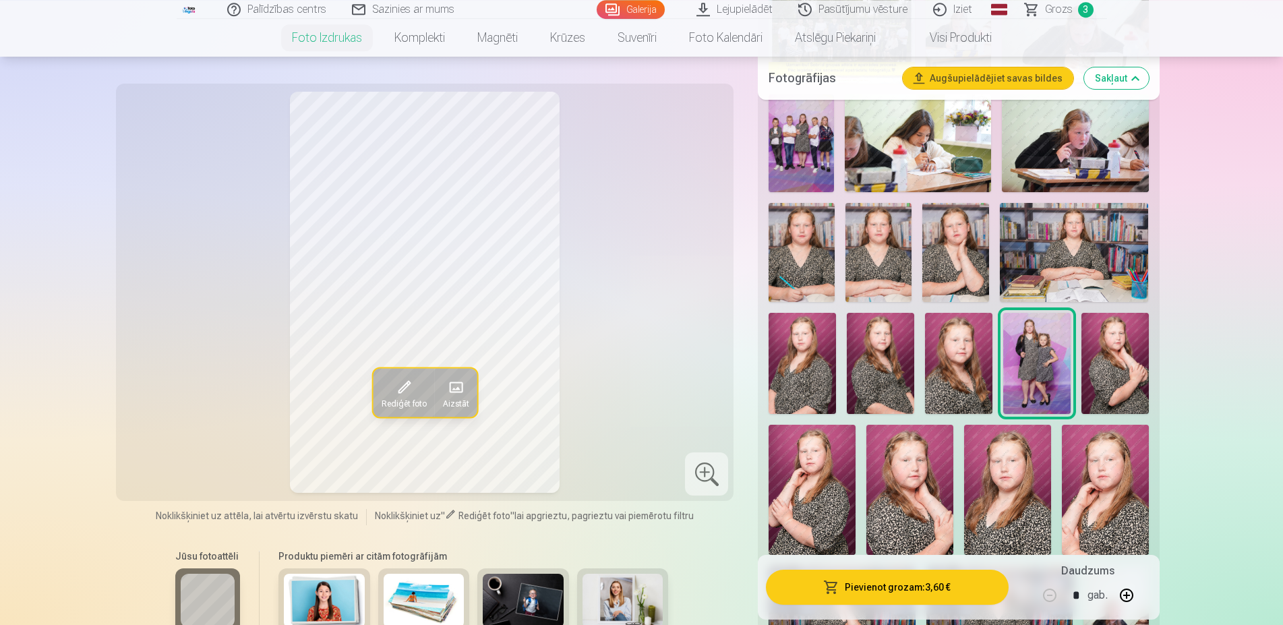
scroll to position [550, 0]
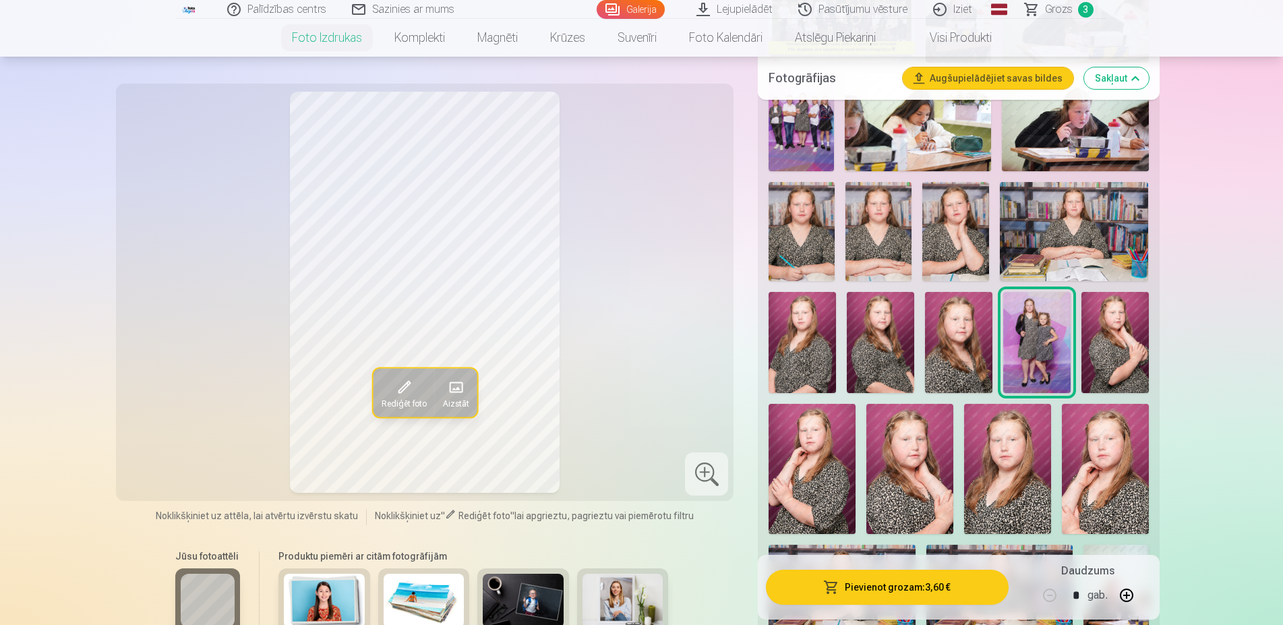
click at [804, 158] on img at bounding box center [800, 122] width 65 height 98
click at [400, 398] on span "Rediģēt foto" at bounding box center [403, 403] width 45 height 11
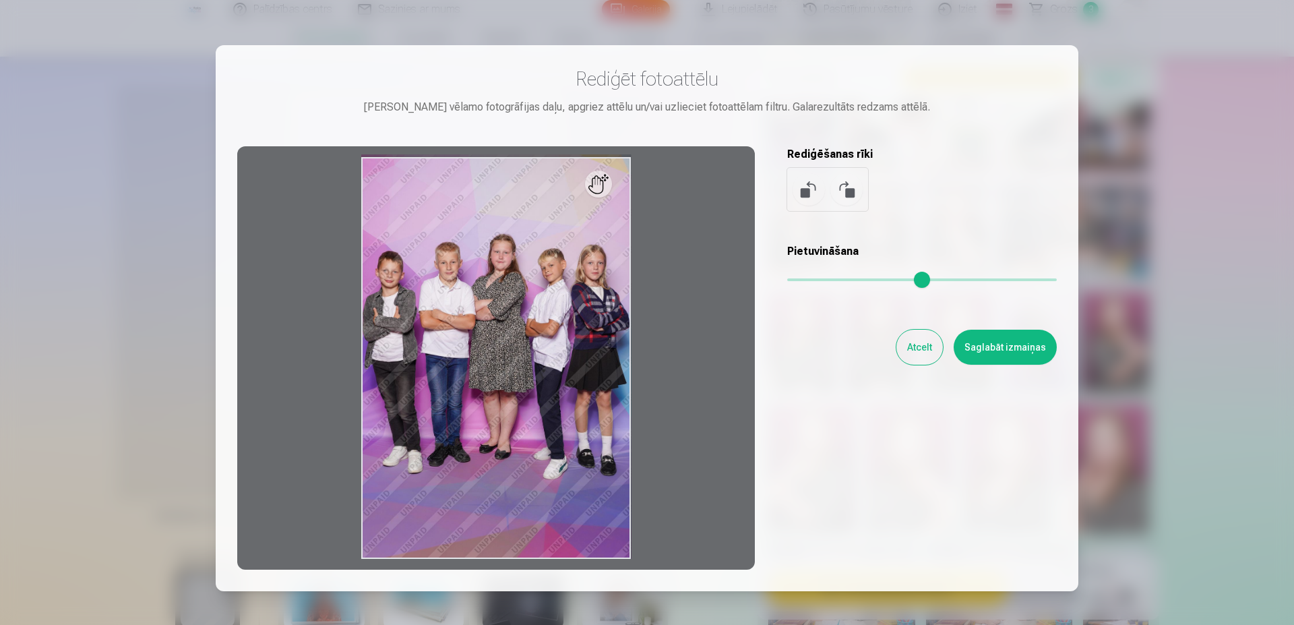
type input "*"
drag, startPoint x: 791, startPoint y: 275, endPoint x: 702, endPoint y: 289, distance: 90.1
click at [787, 281] on input "range" at bounding box center [922, 279] width 270 height 3
click at [1027, 347] on button "Saglabāt izmaiņas" at bounding box center [1005, 347] width 103 height 35
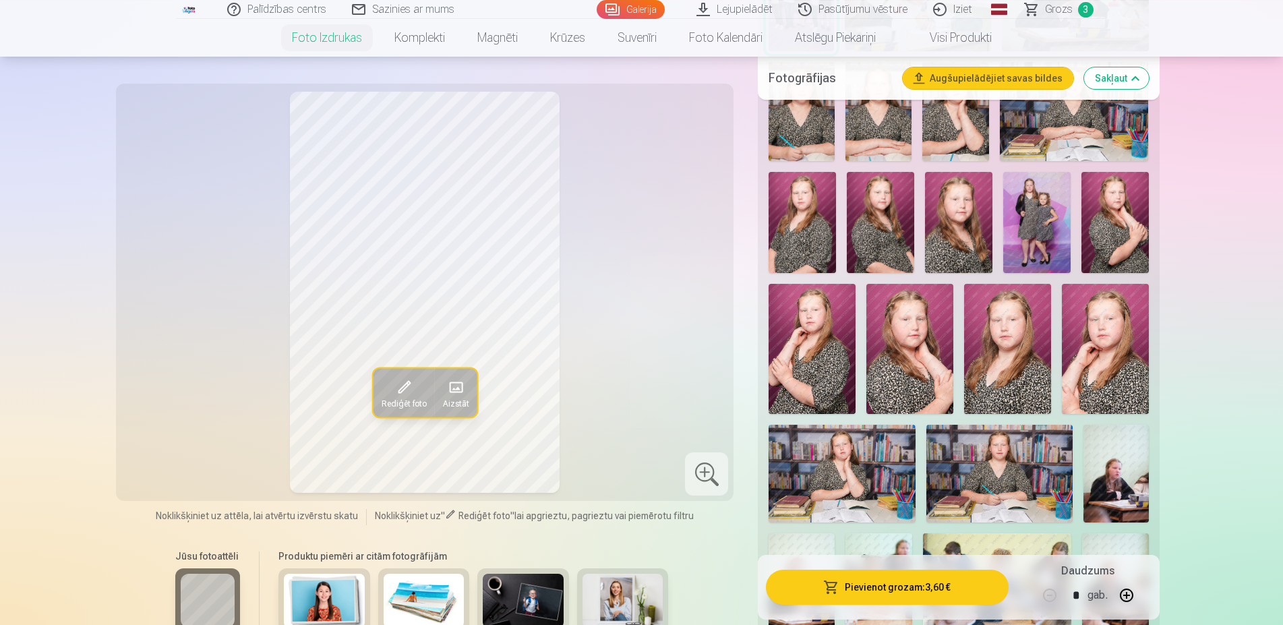
scroll to position [688, 0]
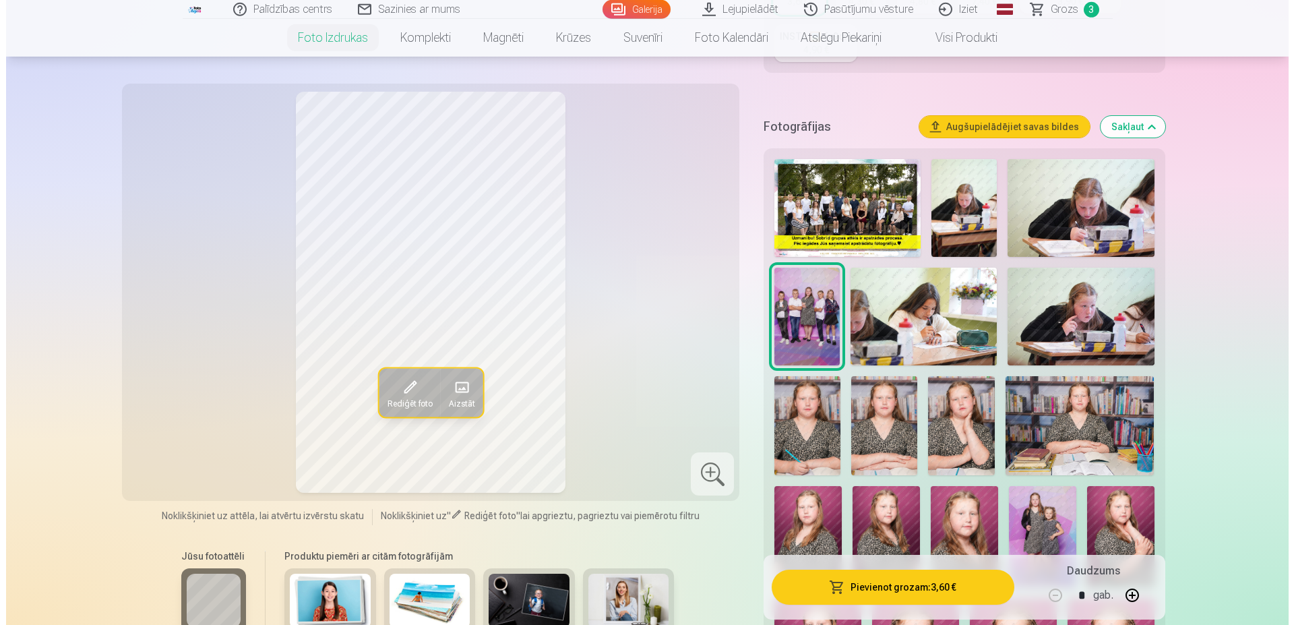
scroll to position [413, 0]
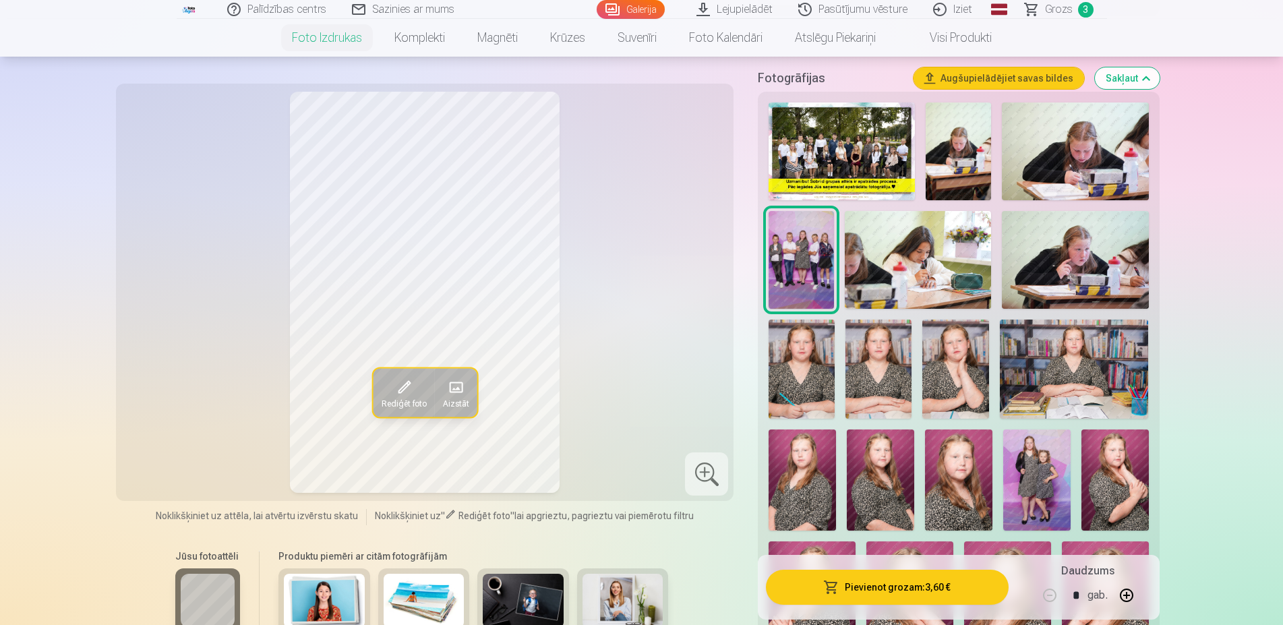
click at [932, 586] on button "Pievienot grozam : 3,60 €" at bounding box center [887, 587] width 242 height 35
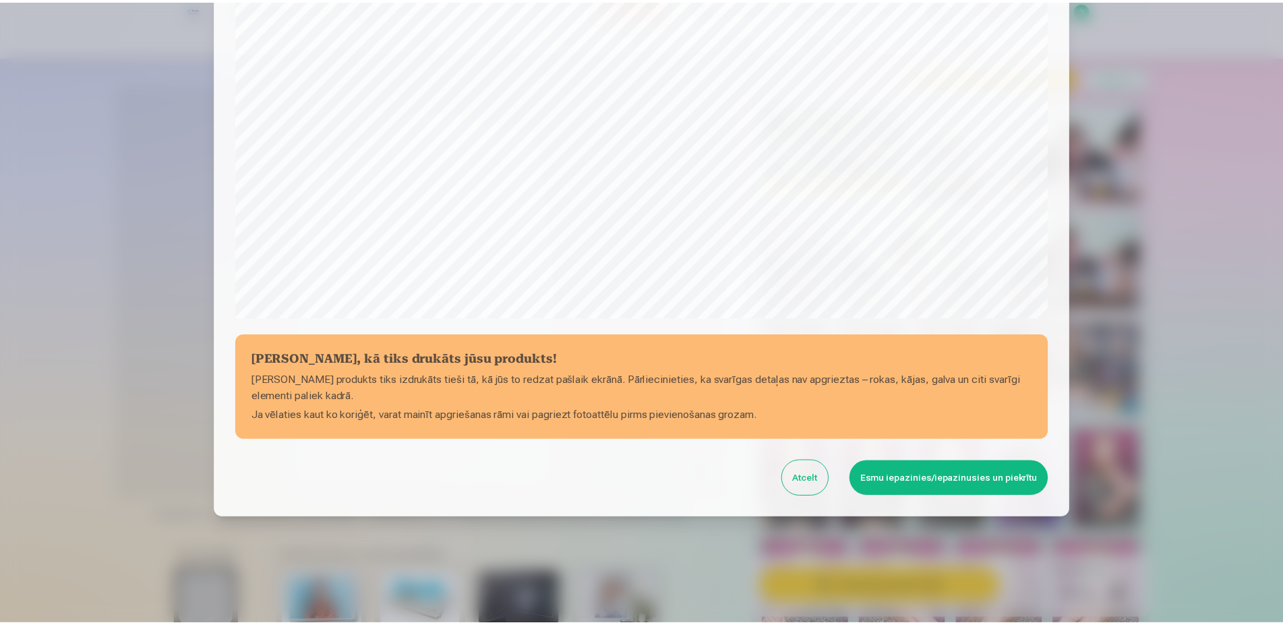
scroll to position [346, 0]
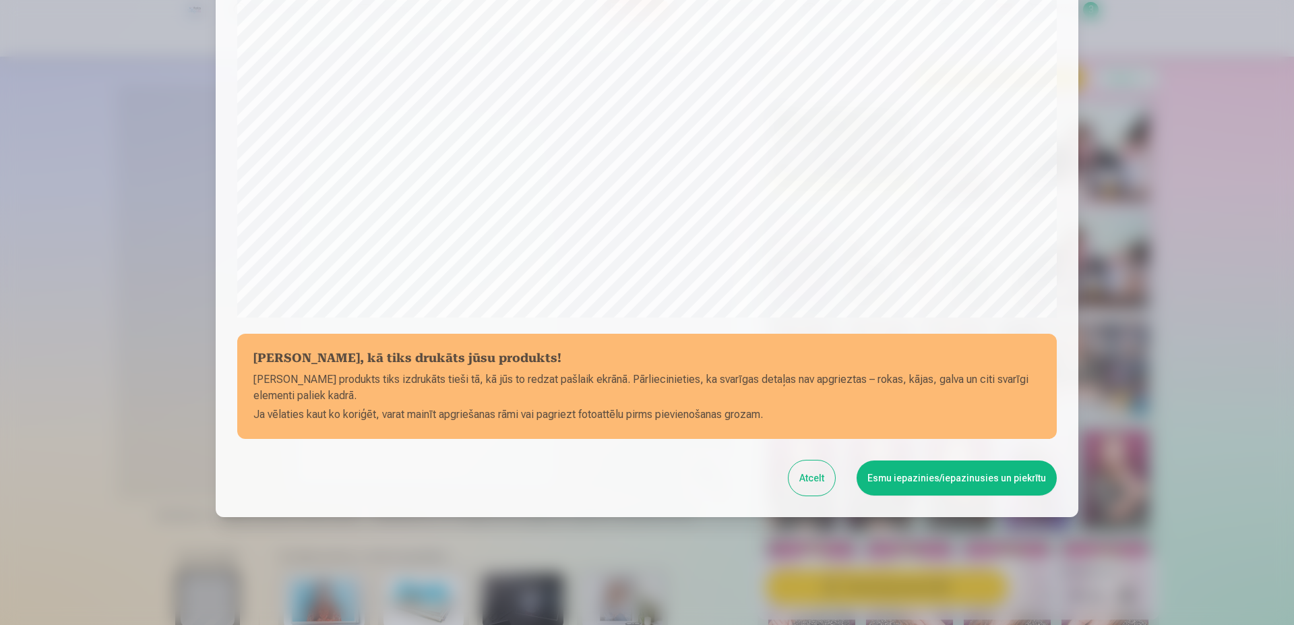
click at [912, 474] on button "Esmu iepazinies/iepazinusies un piekrītu" at bounding box center [957, 477] width 200 height 35
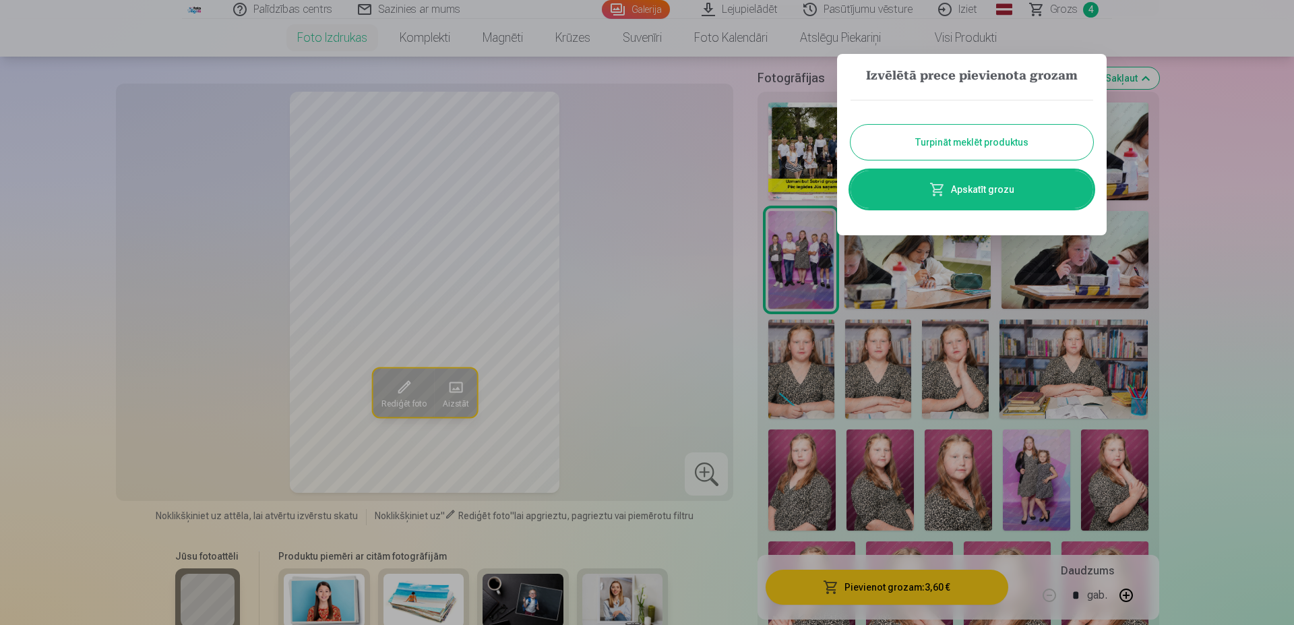
click at [1027, 141] on button "Turpināt meklēt produktus" at bounding box center [972, 142] width 243 height 35
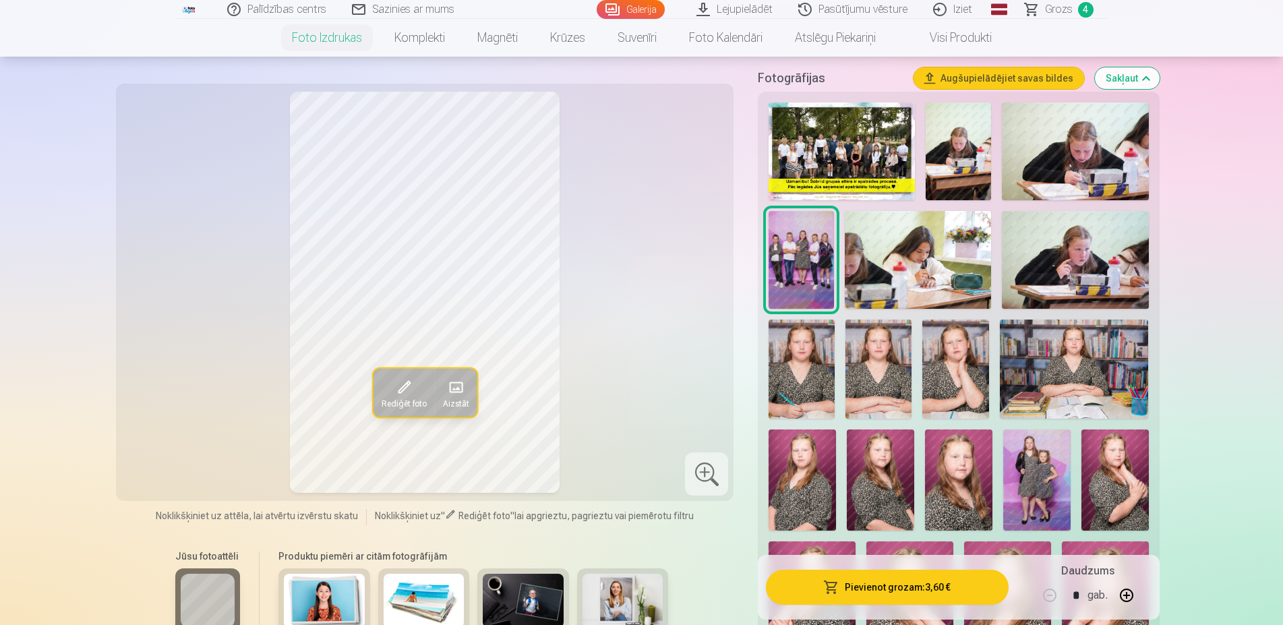
click at [1052, 7] on span "Grozs" at bounding box center [1059, 9] width 28 height 16
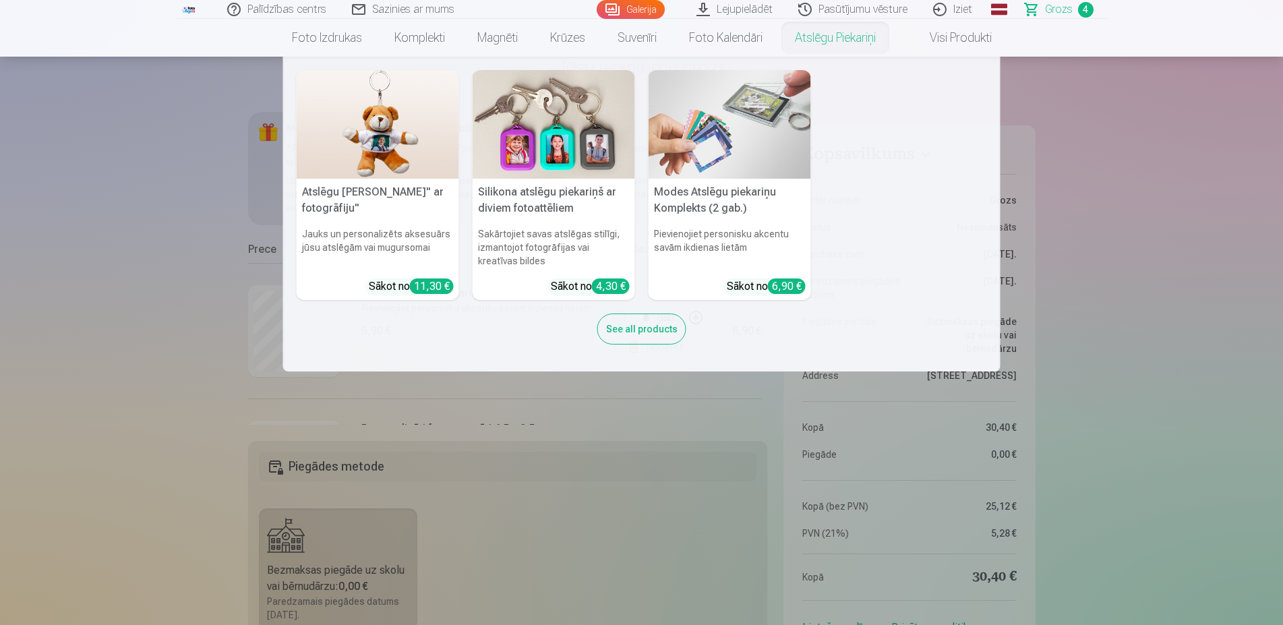
click at [565, 170] on img at bounding box center [554, 124] width 162 height 109
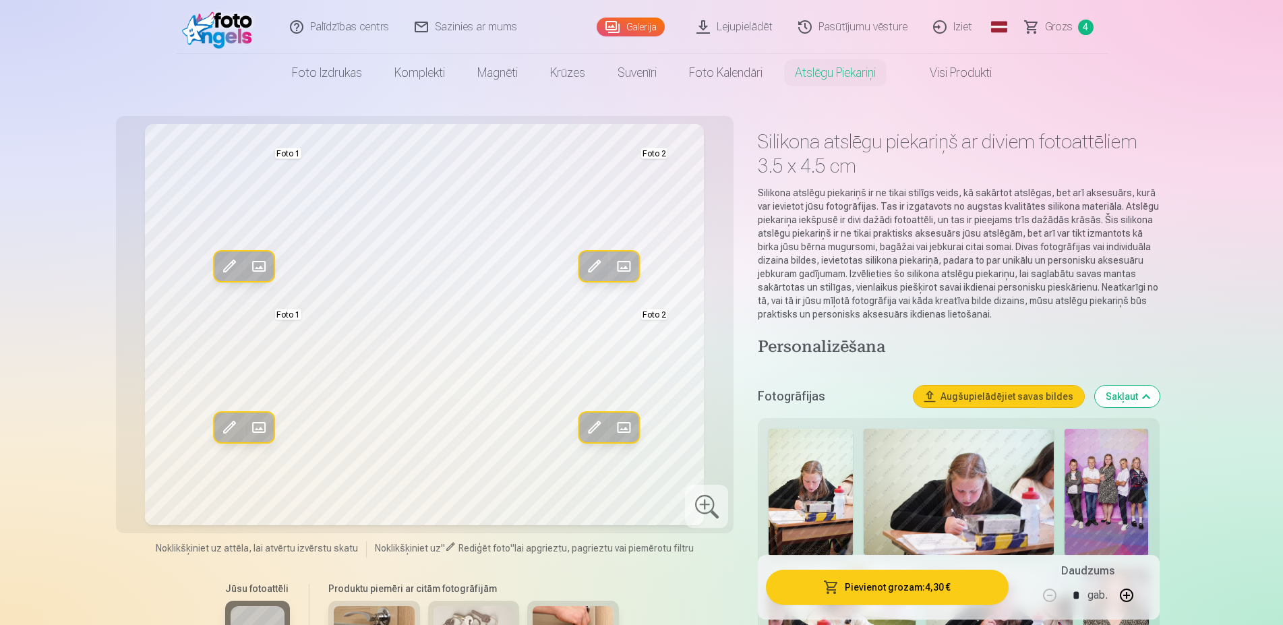
click at [1120, 288] on p "Silikona atslēgu piekariņš ir ne tikai stilīgs veids, kā sakārtot atslēgas, bet…" at bounding box center [958, 253] width 401 height 135
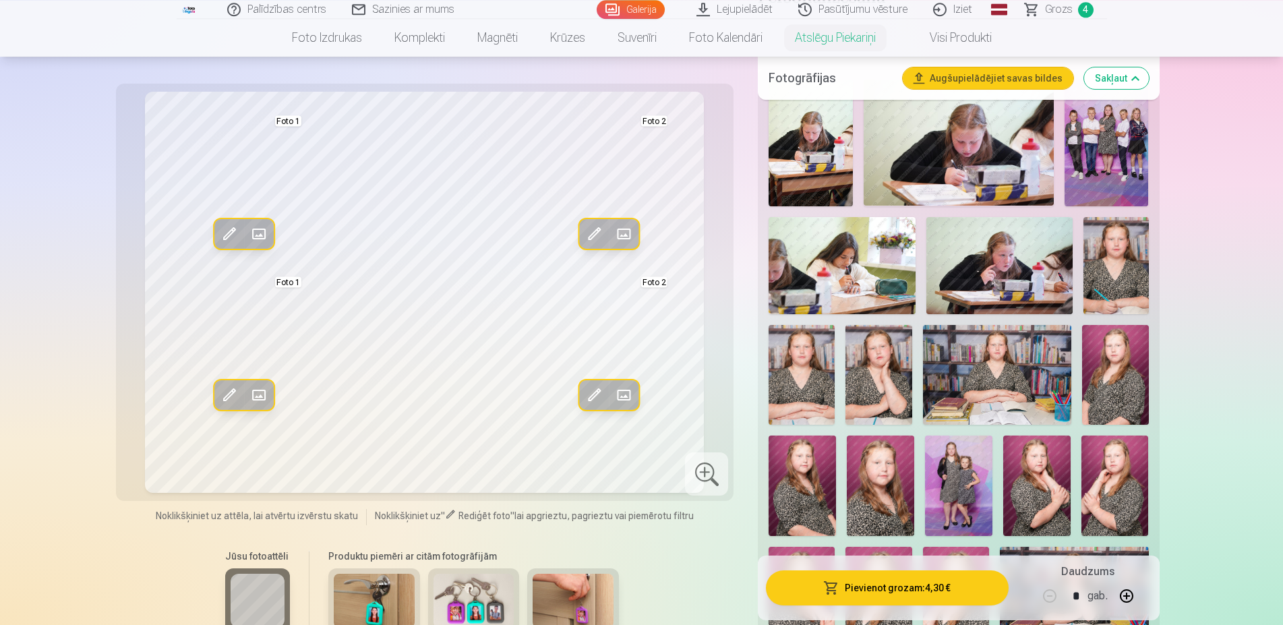
scroll to position [413, 0]
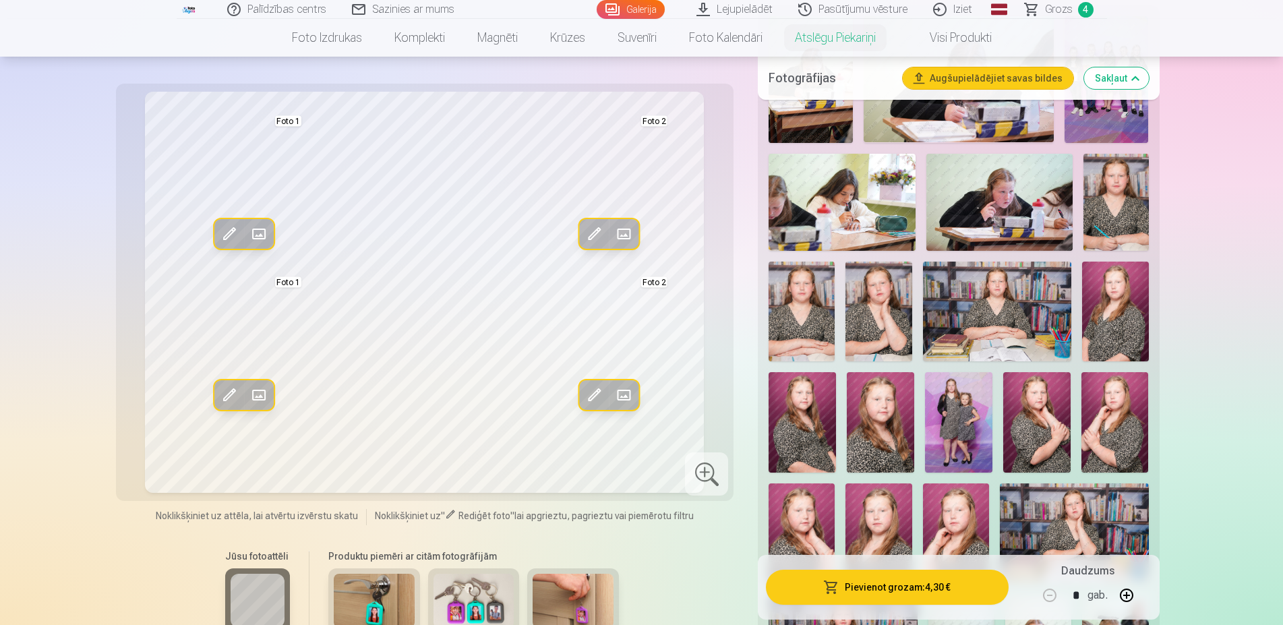
click at [814, 440] on img at bounding box center [801, 422] width 67 height 101
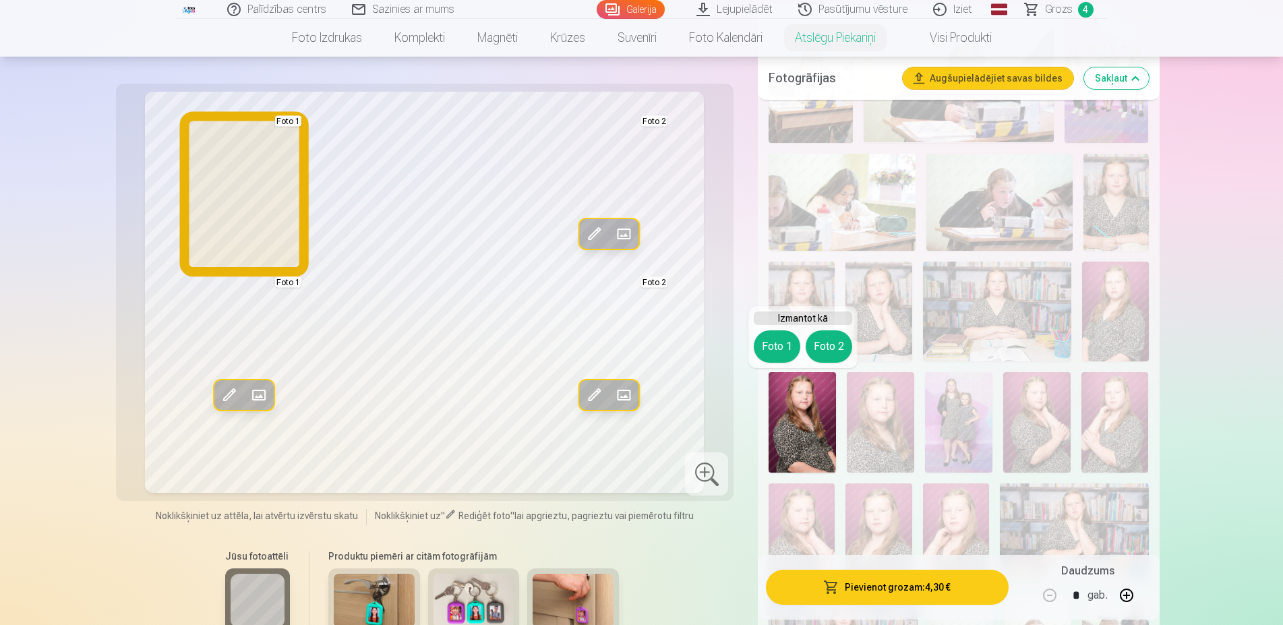
click at [773, 349] on button "Foto 1" at bounding box center [777, 346] width 47 height 32
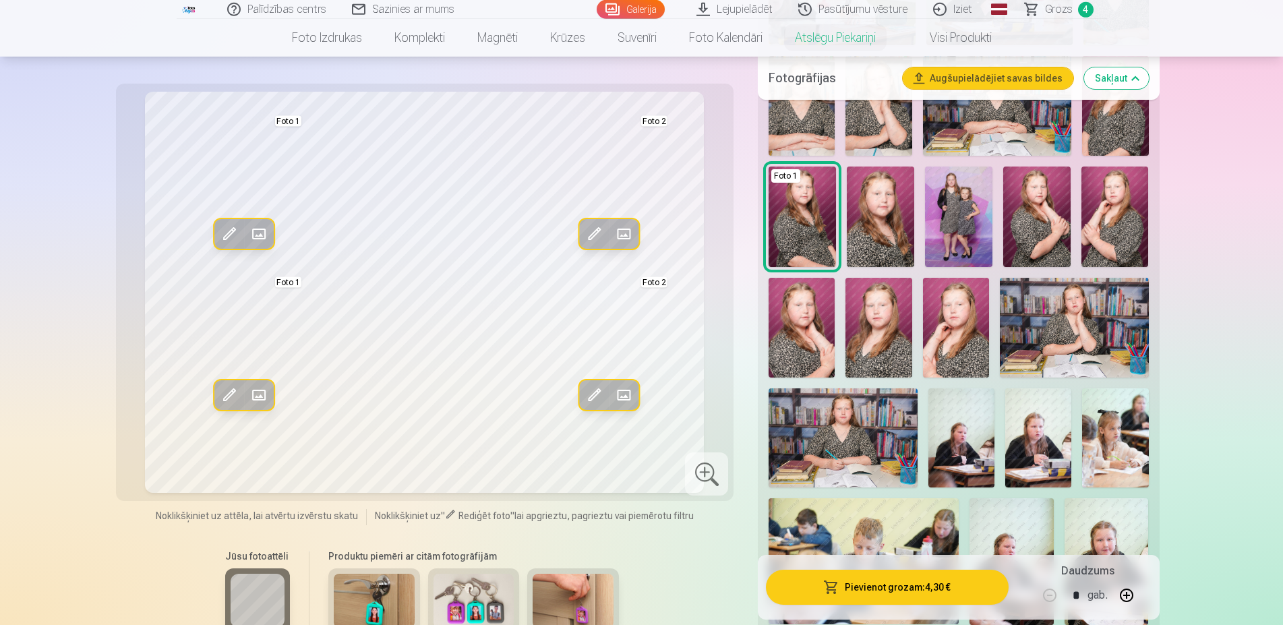
scroll to position [619, 0]
click at [865, 438] on img at bounding box center [842, 437] width 149 height 99
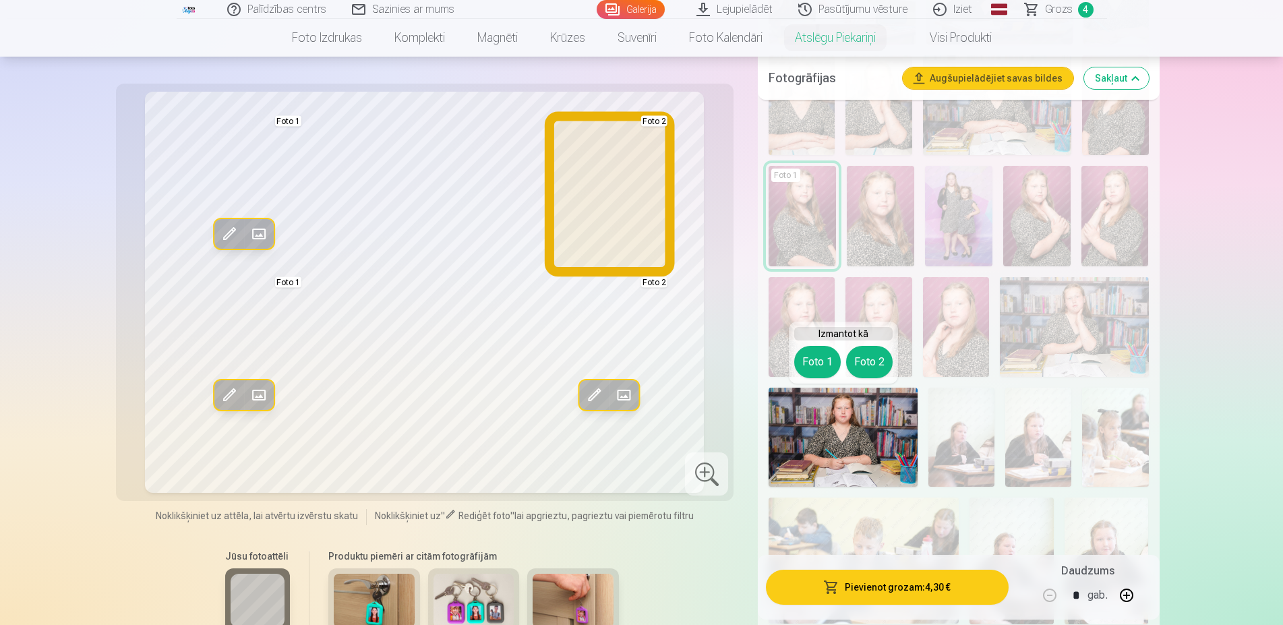
click at [862, 357] on button "Foto 2" at bounding box center [869, 362] width 47 height 32
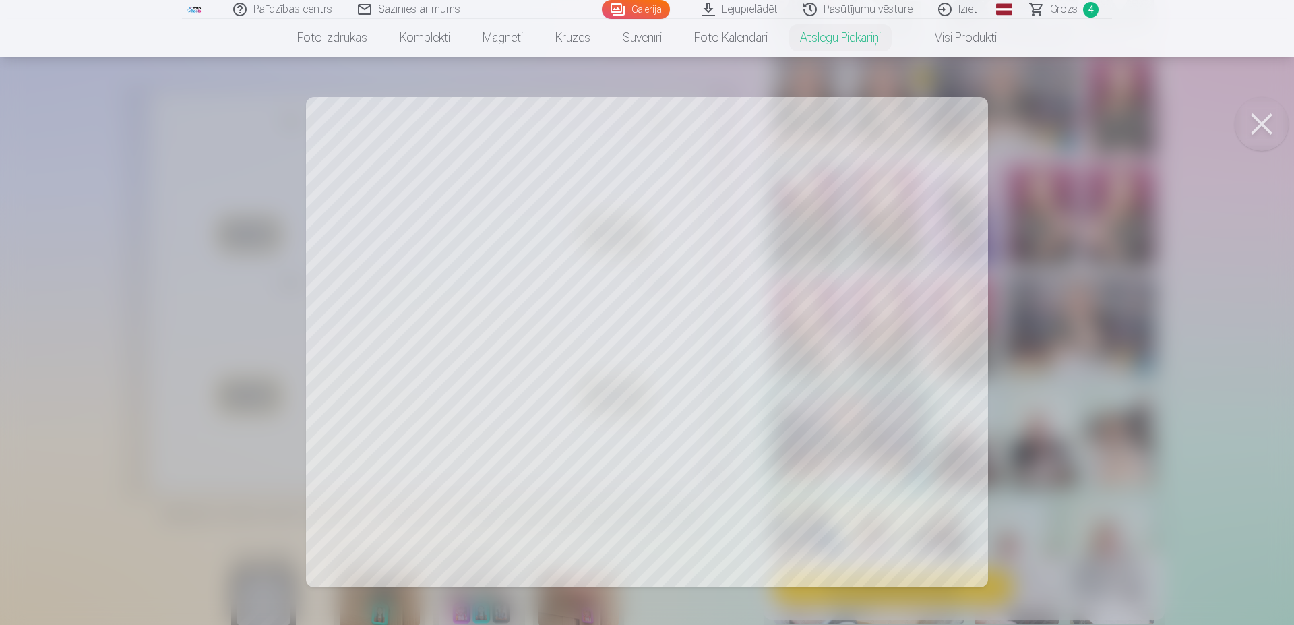
click at [1263, 119] on button at bounding box center [1262, 124] width 54 height 54
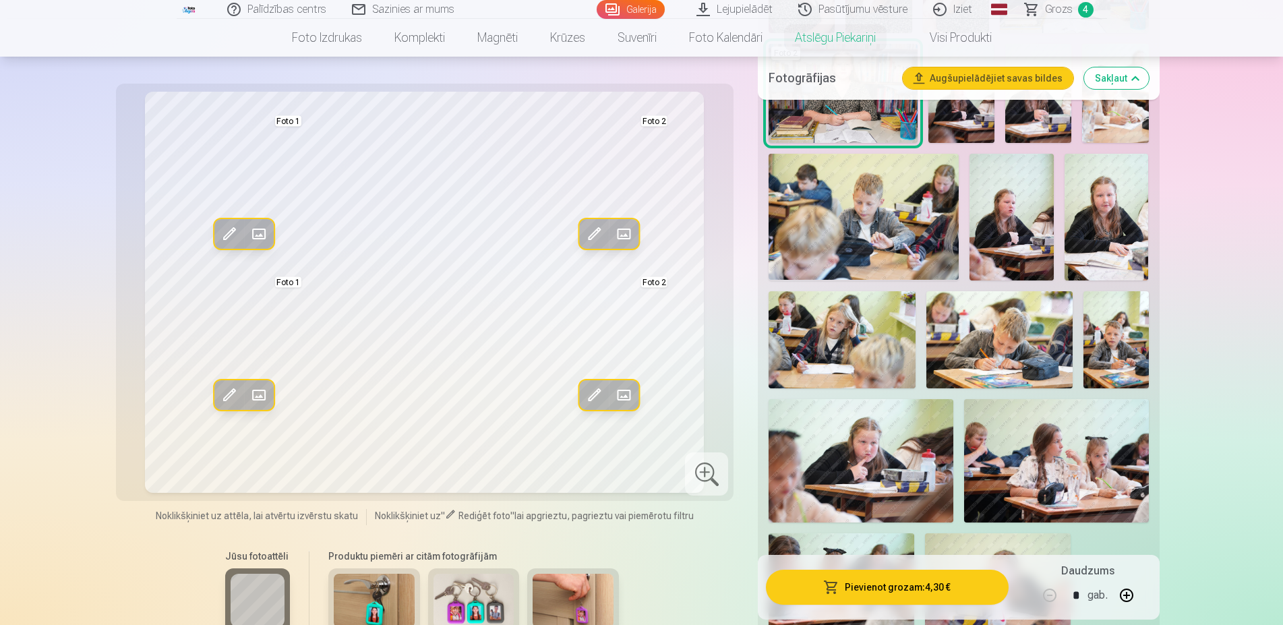
click at [669, 547] on div "Jūsu fotoattēli Produktu piemēri ar citām fotogrāfijām" at bounding box center [425, 597] width 602 height 113
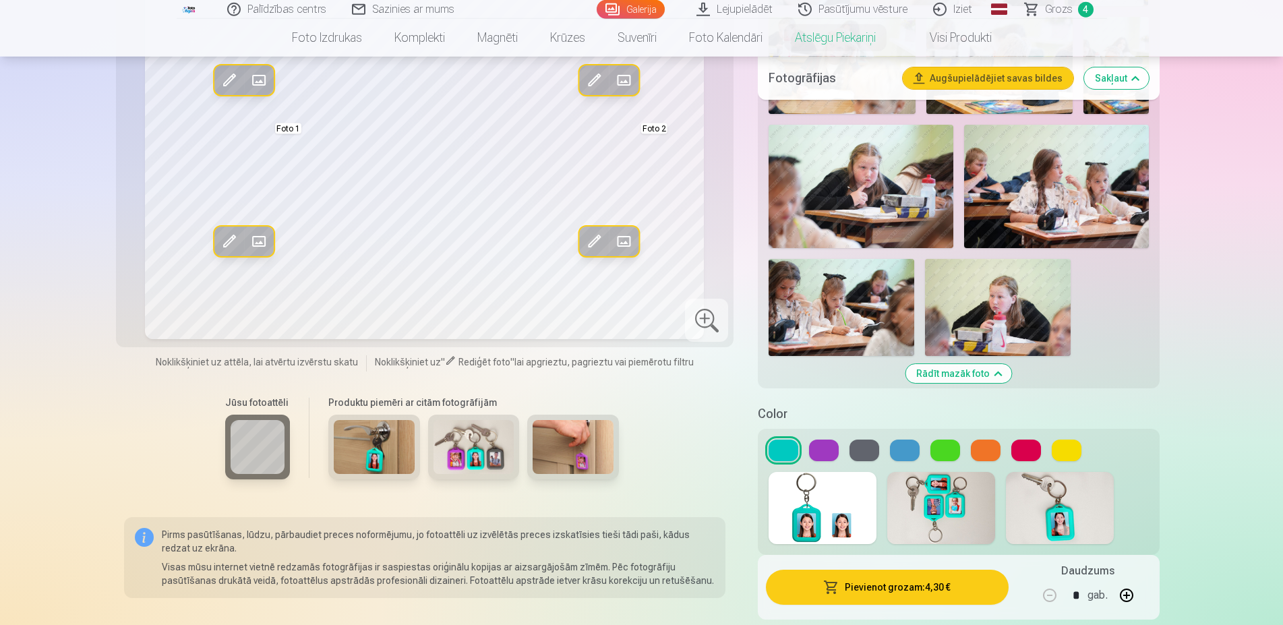
scroll to position [1238, 0]
click at [812, 450] on button at bounding box center [824, 450] width 30 height 22
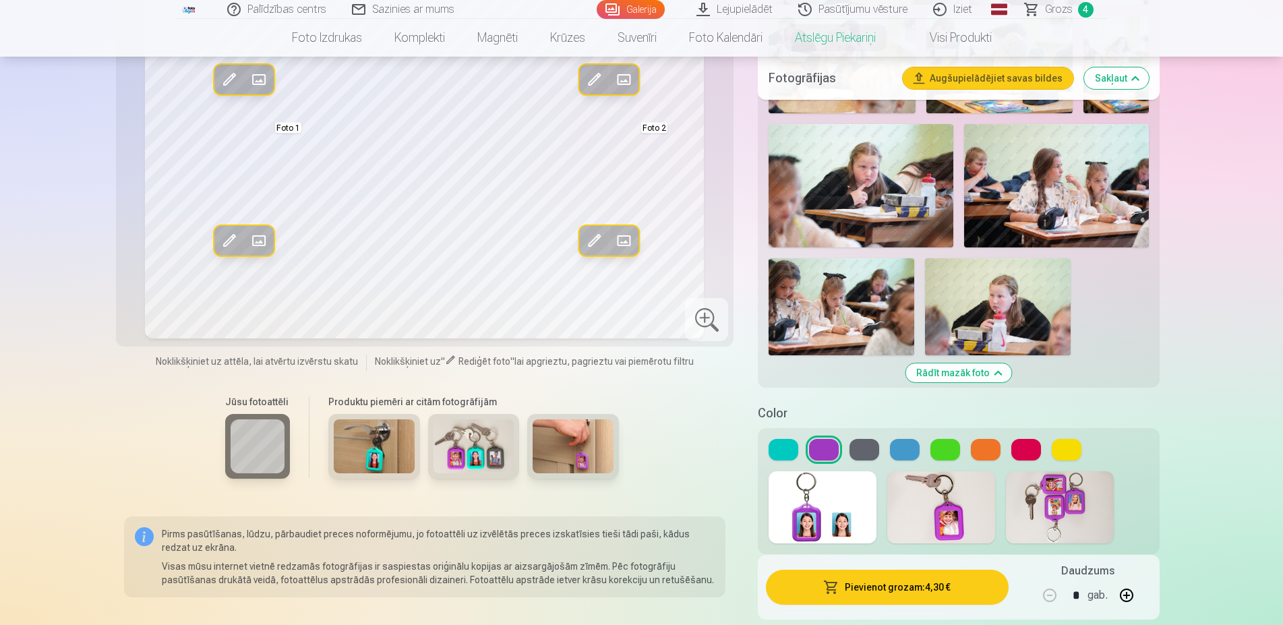
click at [855, 452] on button at bounding box center [864, 450] width 30 height 22
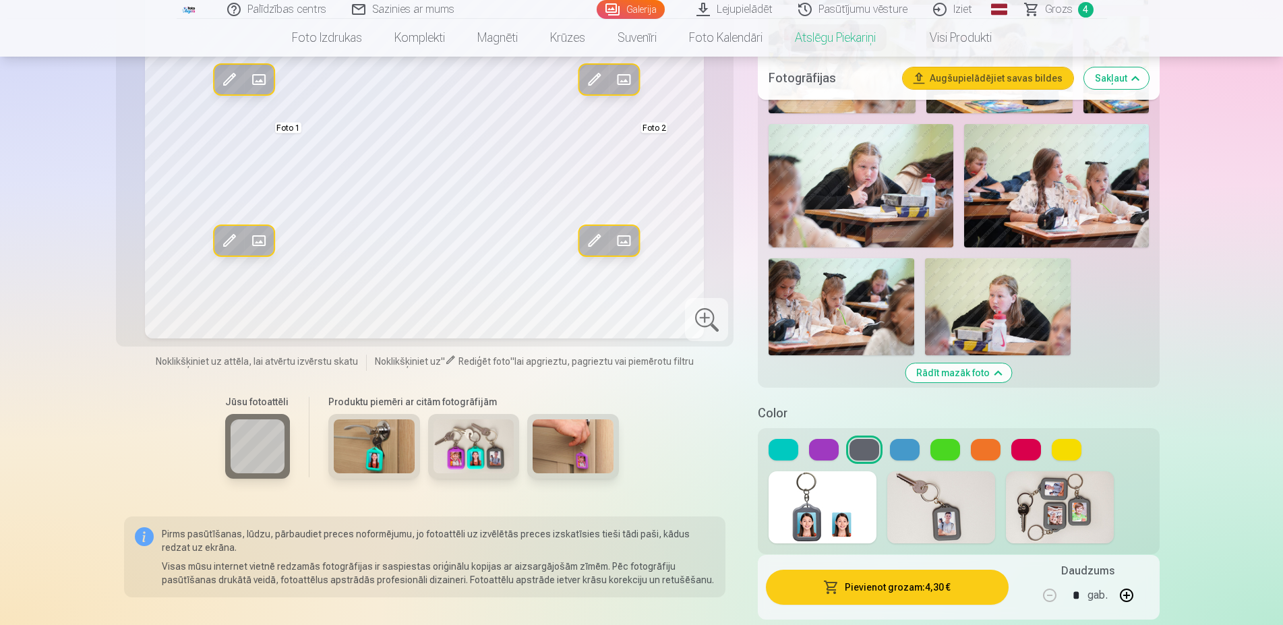
click at [955, 448] on button at bounding box center [945, 450] width 30 height 22
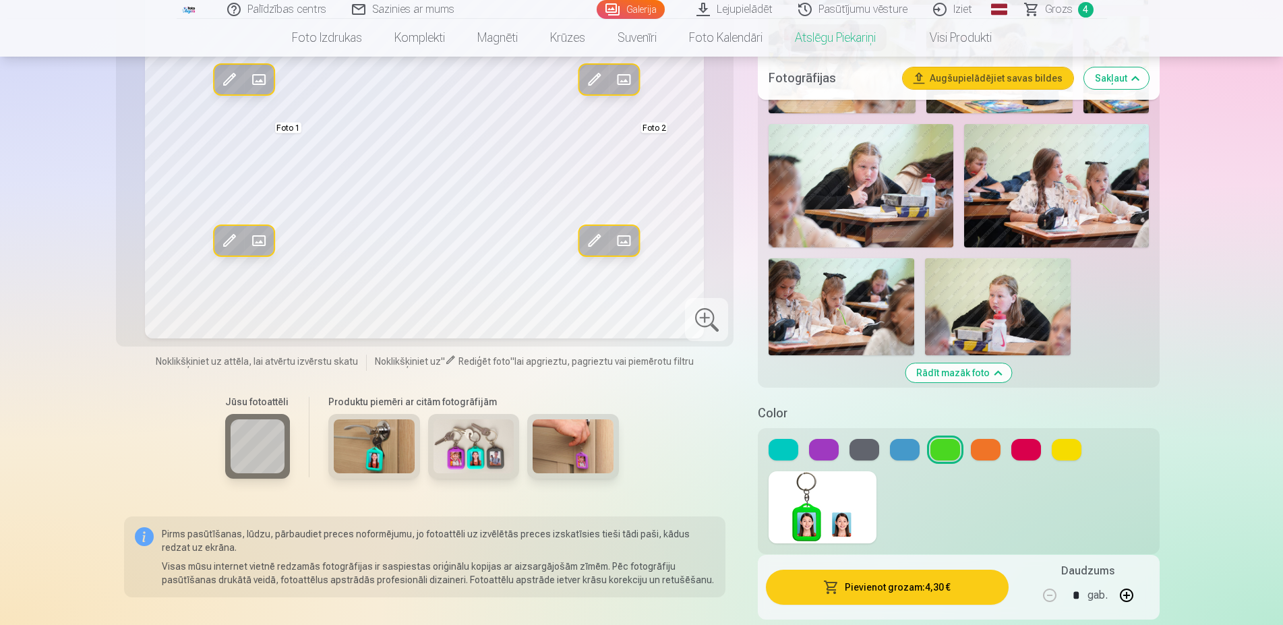
click at [979, 445] on button at bounding box center [986, 450] width 30 height 22
click at [1028, 448] on button at bounding box center [1026, 450] width 30 height 22
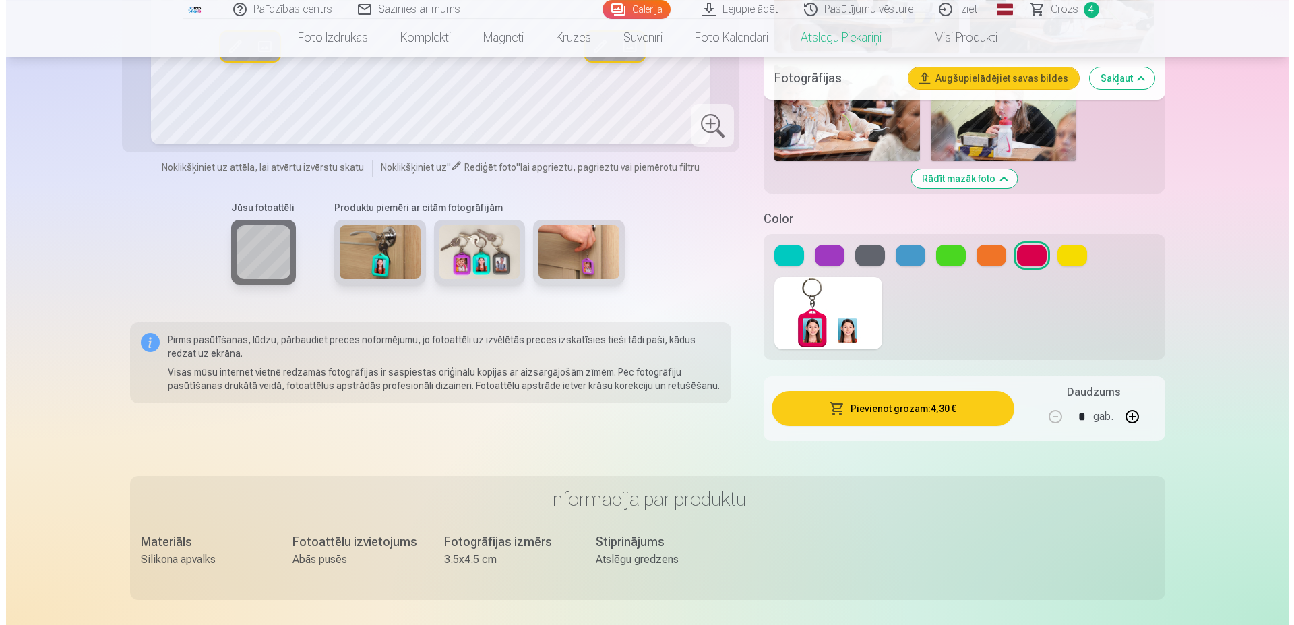
scroll to position [1444, 0]
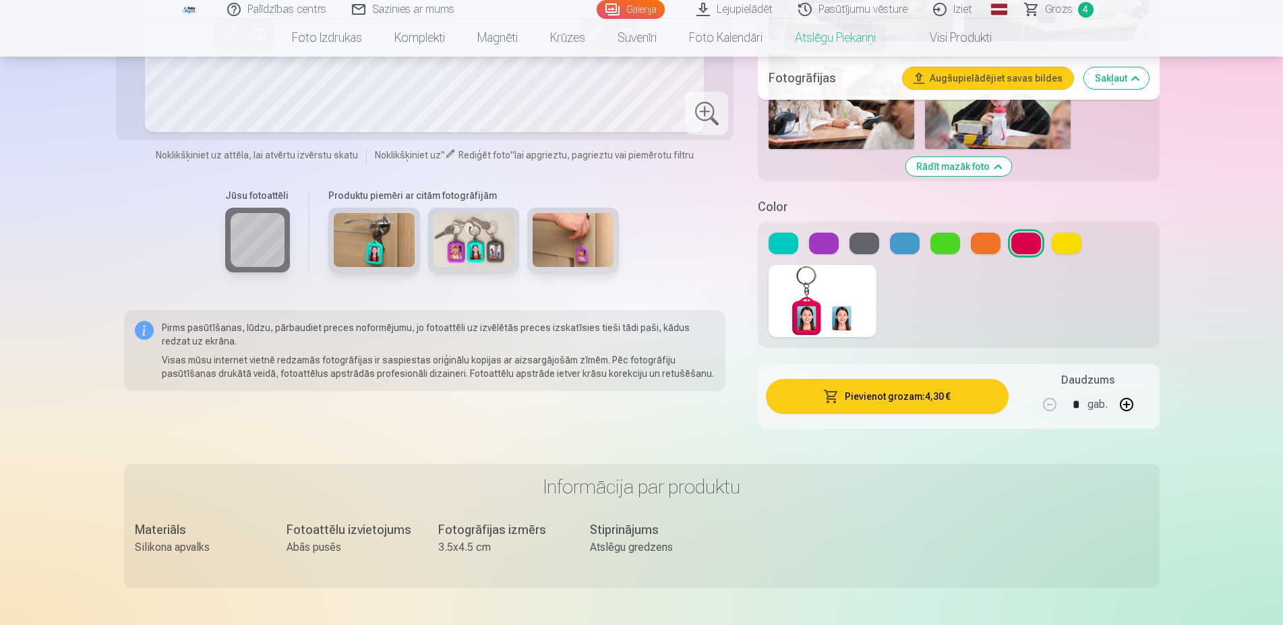
click at [887, 398] on button "Pievienot grozam : 4,30 €" at bounding box center [887, 396] width 242 height 35
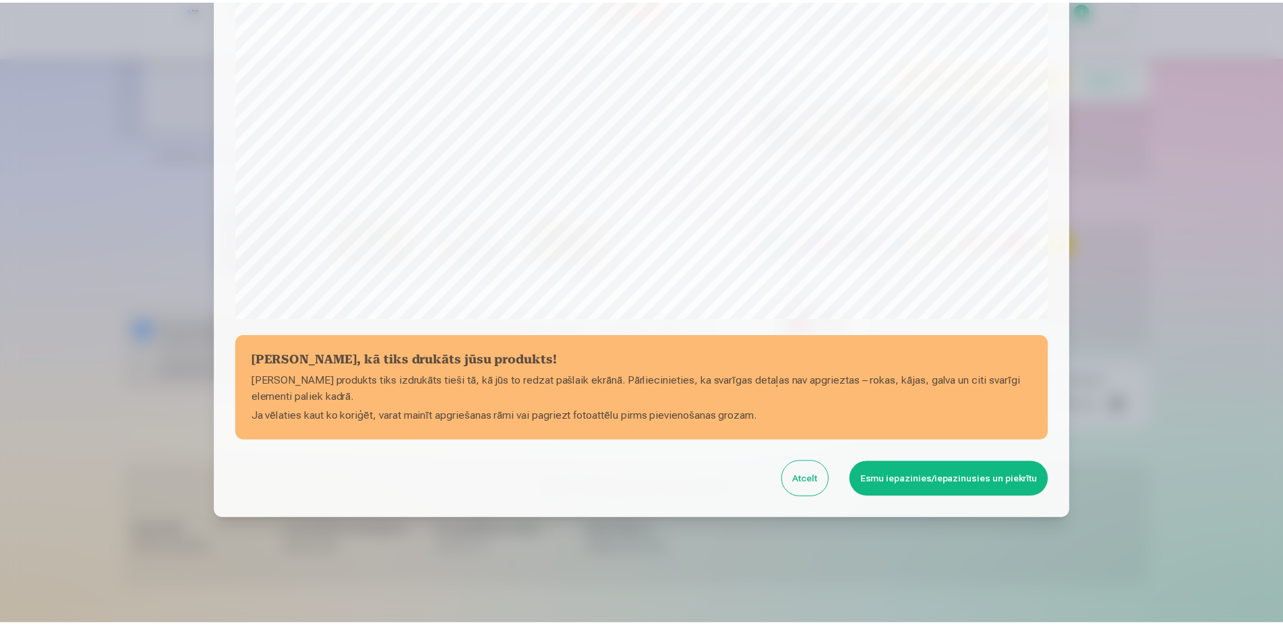
scroll to position [346, 0]
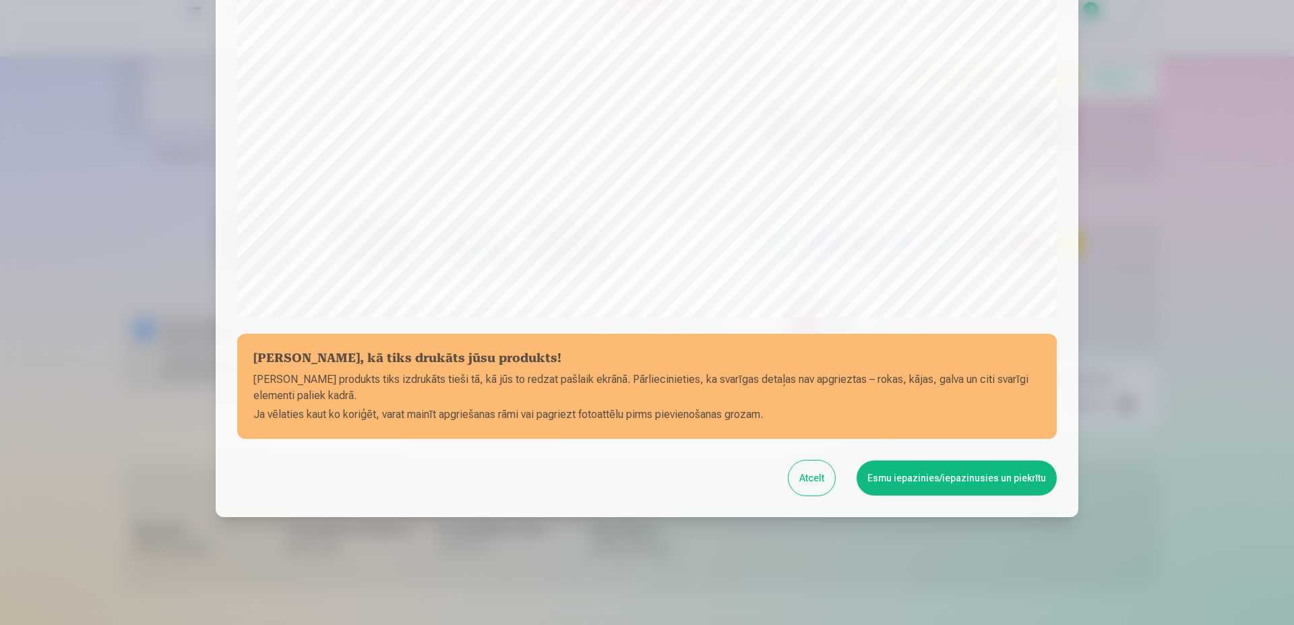
click at [941, 471] on button "Esmu iepazinies/iepazinusies un piekrītu" at bounding box center [957, 477] width 200 height 35
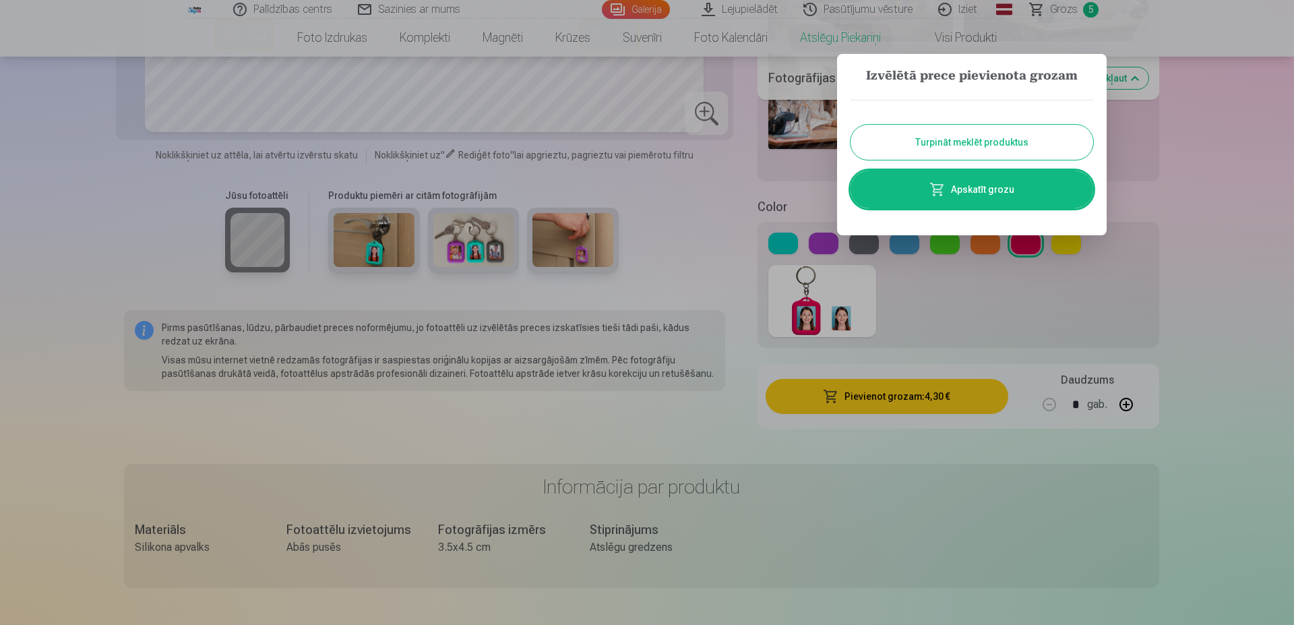
click at [1199, 144] on div at bounding box center [647, 312] width 1294 height 625
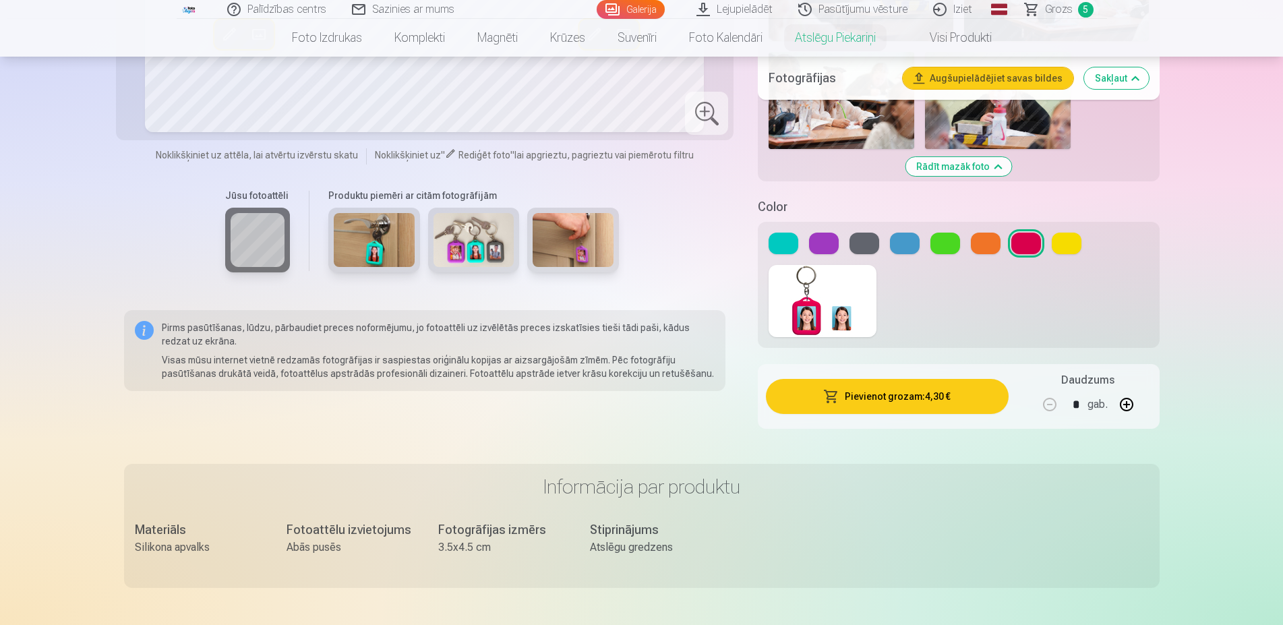
click at [1050, 3] on span "Grozs" at bounding box center [1059, 9] width 28 height 16
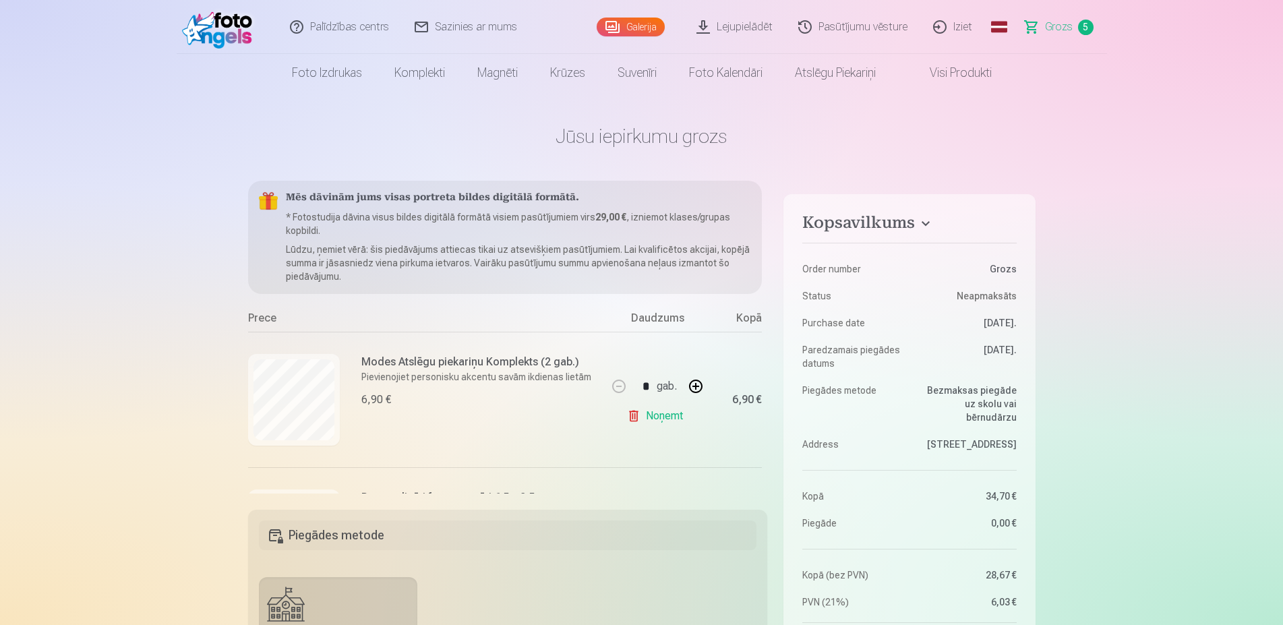
click at [635, 417] on link "Noņemt" at bounding box center [657, 415] width 61 height 27
type input "*"
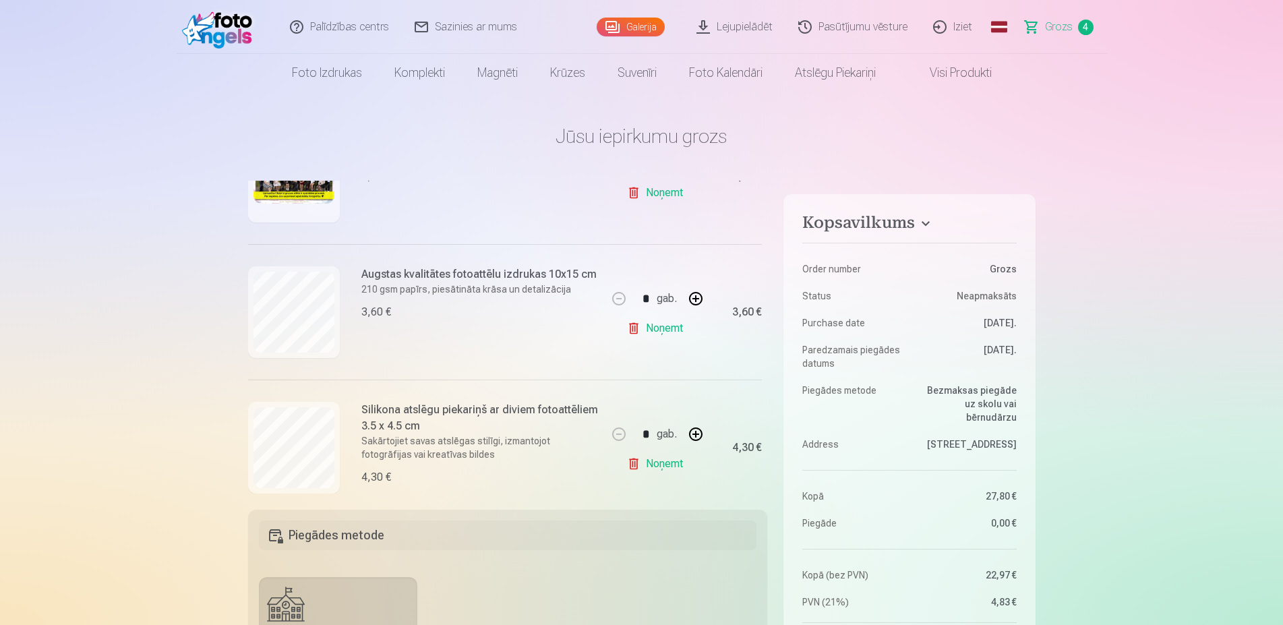
scroll to position [394, 0]
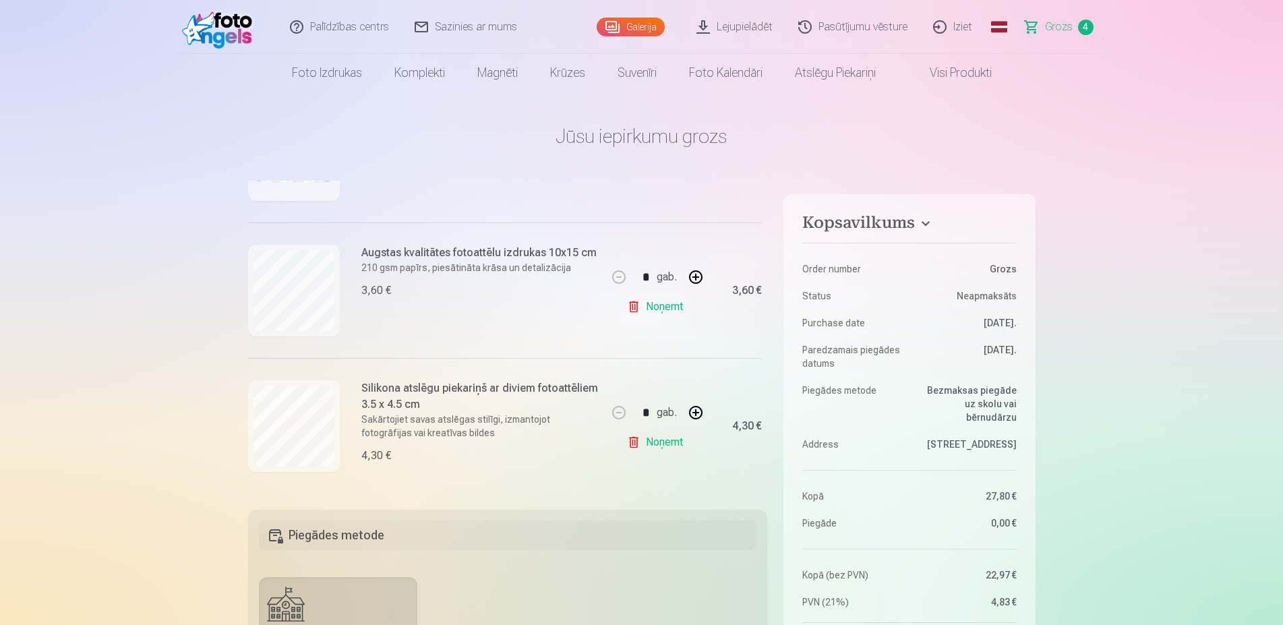
click at [641, 441] on link "Noņemt" at bounding box center [657, 442] width 61 height 27
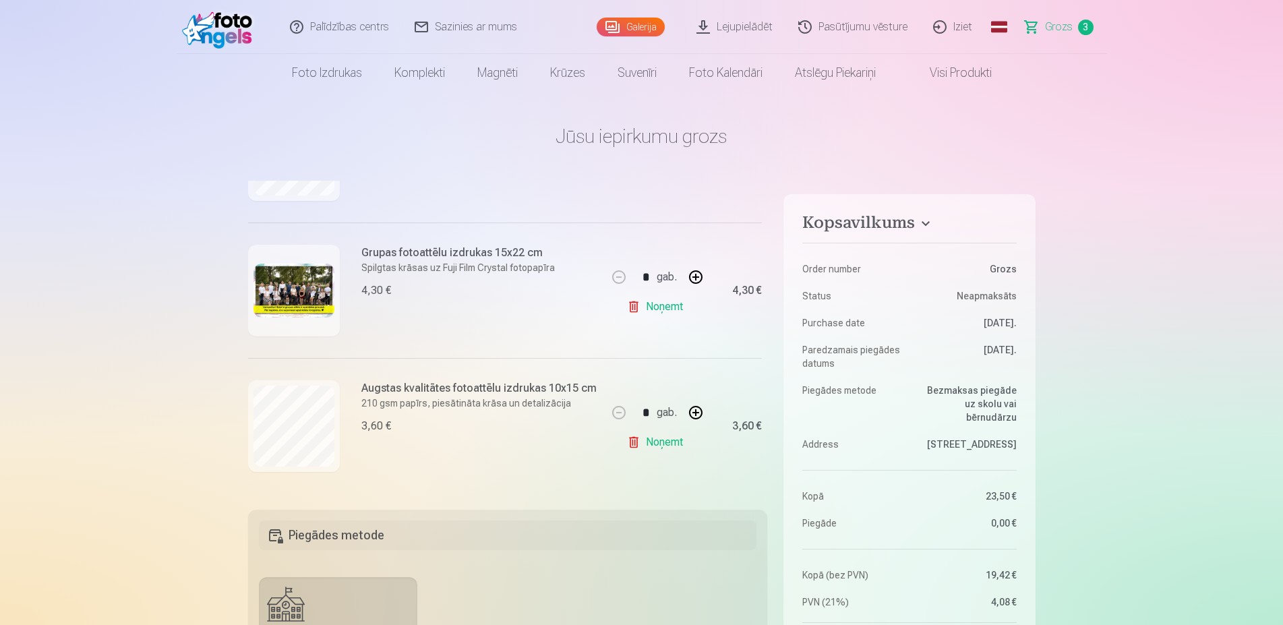
scroll to position [258, 0]
click at [816, 73] on link "Atslēgu piekariņi" at bounding box center [835, 73] width 113 height 38
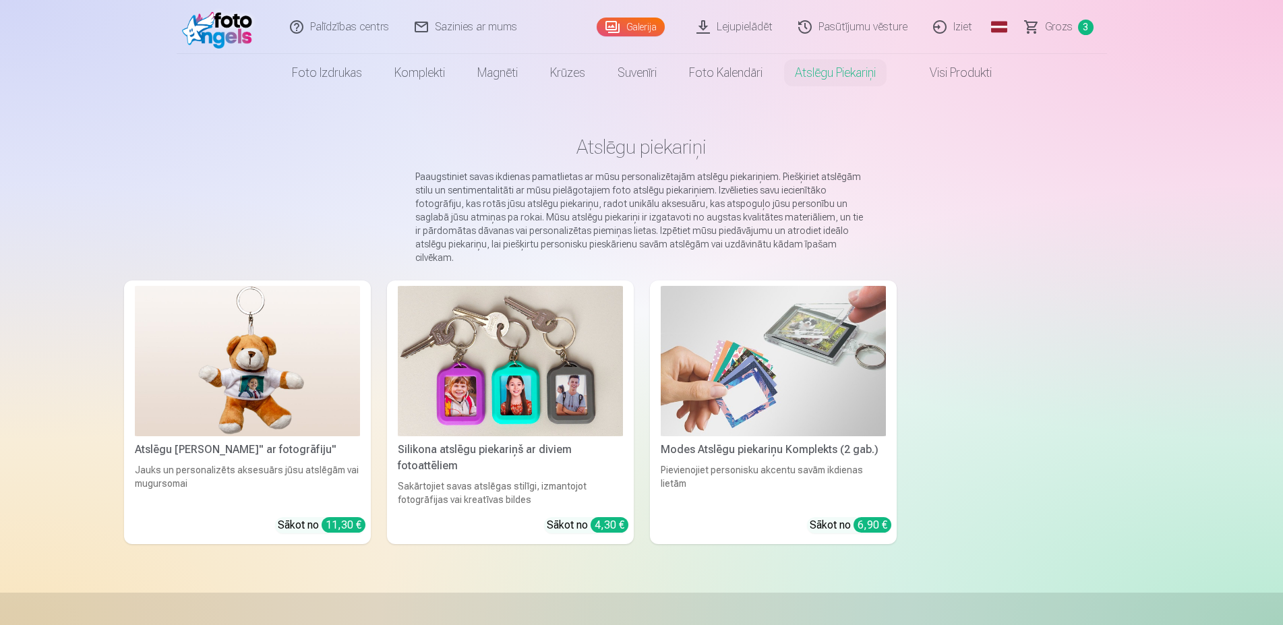
click at [773, 468] on div "Pievienojiet personisku akcentu savām ikdienas lietām" at bounding box center [773, 484] width 236 height 43
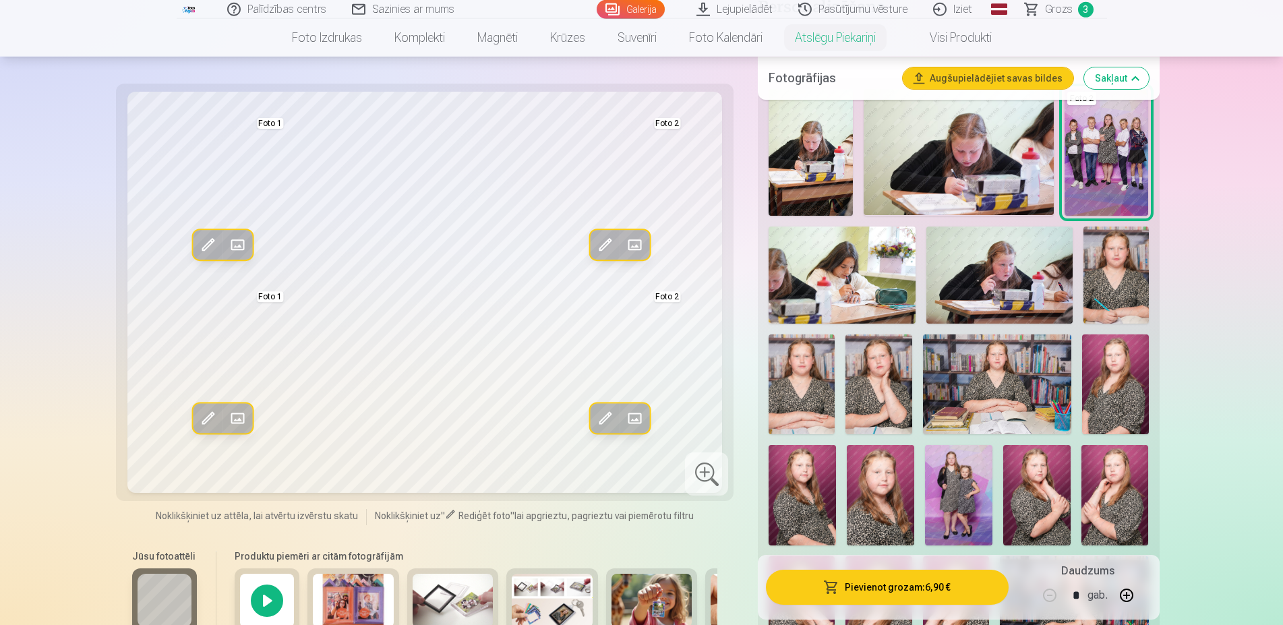
scroll to position [344, 0]
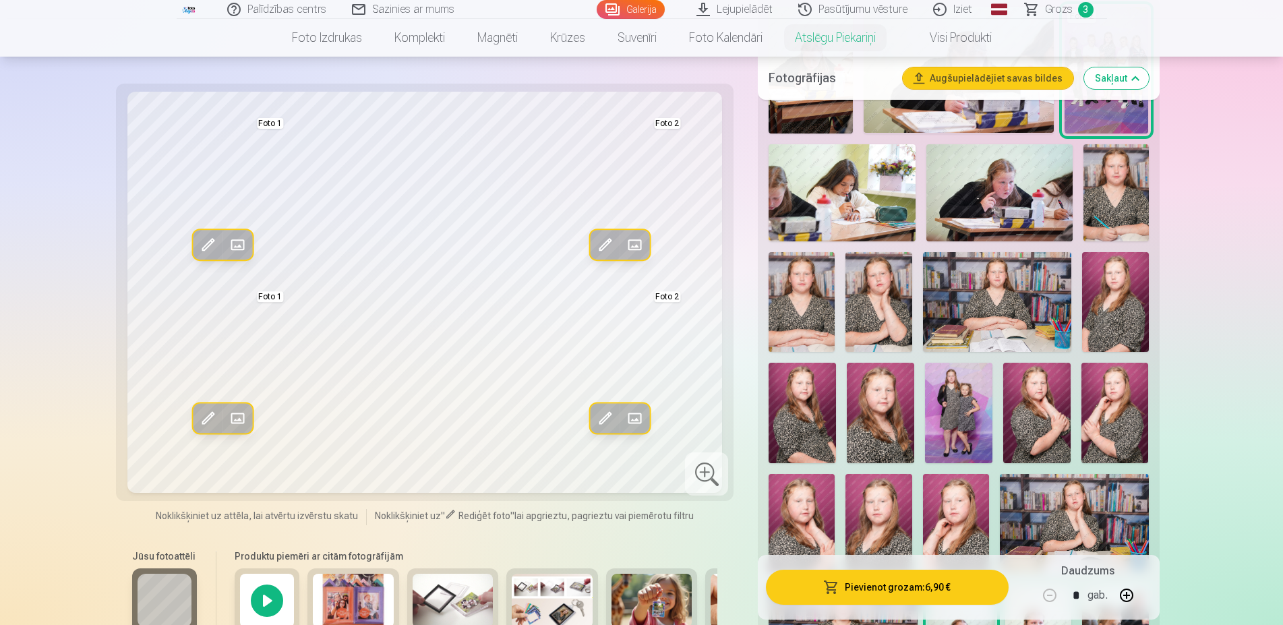
click at [807, 427] on img at bounding box center [801, 413] width 67 height 101
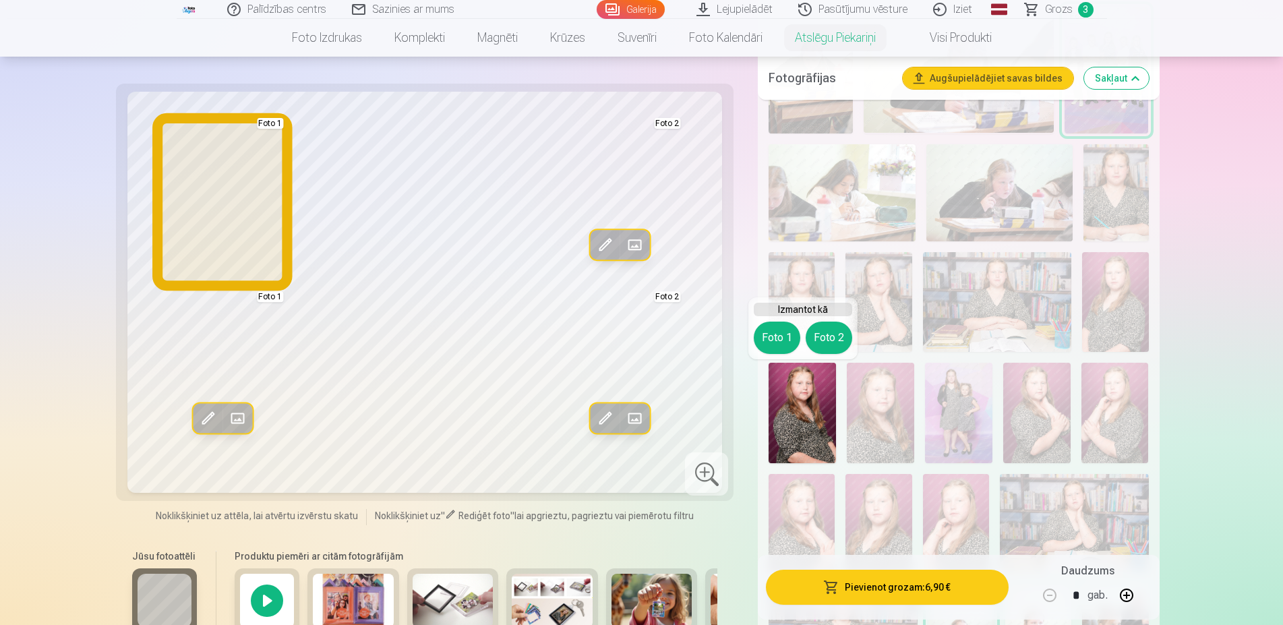
click at [772, 336] on button "Foto 1" at bounding box center [777, 338] width 47 height 32
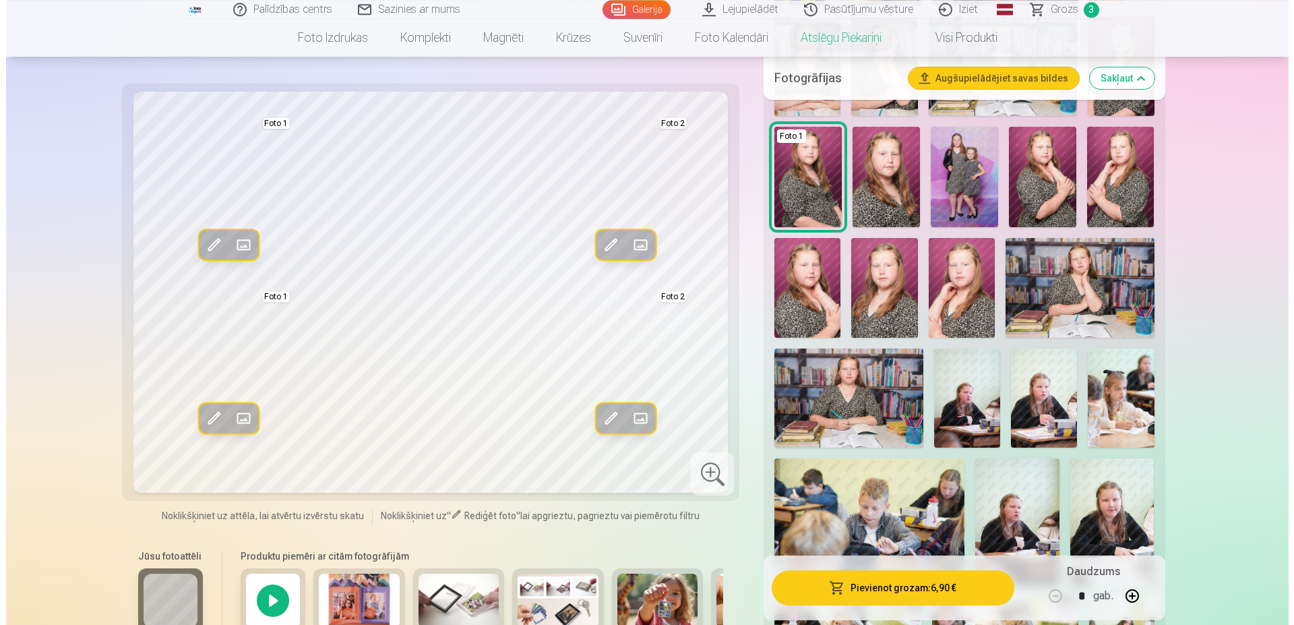
scroll to position [619, 0]
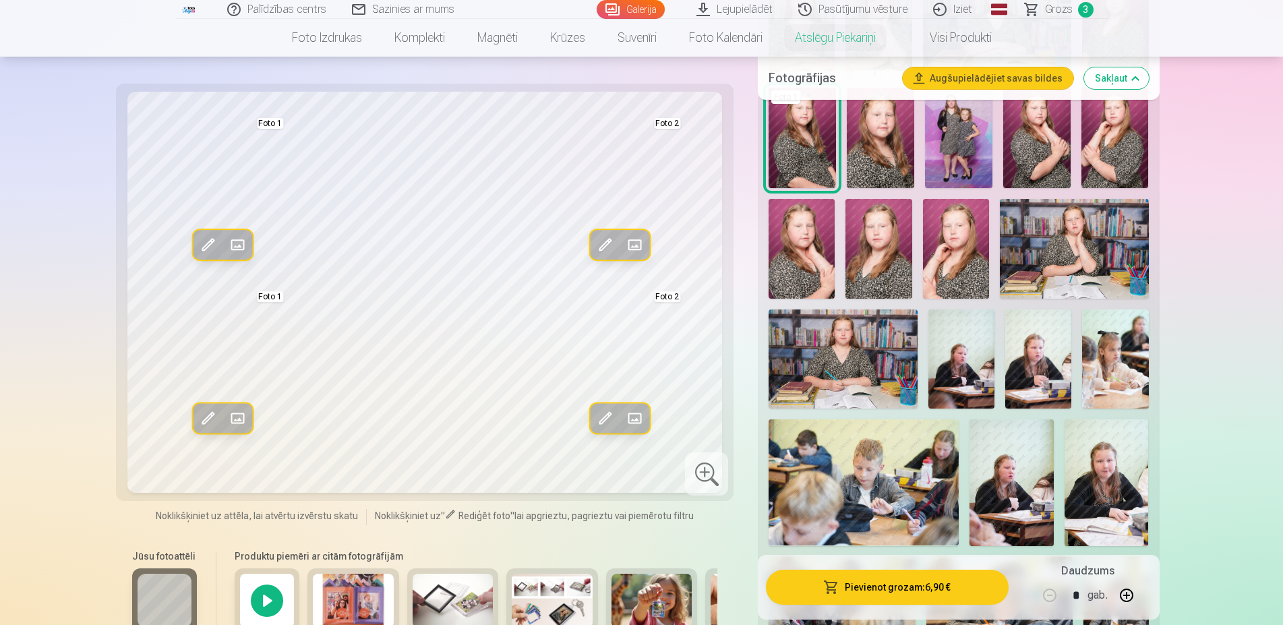
click at [880, 389] on img at bounding box center [842, 358] width 149 height 99
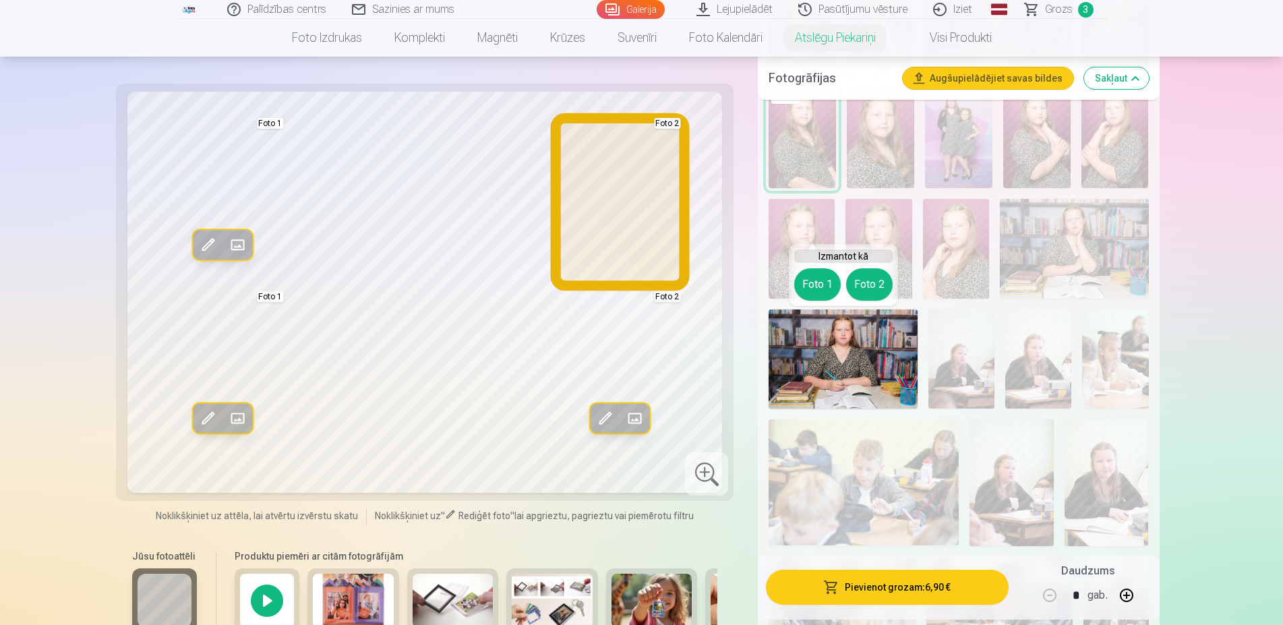
click at [876, 290] on button "Foto 2" at bounding box center [869, 284] width 47 height 32
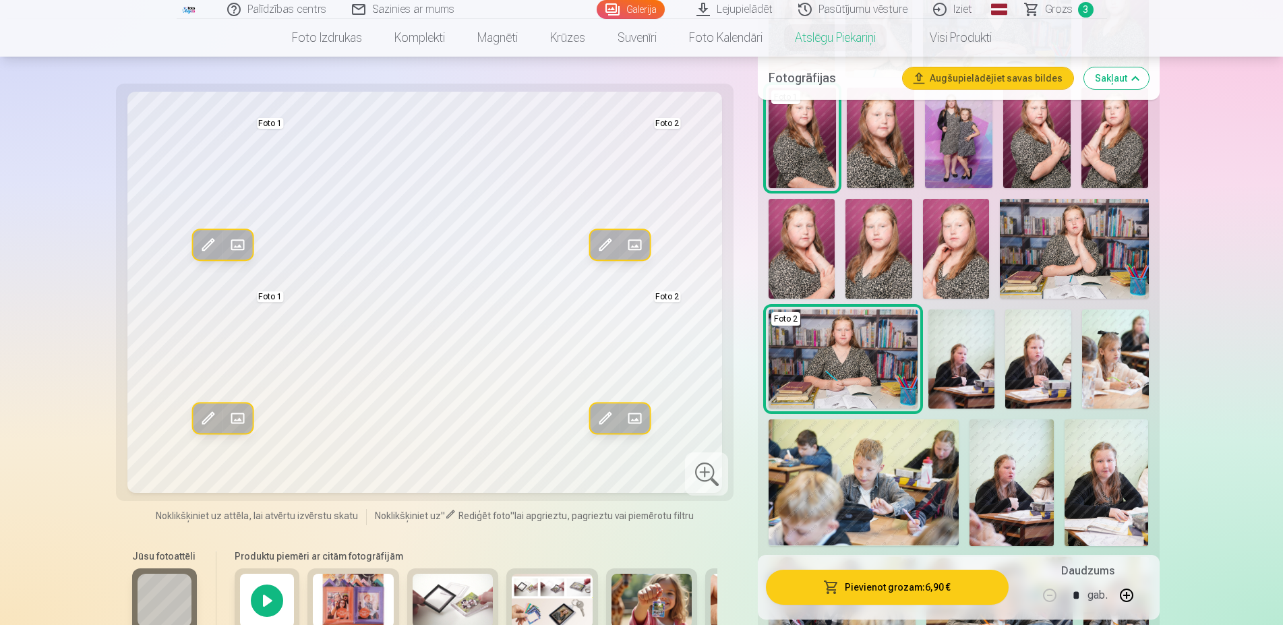
click at [921, 588] on button "Pievienot grozam : 6,90 €" at bounding box center [887, 587] width 242 height 35
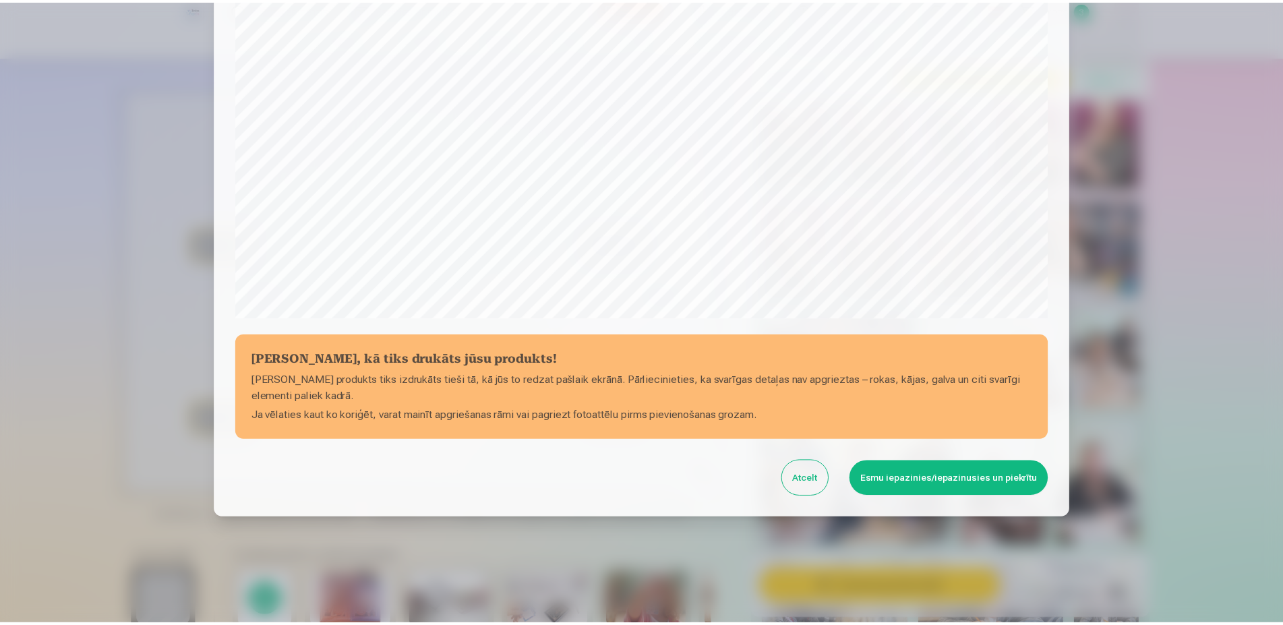
scroll to position [346, 0]
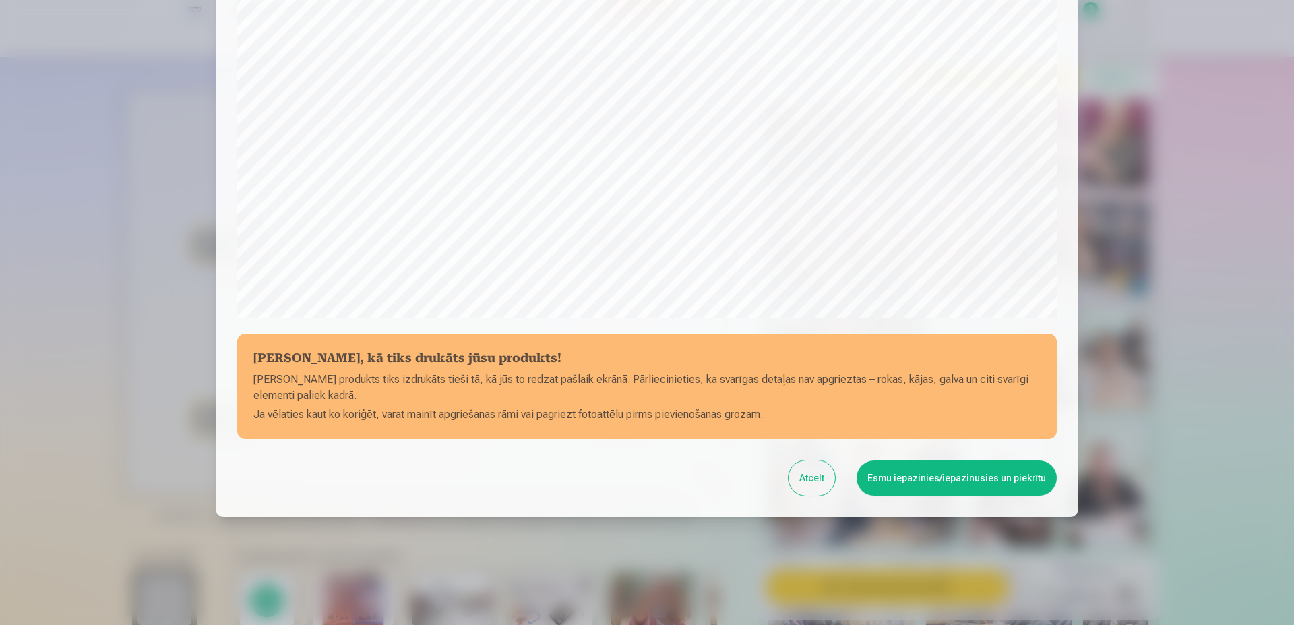
click at [915, 469] on button "Esmu iepazinies/iepazinusies un piekrītu" at bounding box center [957, 477] width 200 height 35
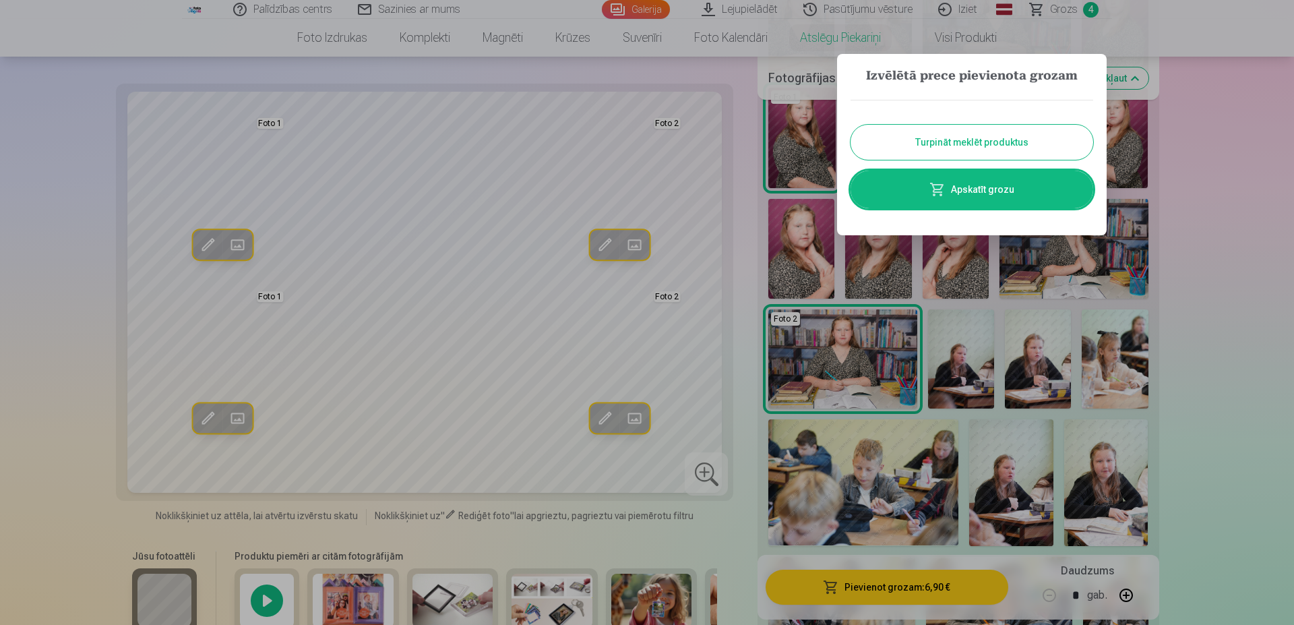
click at [1073, 11] on div at bounding box center [647, 312] width 1294 height 625
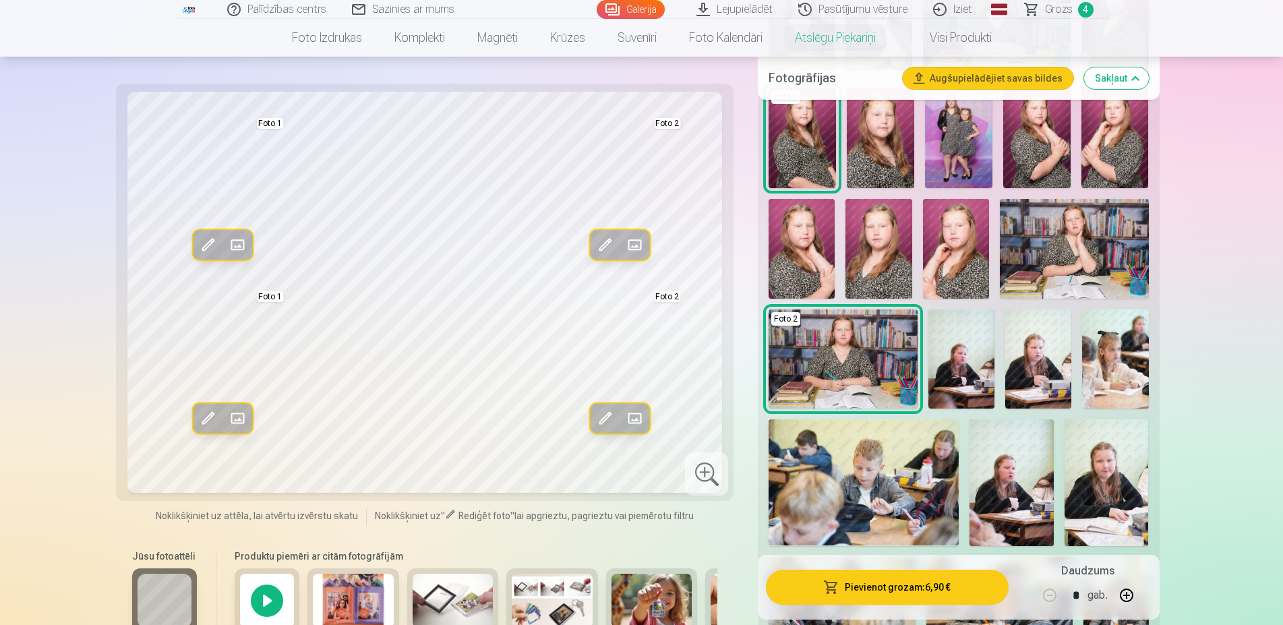
click at [1058, 14] on span "Grozs" at bounding box center [1059, 9] width 28 height 16
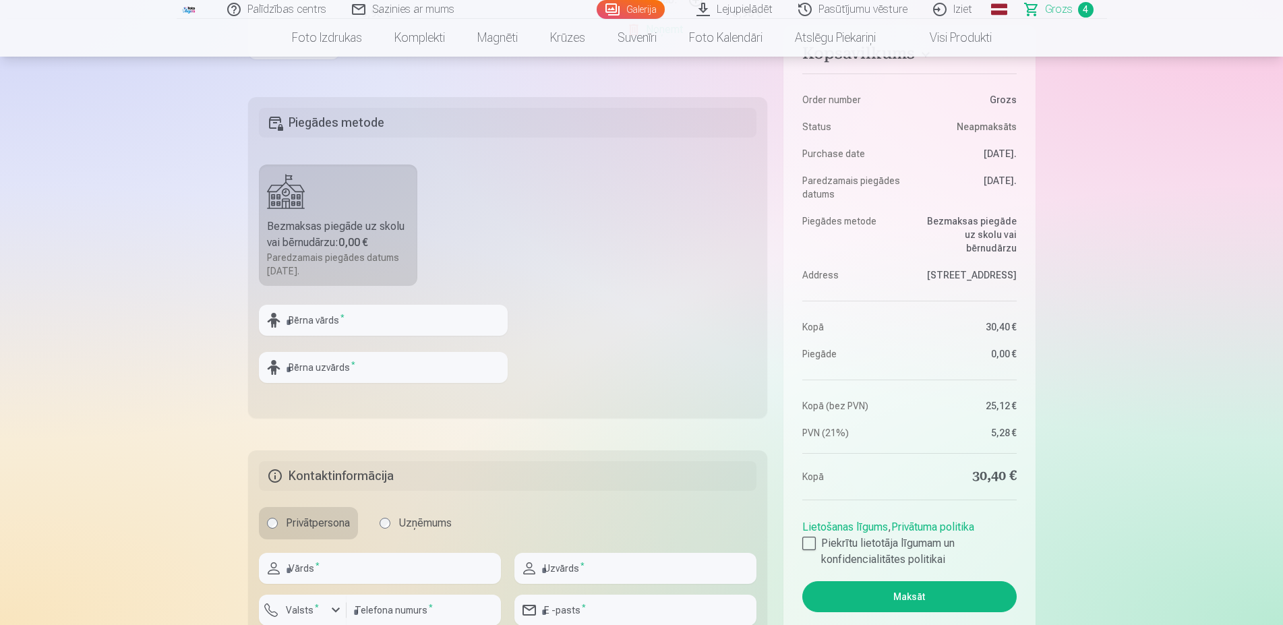
scroll to position [550, 0]
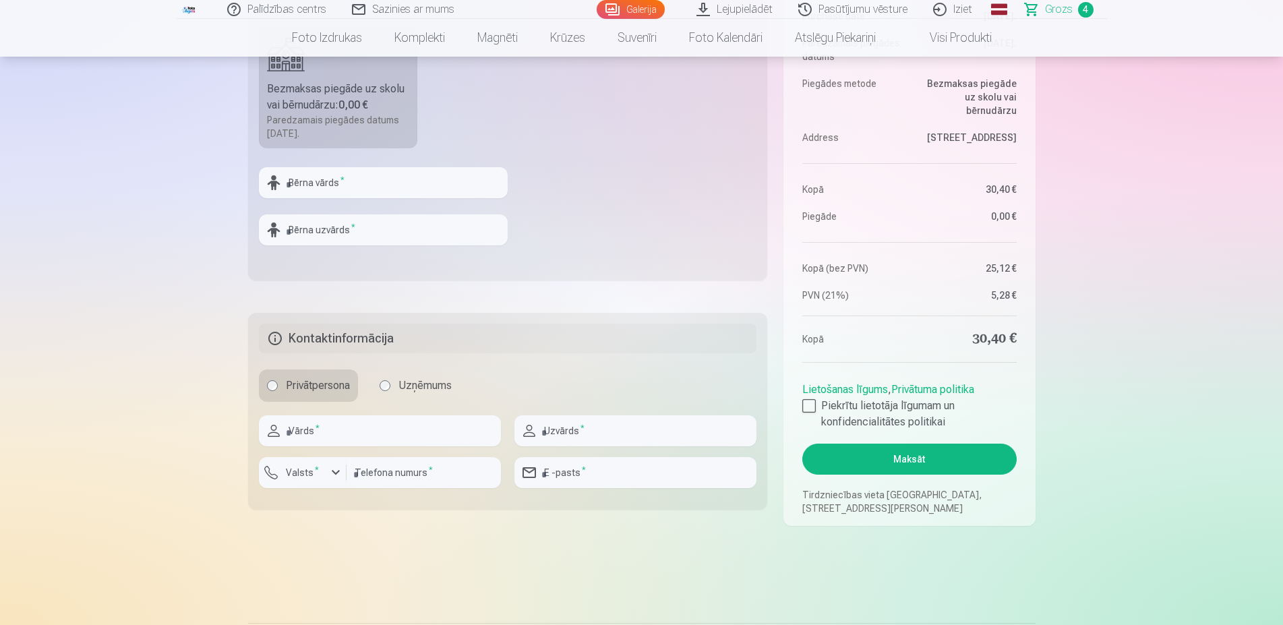
click at [425, 397] on label "Uzņēmums" at bounding box center [415, 385] width 88 height 32
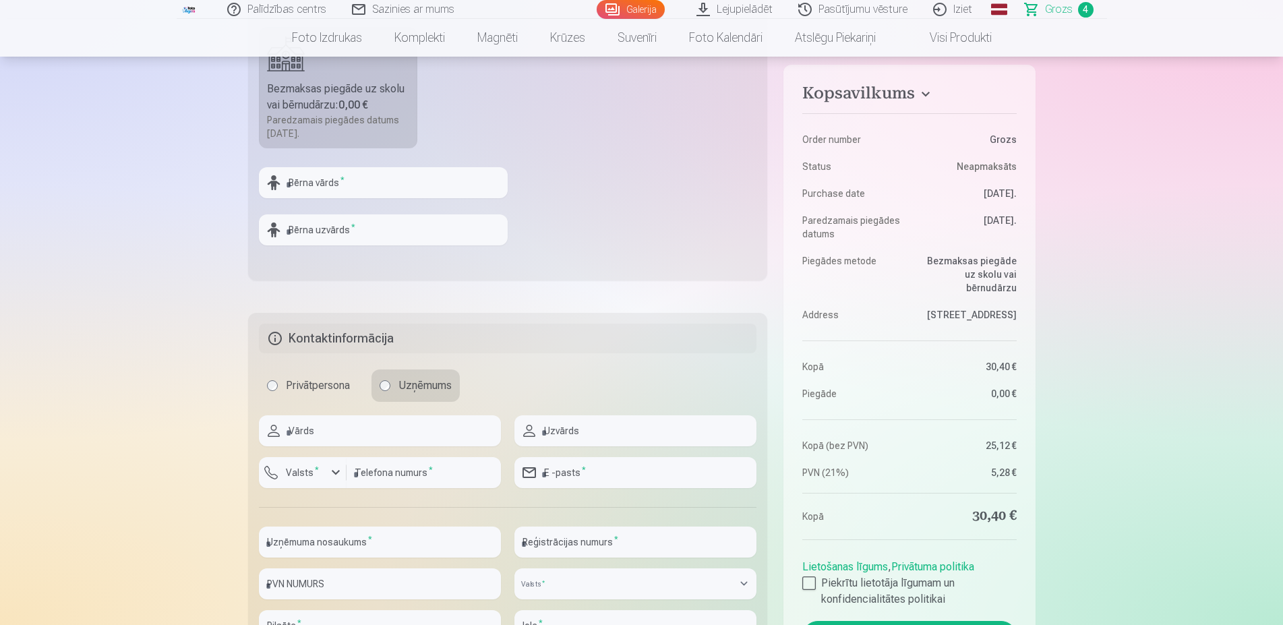
click at [332, 393] on label "Privātpersona" at bounding box center [308, 385] width 99 height 32
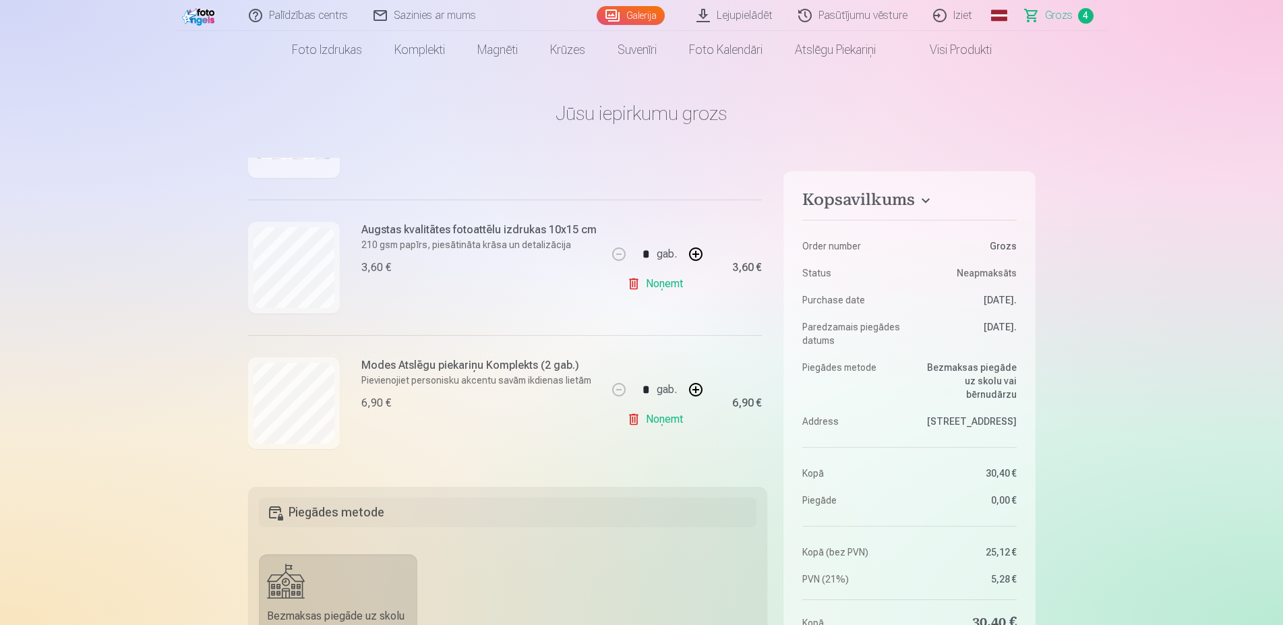
scroll to position [0, 0]
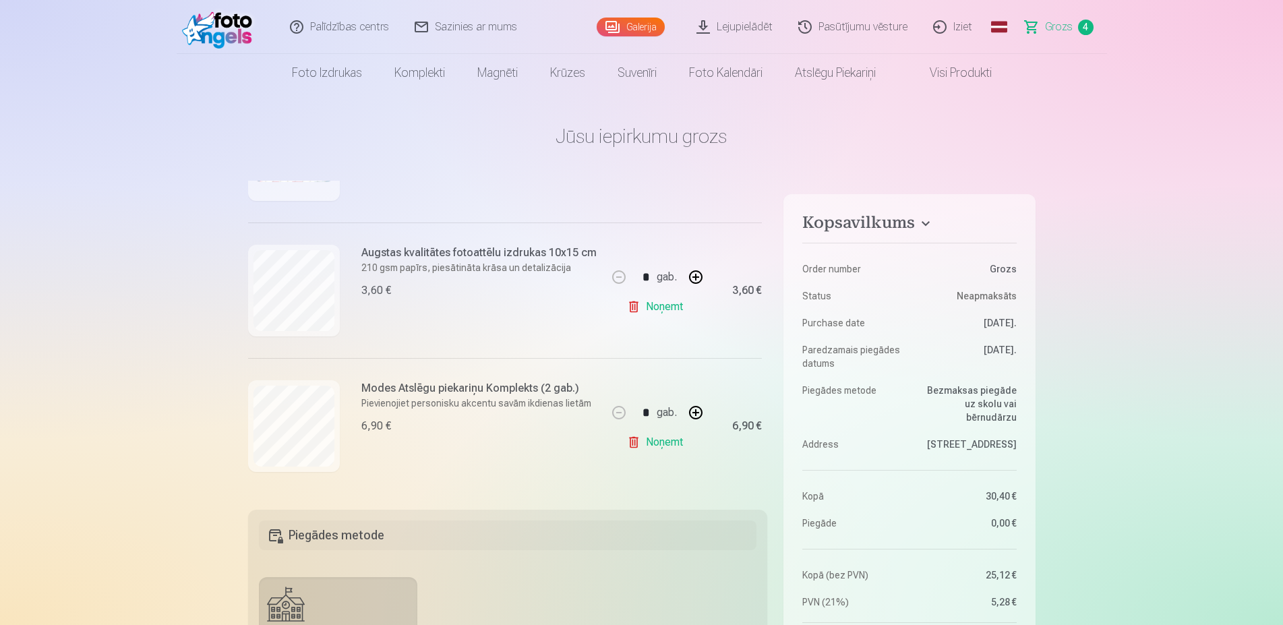
click at [384, 111] on main "Jūsu iepirkumu grozs Kopsavilkums Order number Grozs Status Neapmaksāts Purchas…" at bounding box center [641, 616] width 787 height 1049
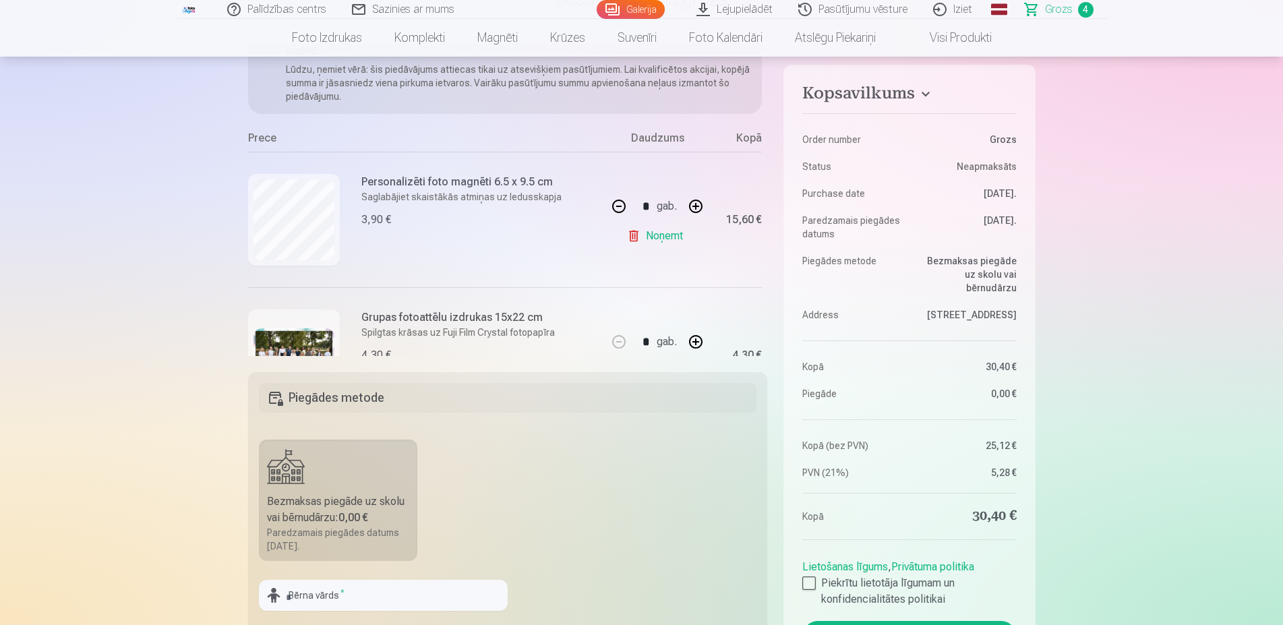
scroll to position [40, 0]
